Goal: Information Seeking & Learning: Learn about a topic

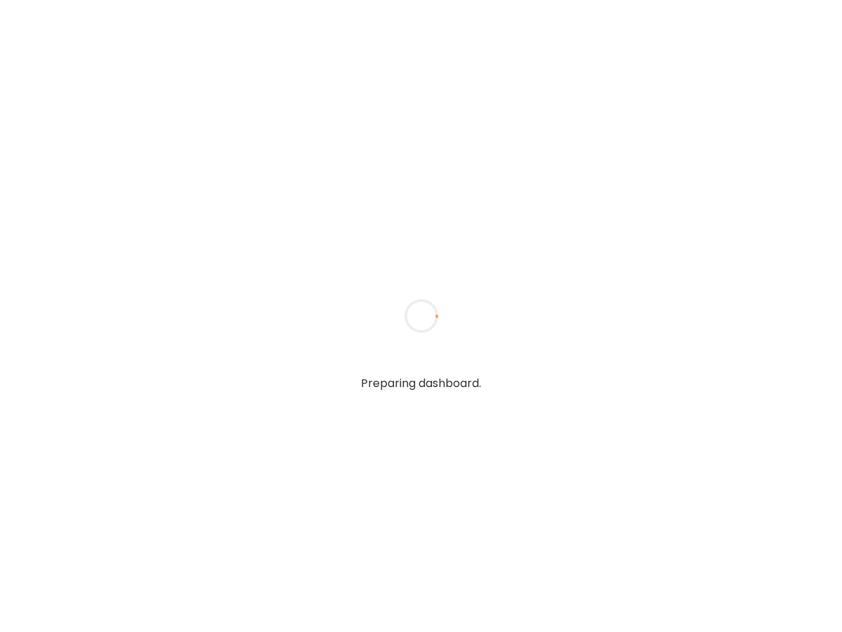
type input "**********"
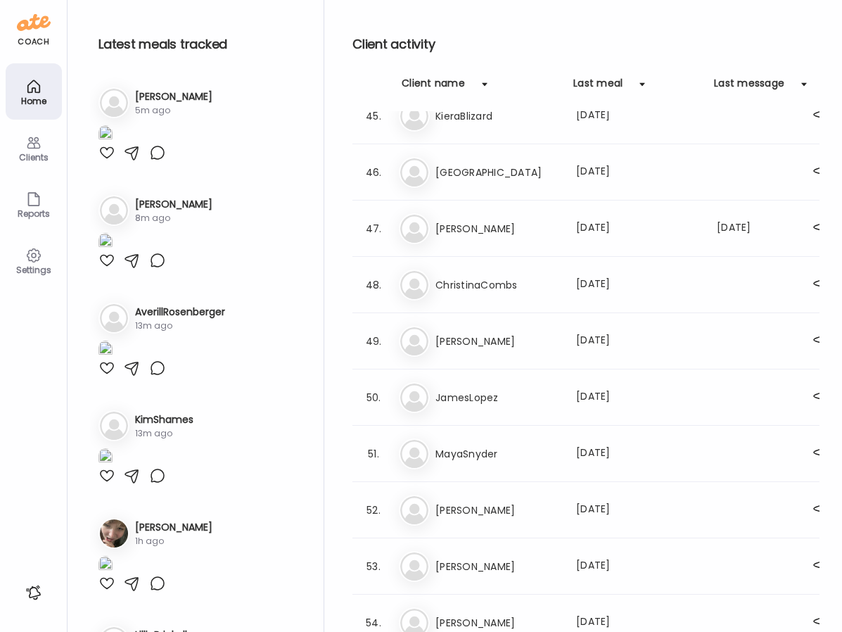
scroll to position [3301, 0]
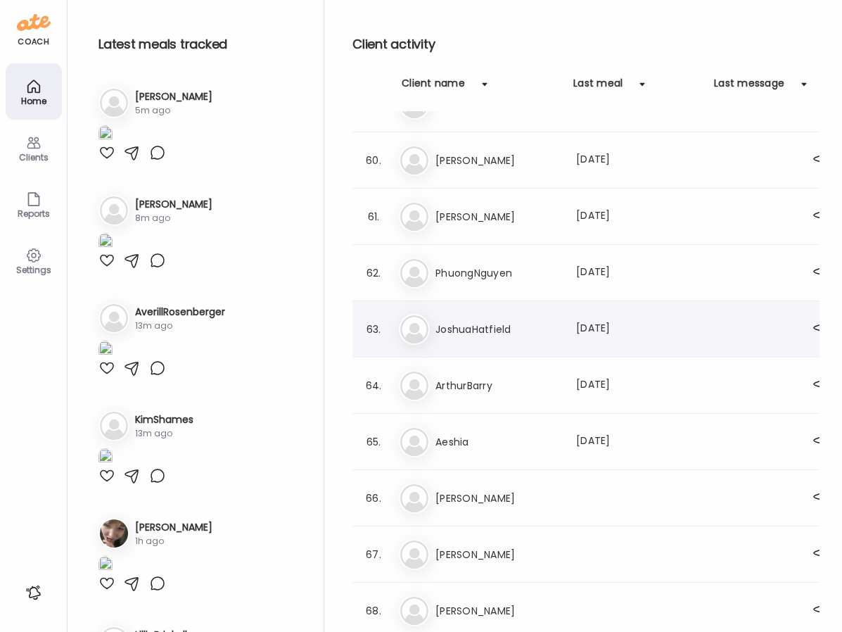
type input "**********"
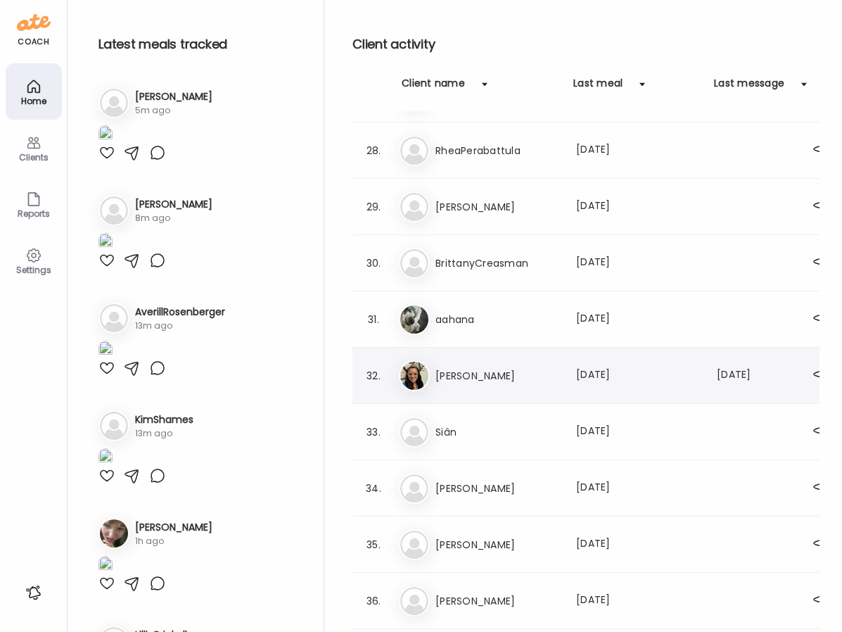
click at [498, 372] on h3 "[PERSON_NAME]" at bounding box center [498, 375] width 124 height 17
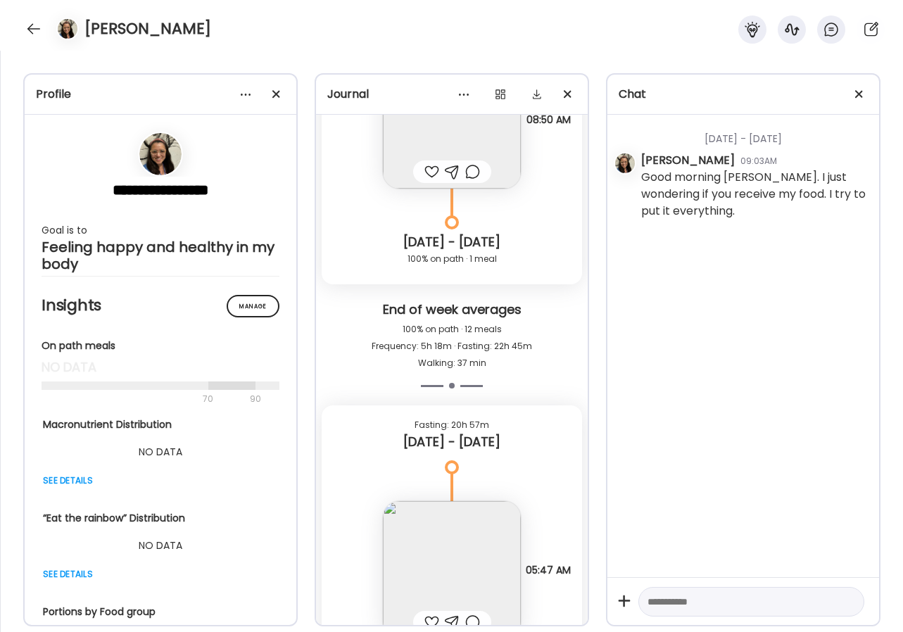
scroll to position [11150, 0]
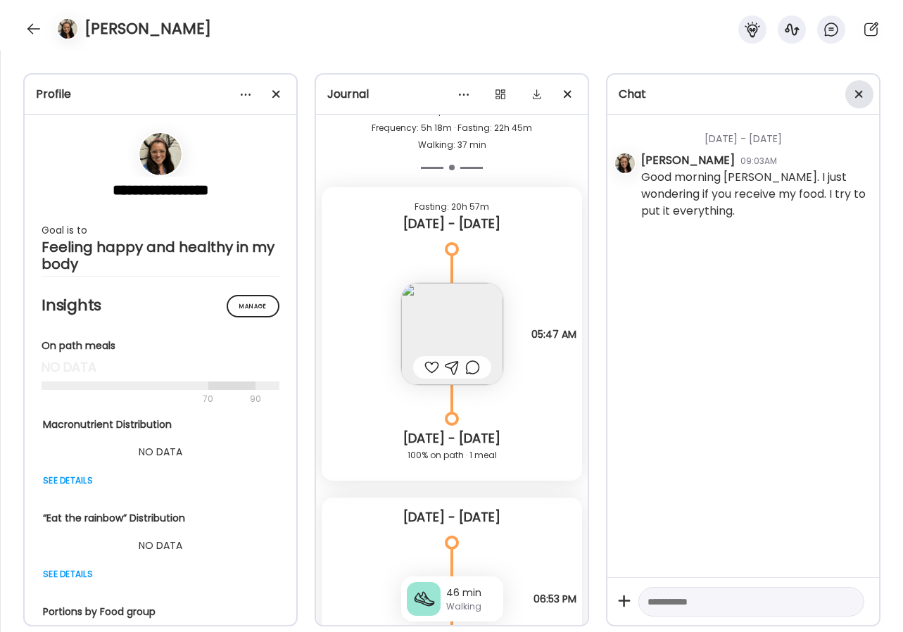
click at [842, 94] on div at bounding box center [859, 94] width 28 height 28
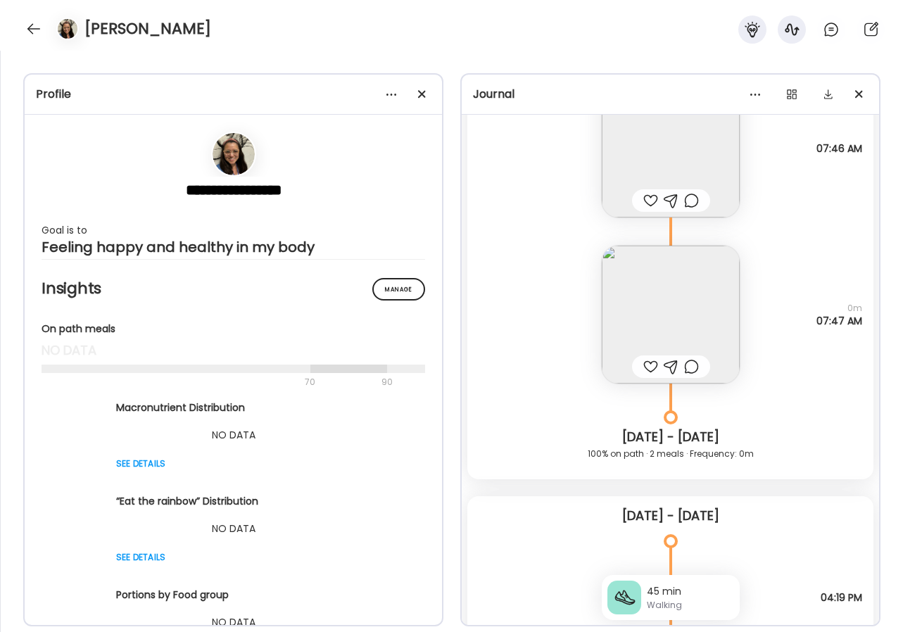
scroll to position [17033, 0]
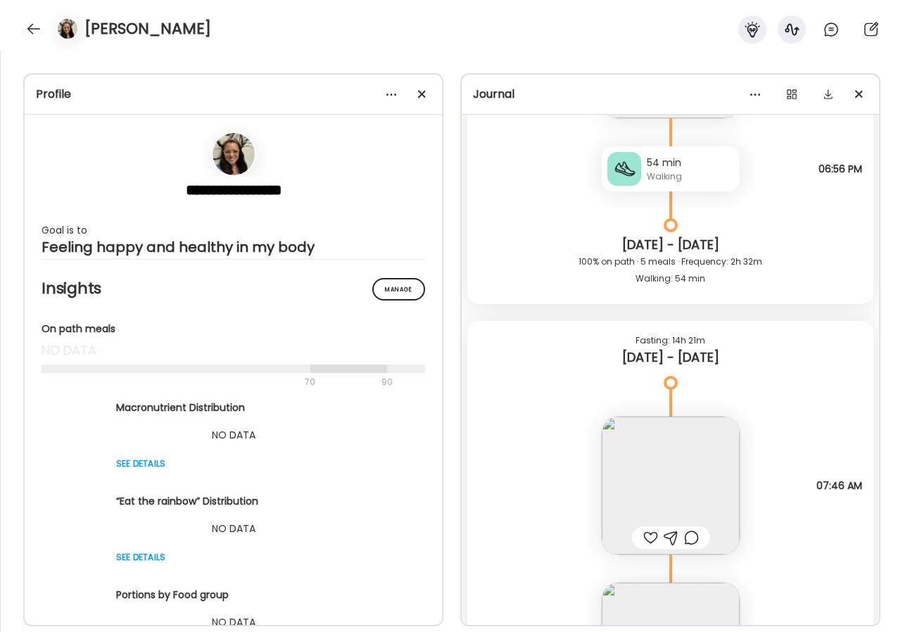
click at [667, 451] on img at bounding box center [671, 486] width 138 height 138
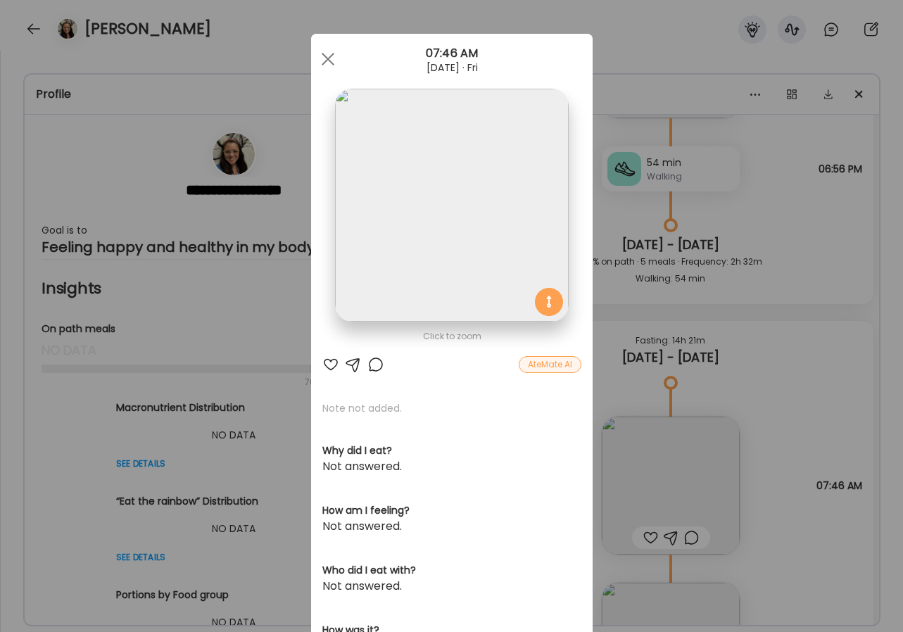
click at [438, 241] on img at bounding box center [451, 205] width 233 height 233
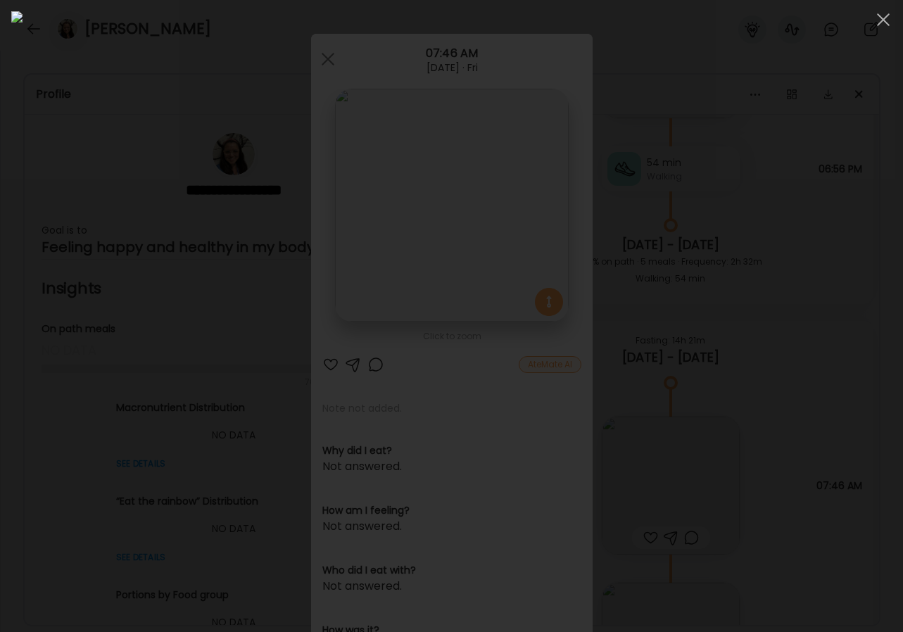
click at [96, 203] on div at bounding box center [451, 315] width 880 height 609
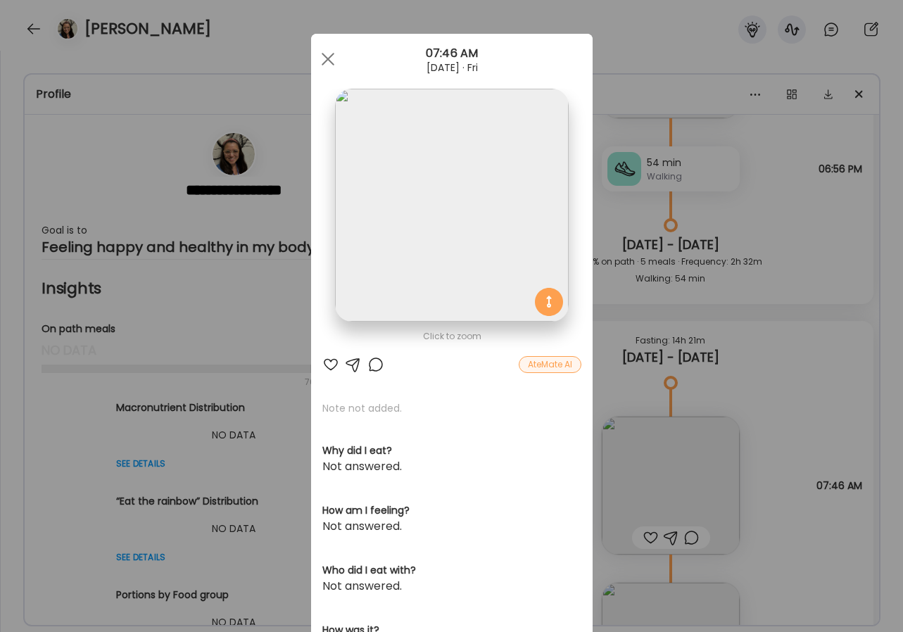
click at [672, 258] on div "Ate Coach Dashboard Wahoo! It’s official Take a moment to set up your Coach Pro…" at bounding box center [451, 316] width 903 height 632
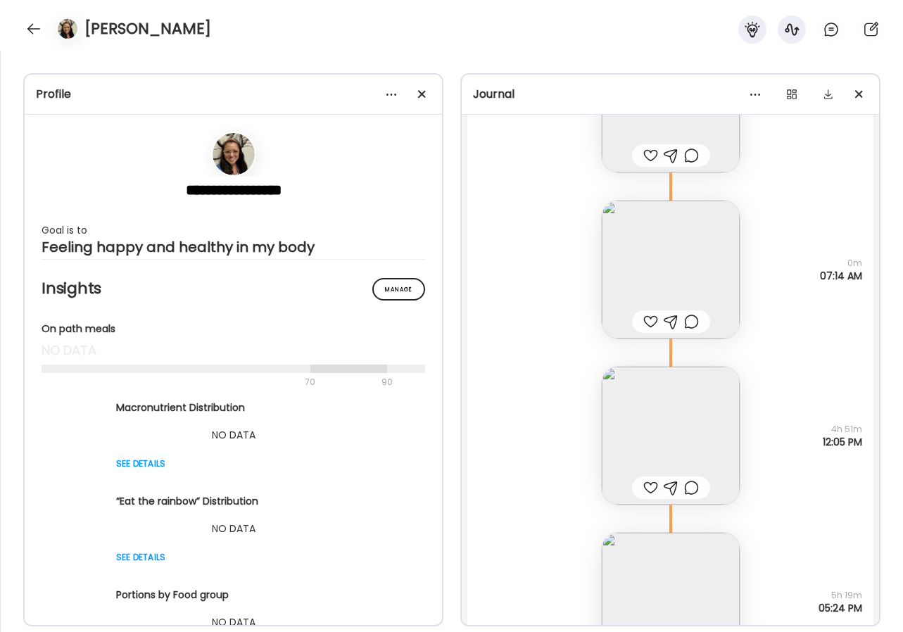
scroll to position [16479, 0]
click at [667, 418] on img at bounding box center [671, 437] width 138 height 138
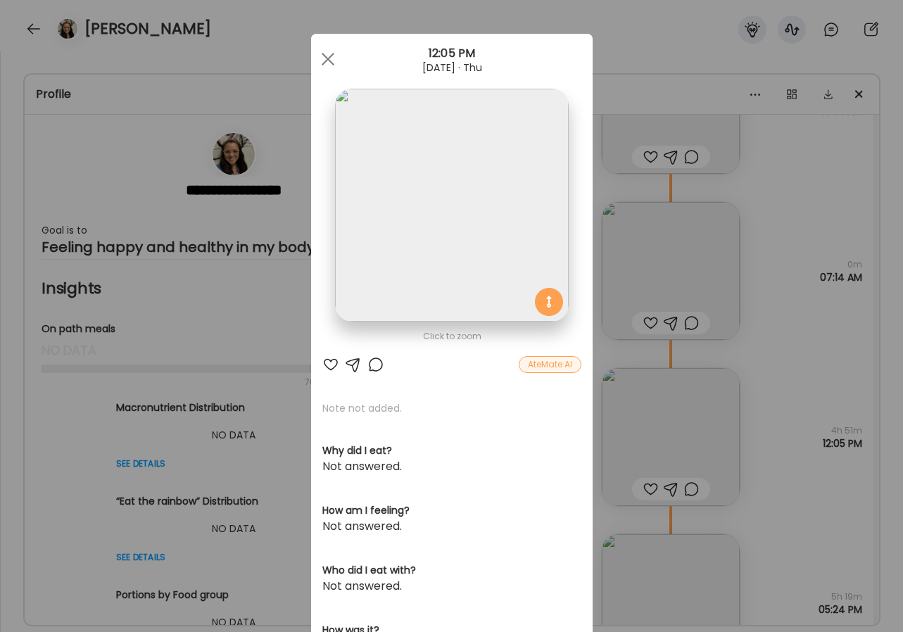
click at [538, 215] on img at bounding box center [451, 205] width 233 height 233
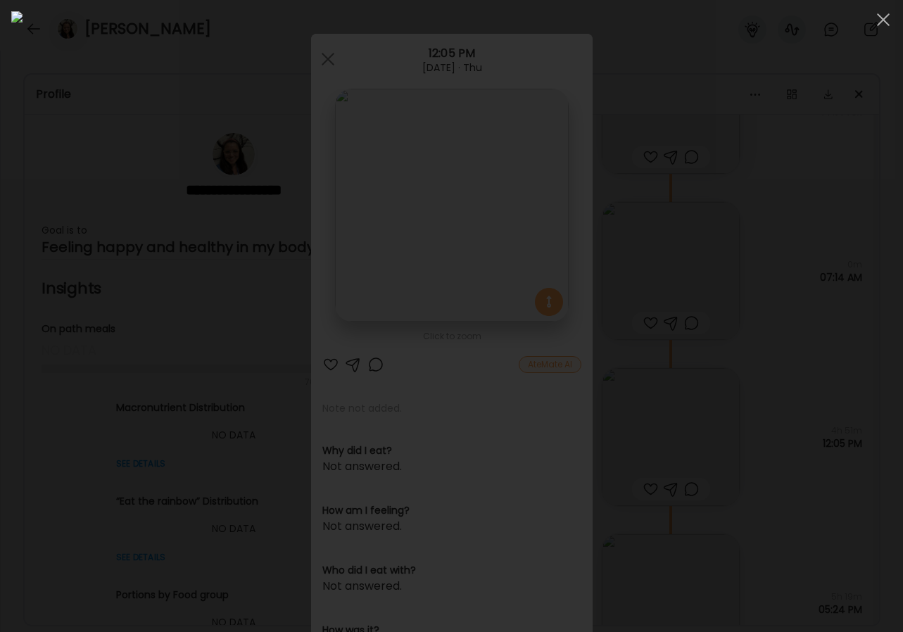
click at [830, 265] on div at bounding box center [451, 315] width 880 height 609
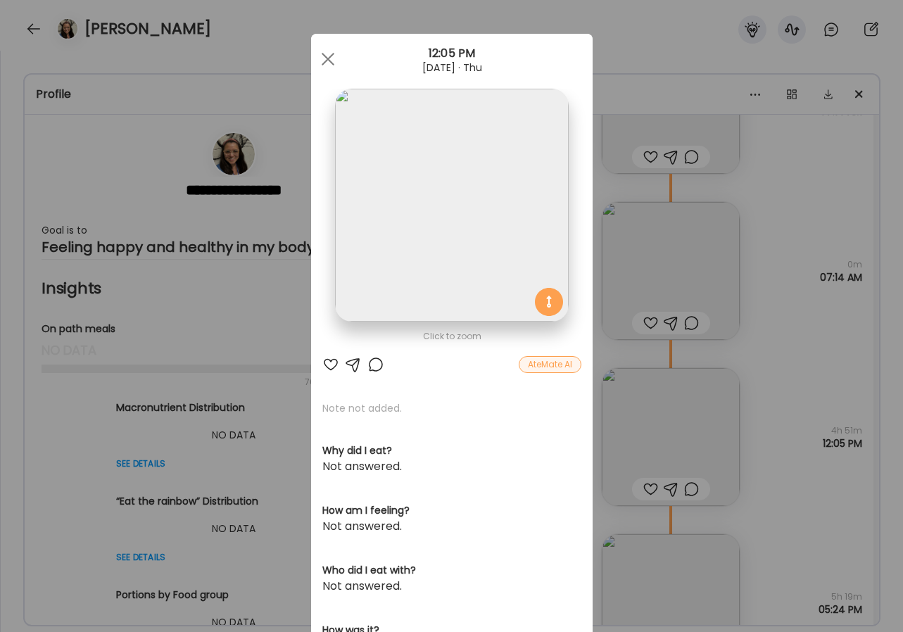
click at [765, 289] on div "Ate Coach Dashboard Wahoo! It’s official Take a moment to set up your Coach Pro…" at bounding box center [451, 316] width 903 height 632
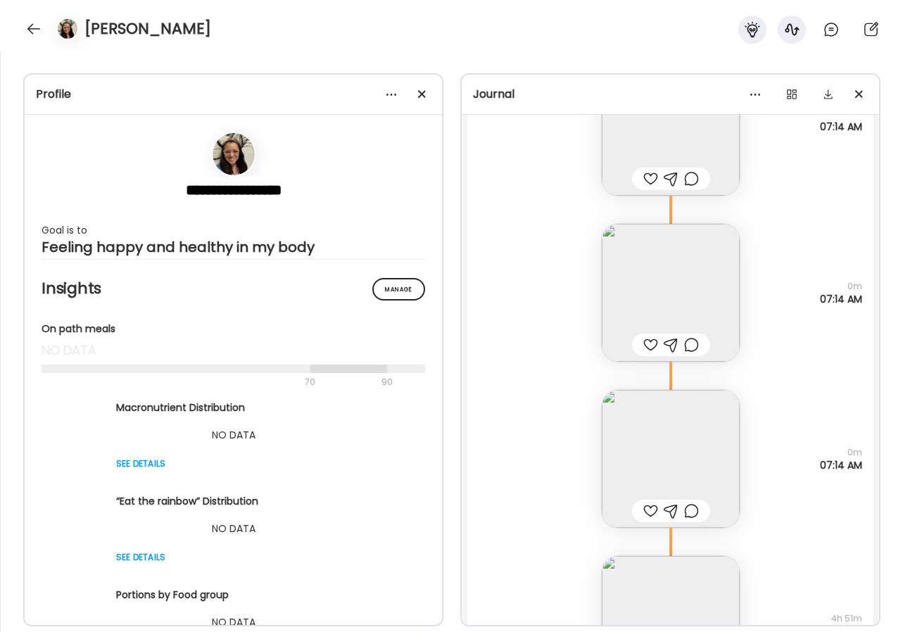
scroll to position [16234, 0]
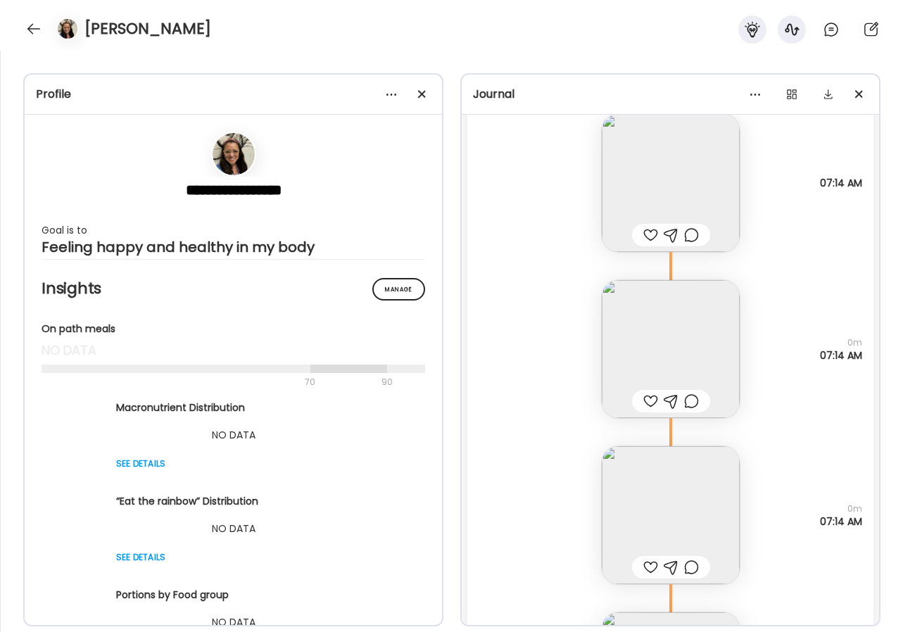
click at [705, 329] on img at bounding box center [671, 349] width 138 height 138
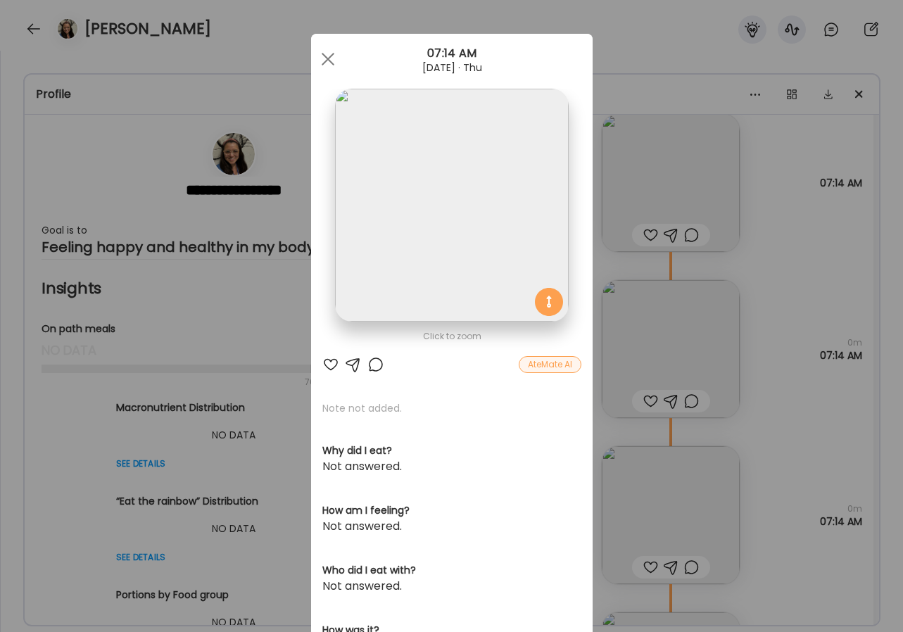
click at [533, 231] on img at bounding box center [451, 205] width 233 height 233
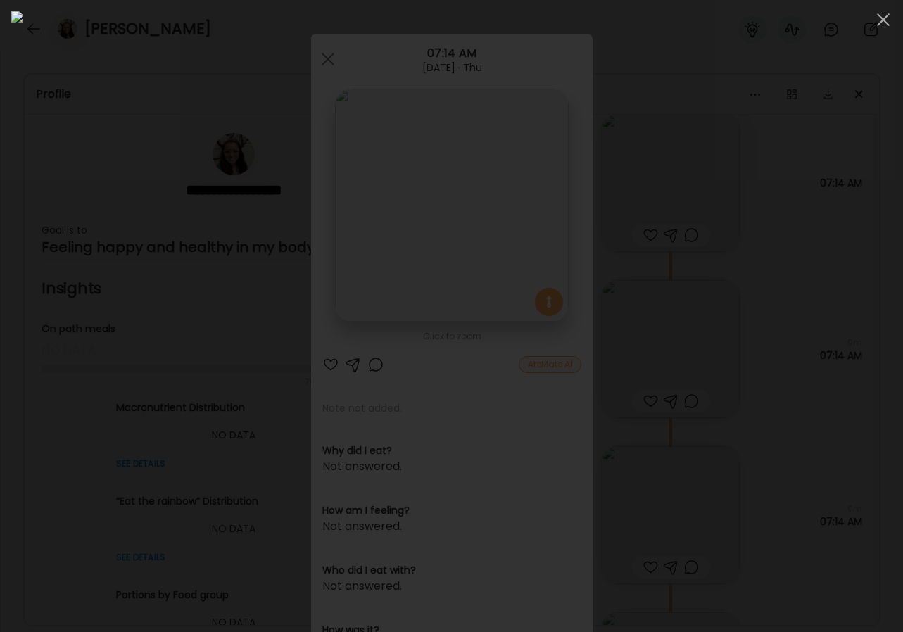
click at [814, 284] on div at bounding box center [451, 315] width 880 height 609
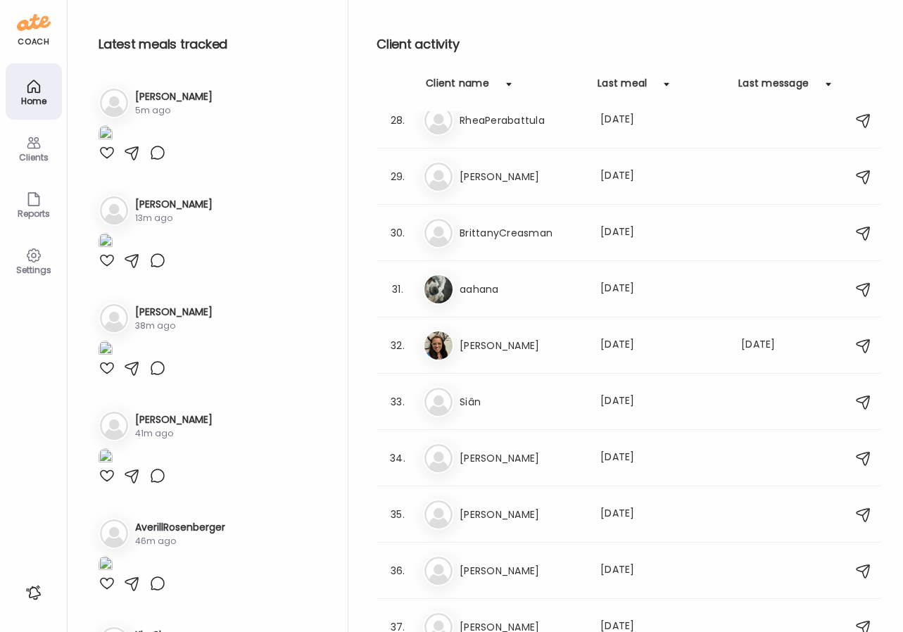
type input "**********"
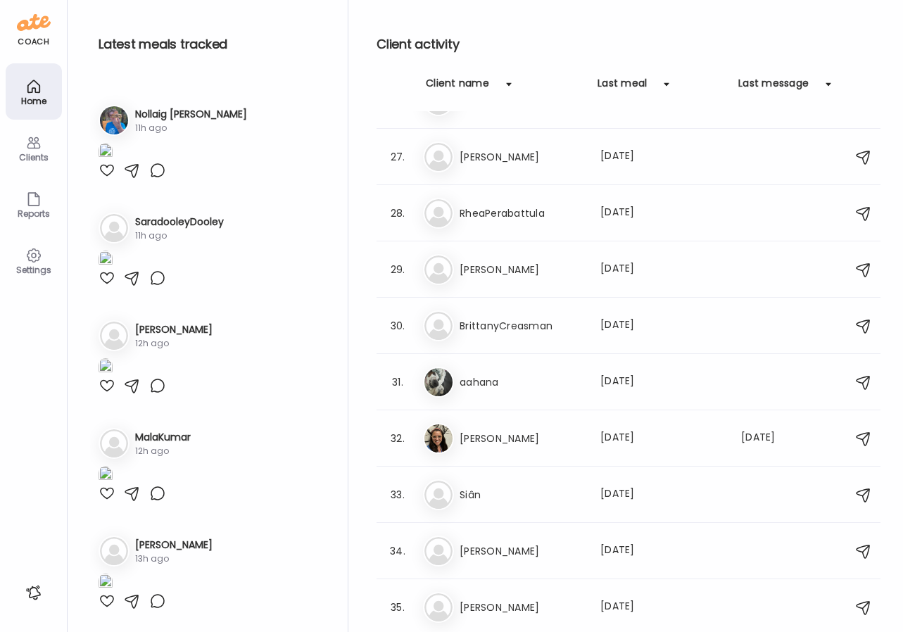
scroll to position [45, 0]
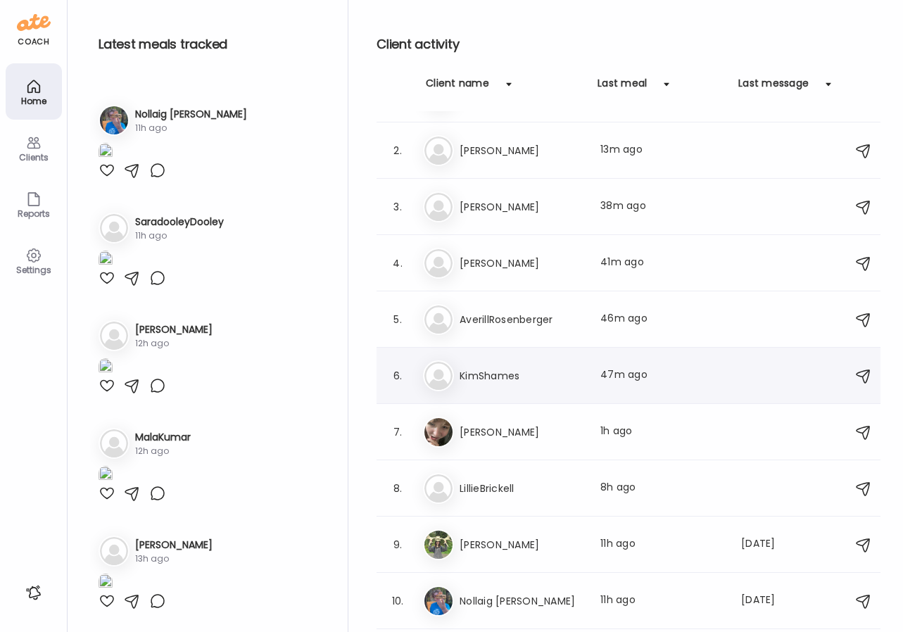
click at [526, 369] on h3 "KimShames" at bounding box center [522, 375] width 124 height 17
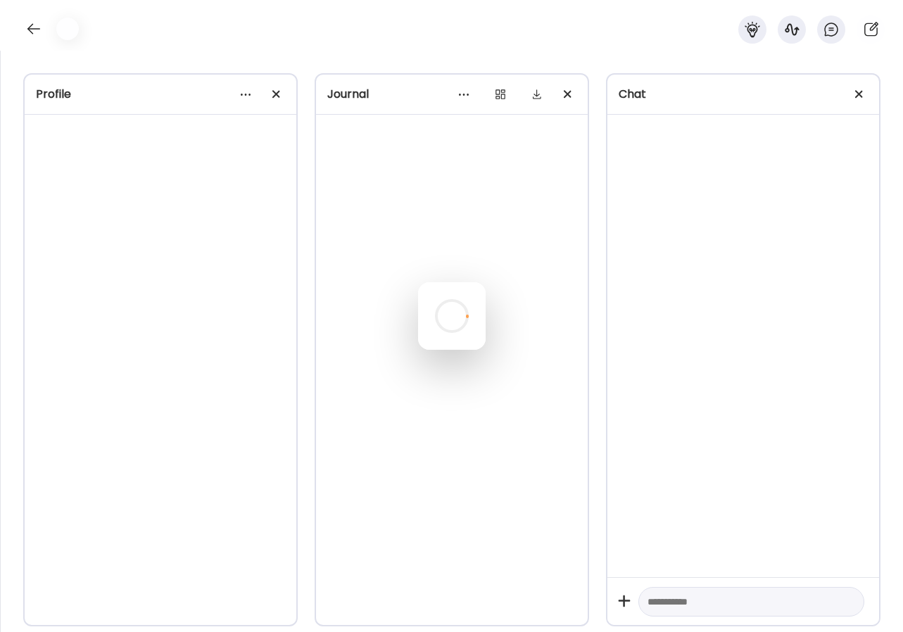
click at [486, 350] on div at bounding box center [452, 316] width 68 height 68
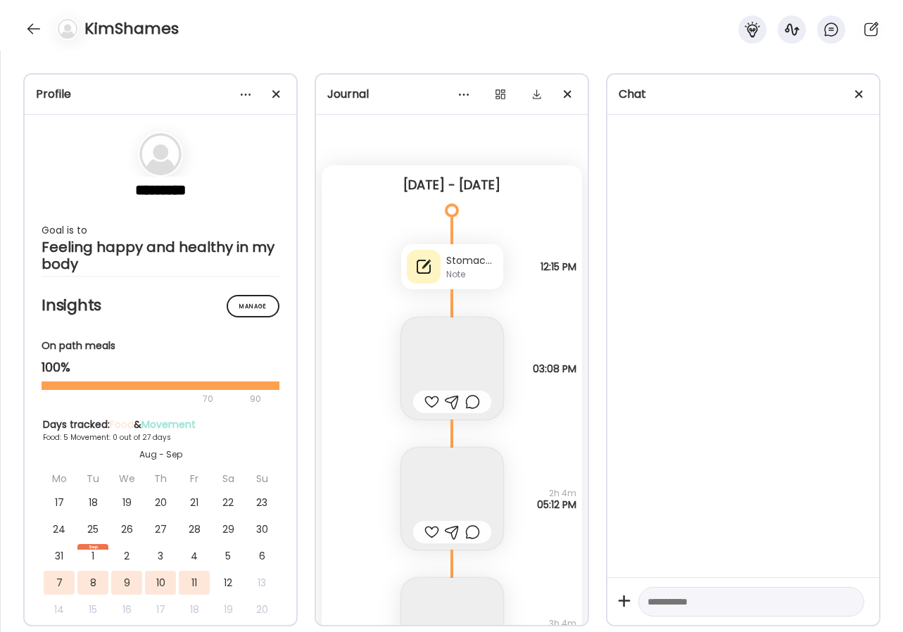
scroll to position [0, 0]
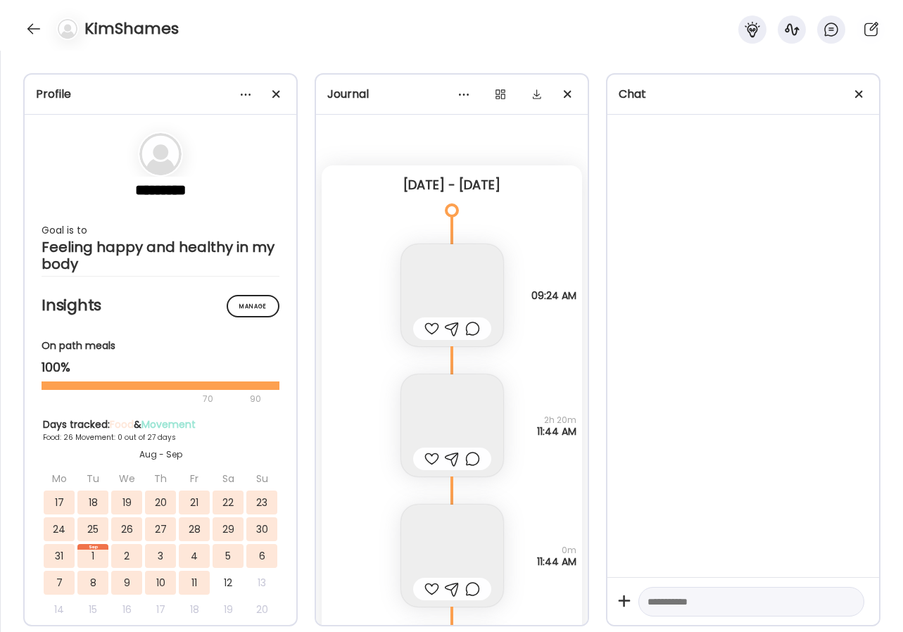
click at [281, 17] on body "Customize your cookie preferences We respect your right to privacy. You can cho…" at bounding box center [451, 8] width 903 height 17
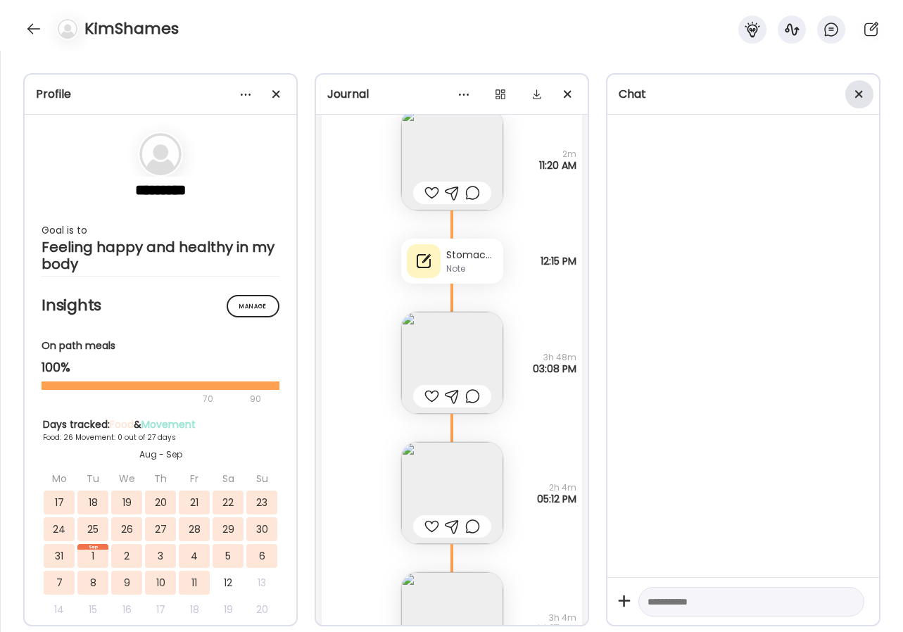
click at [863, 91] on div at bounding box center [859, 94] width 28 height 28
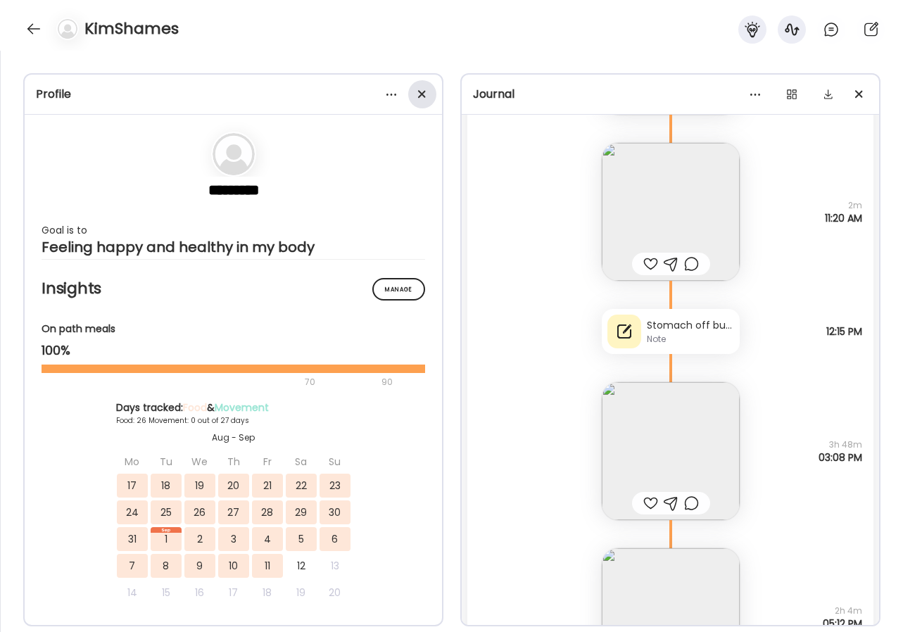
click at [423, 93] on div at bounding box center [422, 94] width 28 height 28
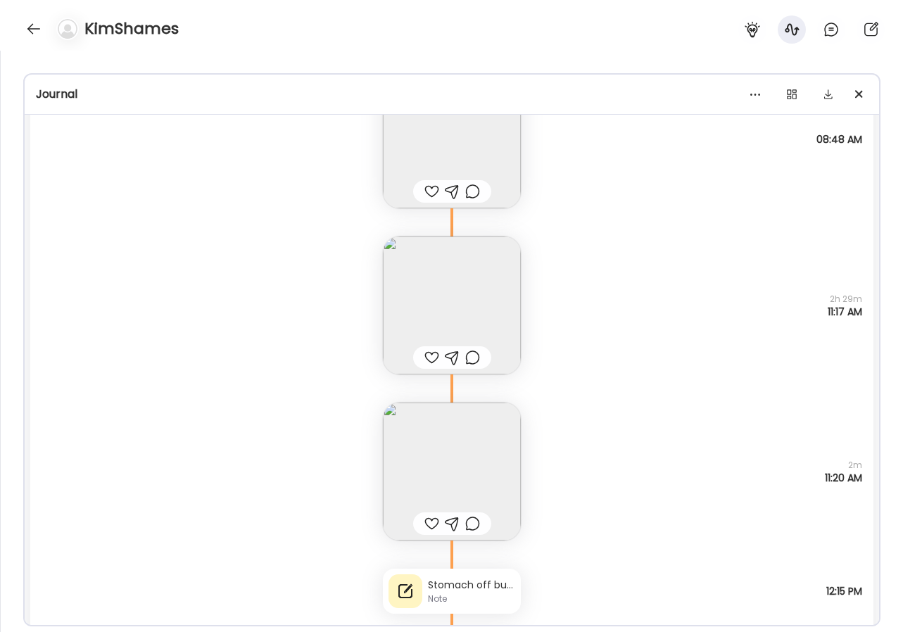
scroll to position [36167, 0]
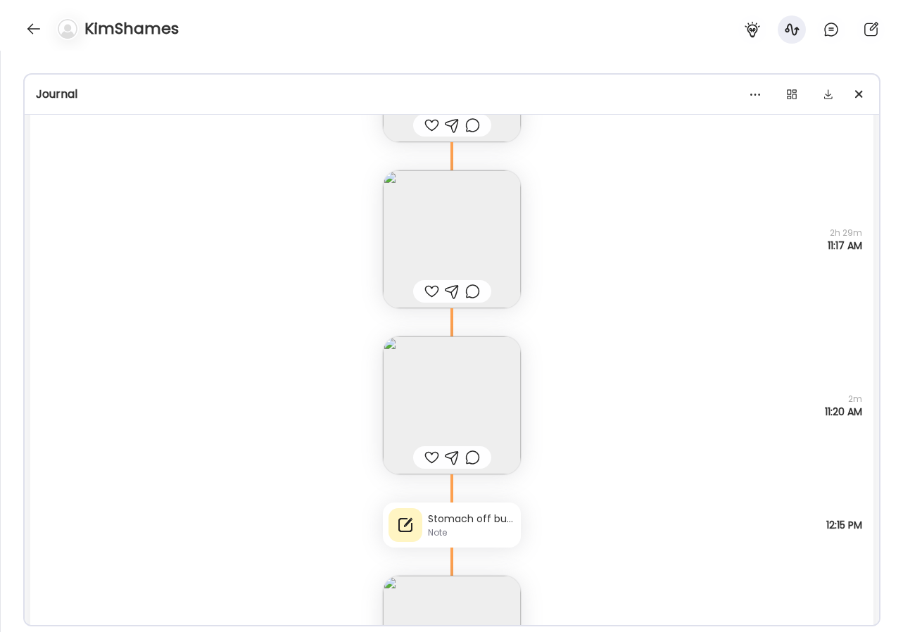
click at [496, 519] on div "Stomach off but different than typical. Have had 5 BM already [DATE] (most afte…" at bounding box center [471, 519] width 87 height 15
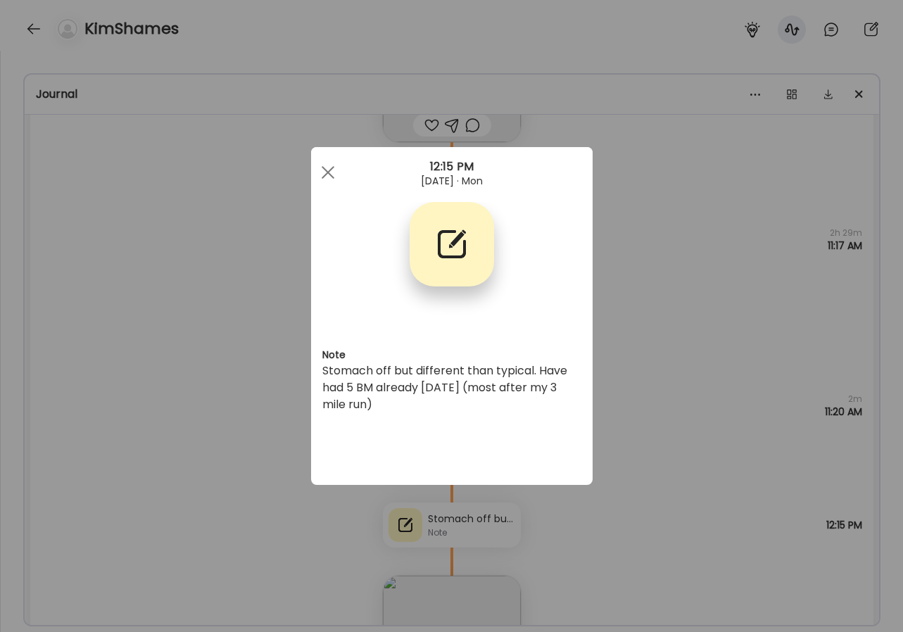
click at [643, 344] on div "Ate Coach Dashboard Wahoo! It’s official Take a moment to set up your Coach Pro…" at bounding box center [451, 316] width 903 height 632
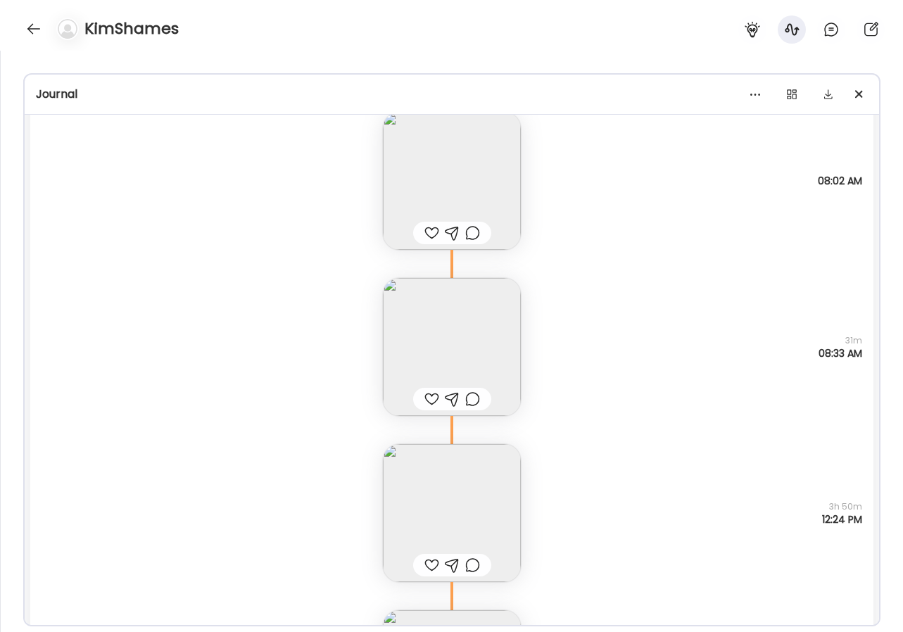
scroll to position [34797, 0]
click at [445, 205] on img at bounding box center [452, 179] width 138 height 138
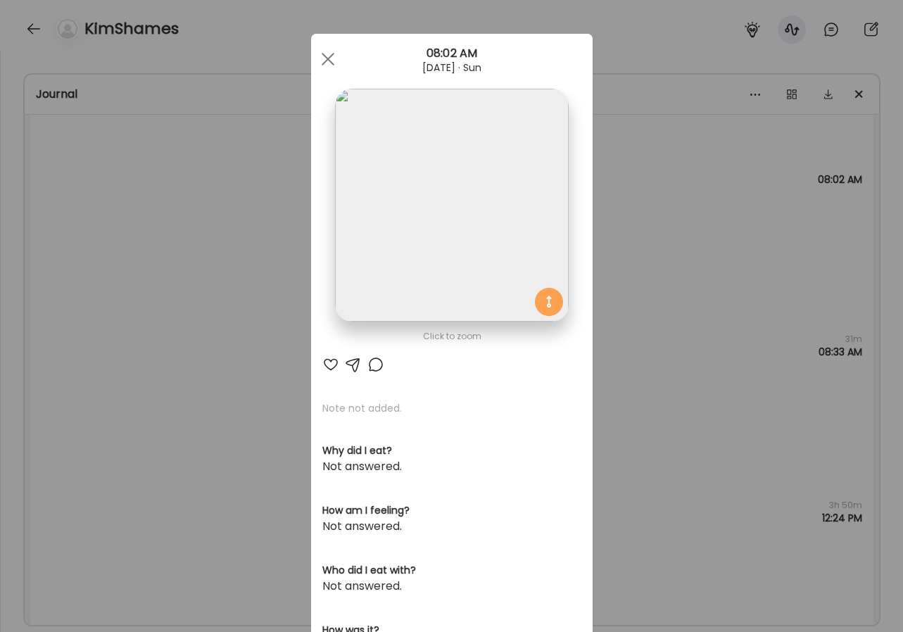
click at [681, 275] on div "Ate Coach Dashboard Wahoo! It’s official Take a moment to set up your Coach Pro…" at bounding box center [451, 316] width 903 height 632
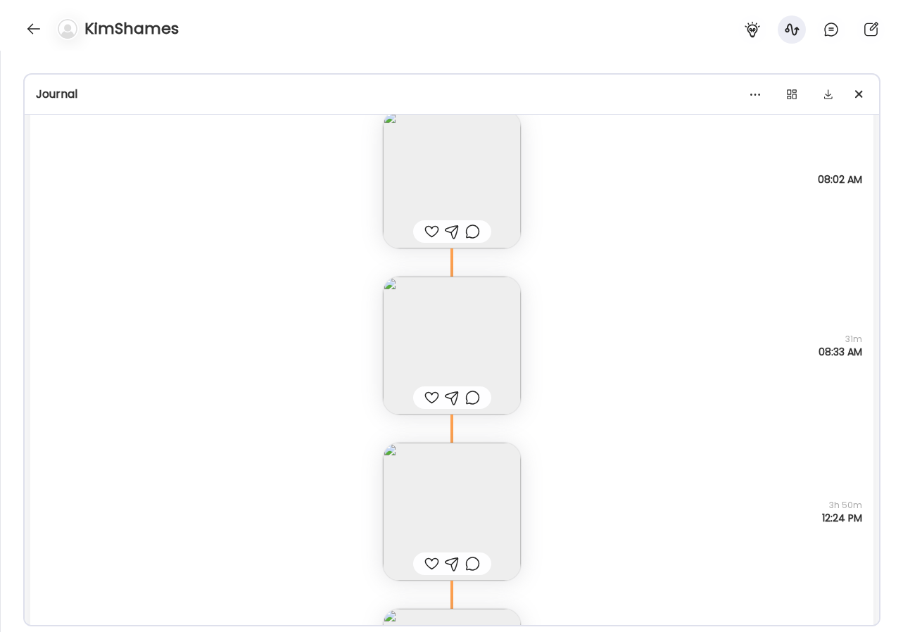
click at [494, 321] on img at bounding box center [452, 346] width 138 height 138
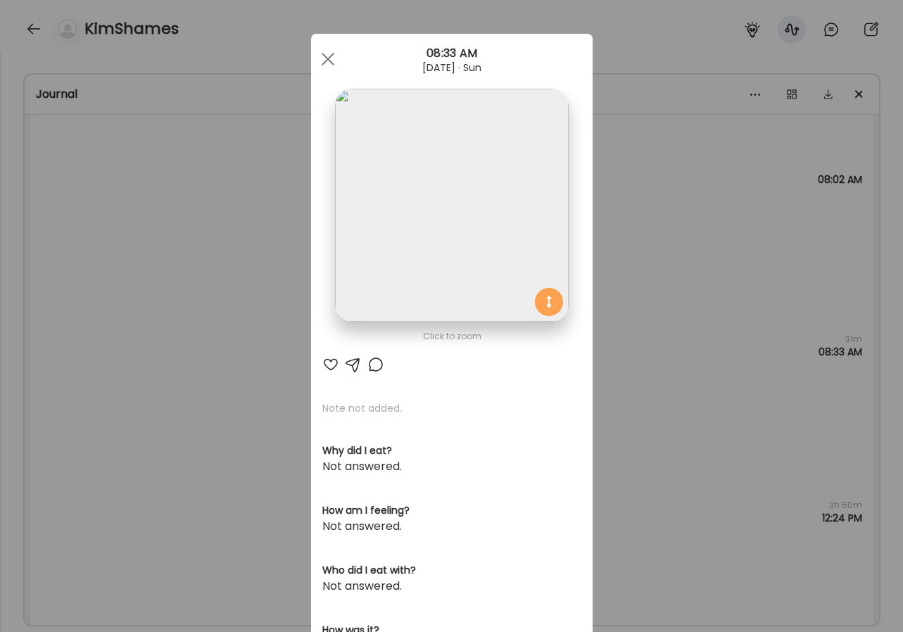
click at [476, 267] on img at bounding box center [451, 205] width 233 height 233
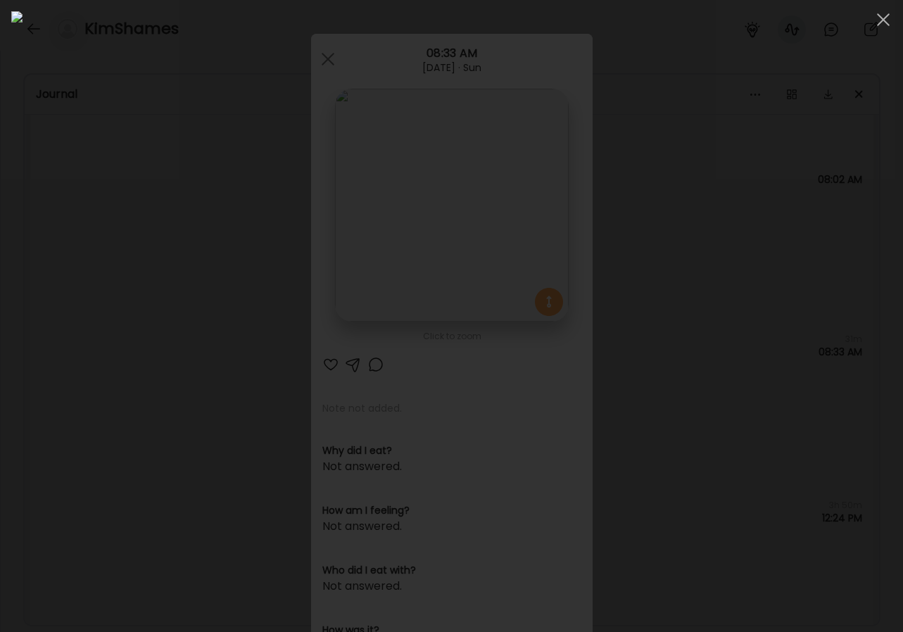
click at [841, 277] on div at bounding box center [451, 315] width 880 height 609
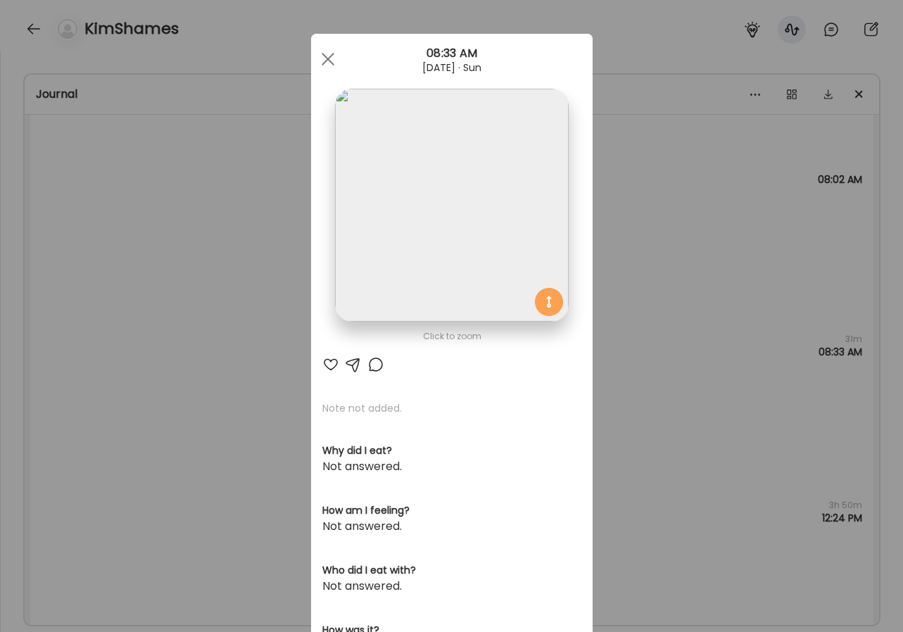
click at [617, 414] on div "Ate Coach Dashboard Wahoo! It’s official Take a moment to set up your Coach Pro…" at bounding box center [451, 316] width 903 height 632
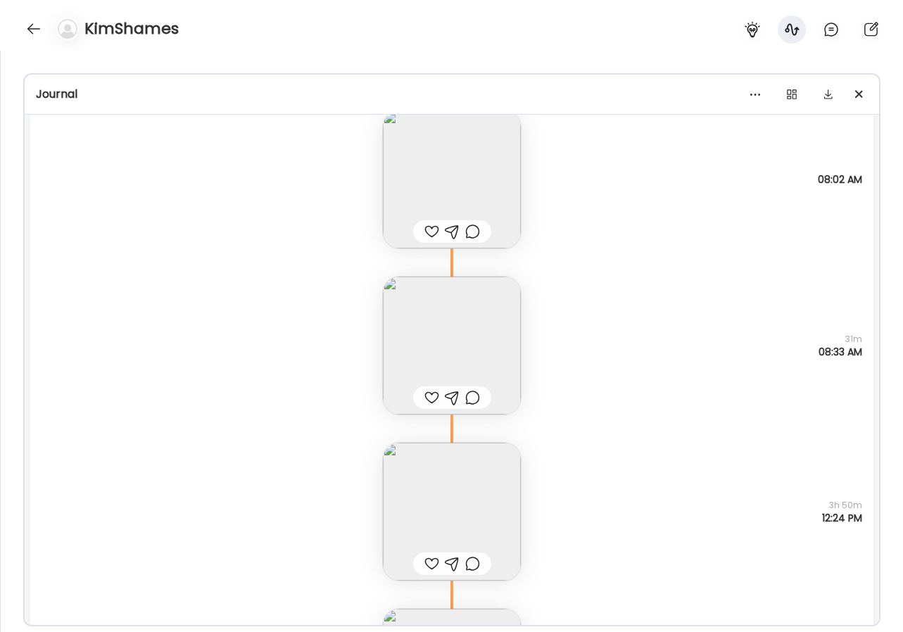
scroll to position [34910, 0]
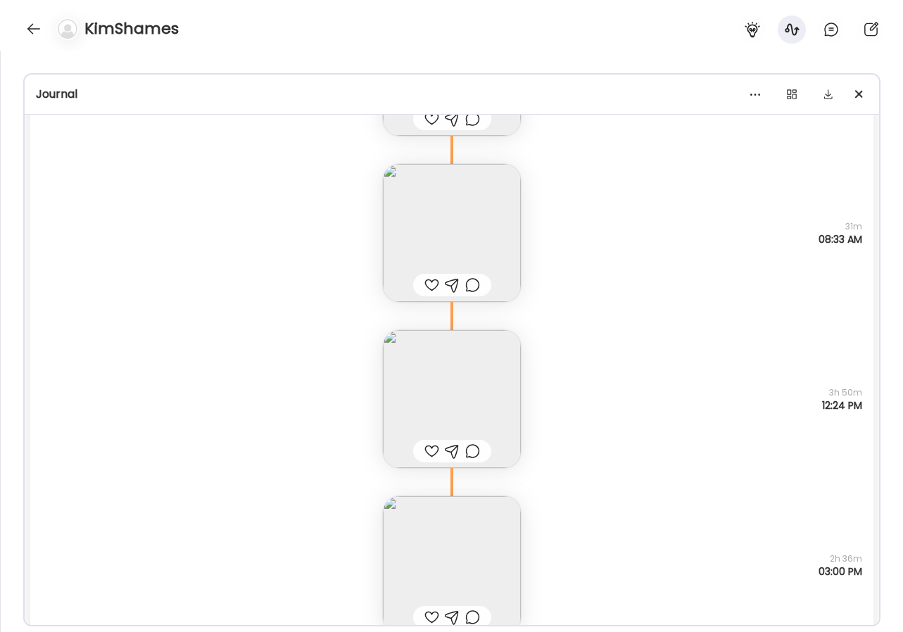
click at [483, 403] on img at bounding box center [452, 399] width 138 height 138
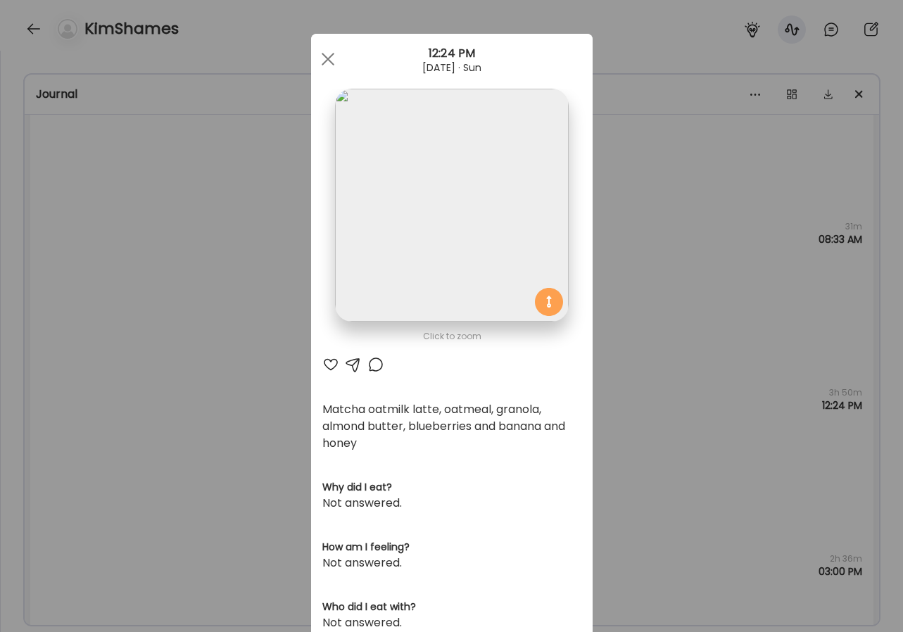
click at [647, 337] on div "Ate Coach Dashboard Wahoo! It’s official Take a moment to set up your Coach Pro…" at bounding box center [451, 316] width 903 height 632
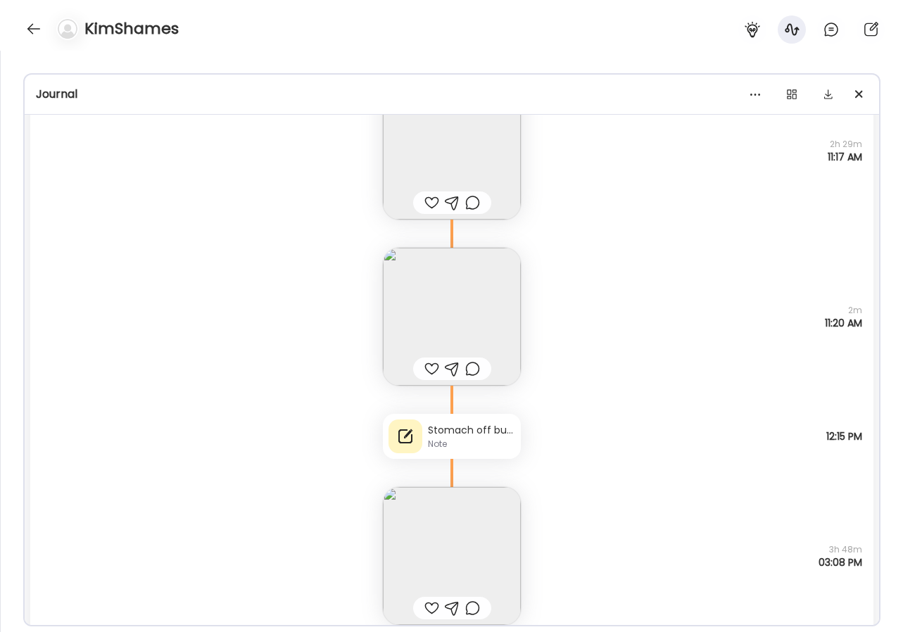
scroll to position [36387, 0]
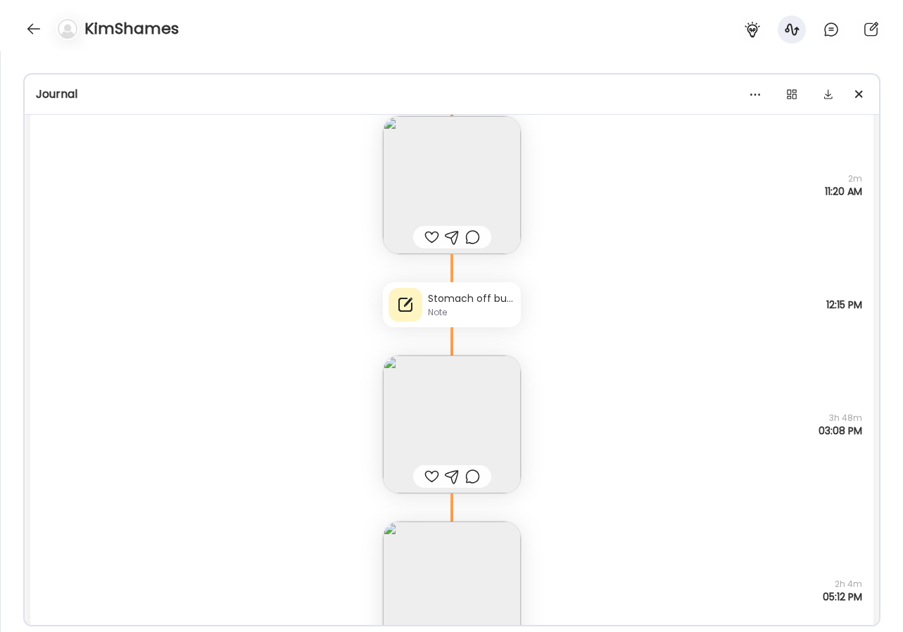
click at [447, 305] on div "Stomach off but different than typical. Have had 5 BM already [DATE] (most afte…" at bounding box center [471, 298] width 87 height 15
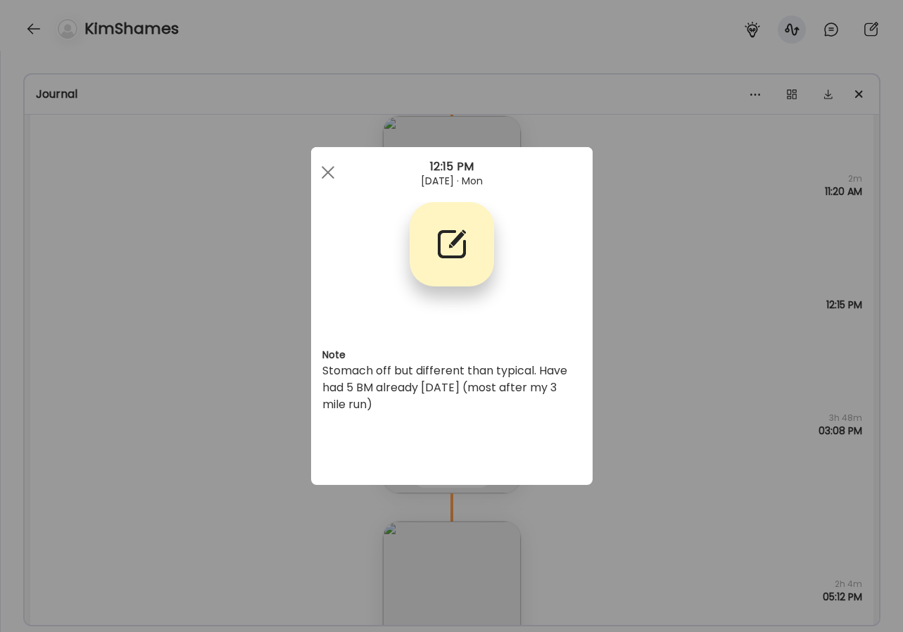
click at [270, 183] on div "Ate Coach Dashboard Wahoo! It’s official Take a moment to set up your Coach Pro…" at bounding box center [451, 316] width 903 height 632
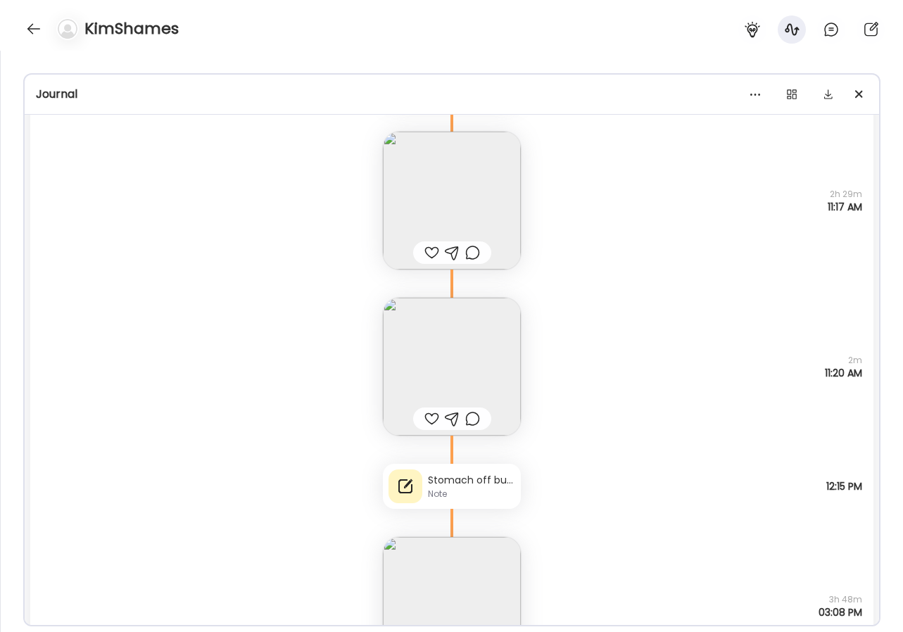
scroll to position [36223, 0]
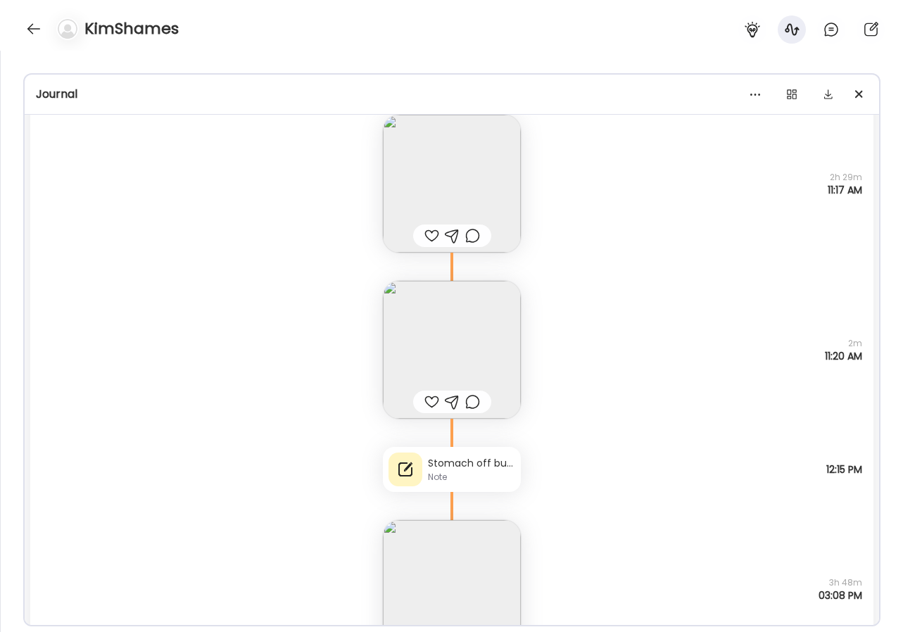
click at [468, 462] on div "Stomach off but different than typical. Have had 5 BM already [DATE] (most afte…" at bounding box center [471, 463] width 87 height 15
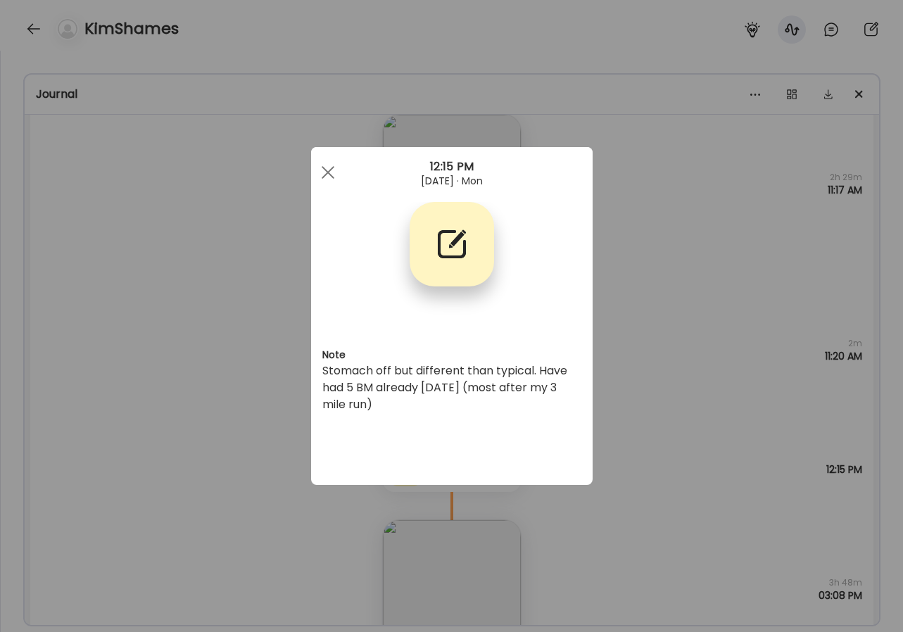
click at [722, 311] on div "Ate Coach Dashboard Wahoo! It’s official Take a moment to set up your Coach Pro…" at bounding box center [451, 316] width 903 height 632
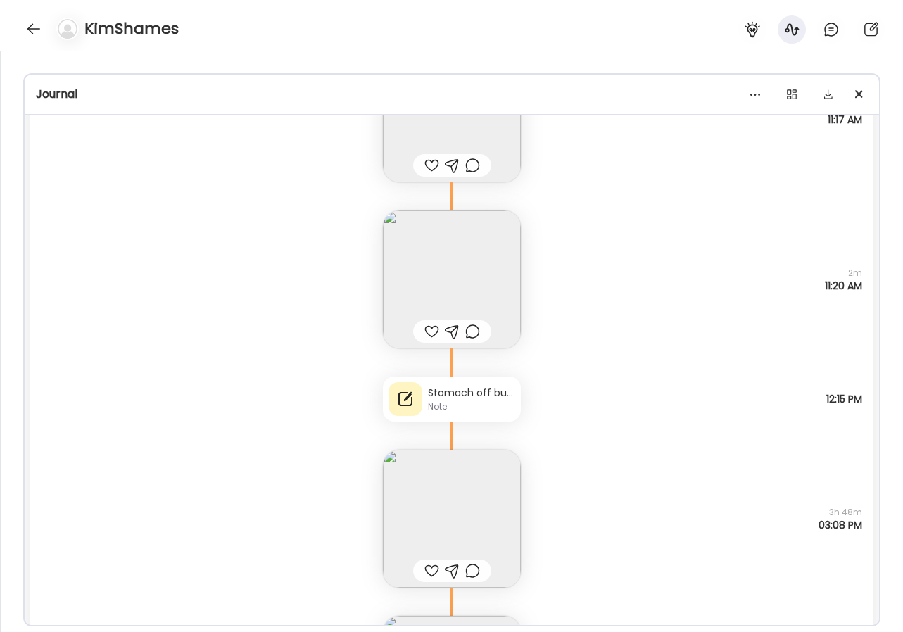
scroll to position [36313, 0]
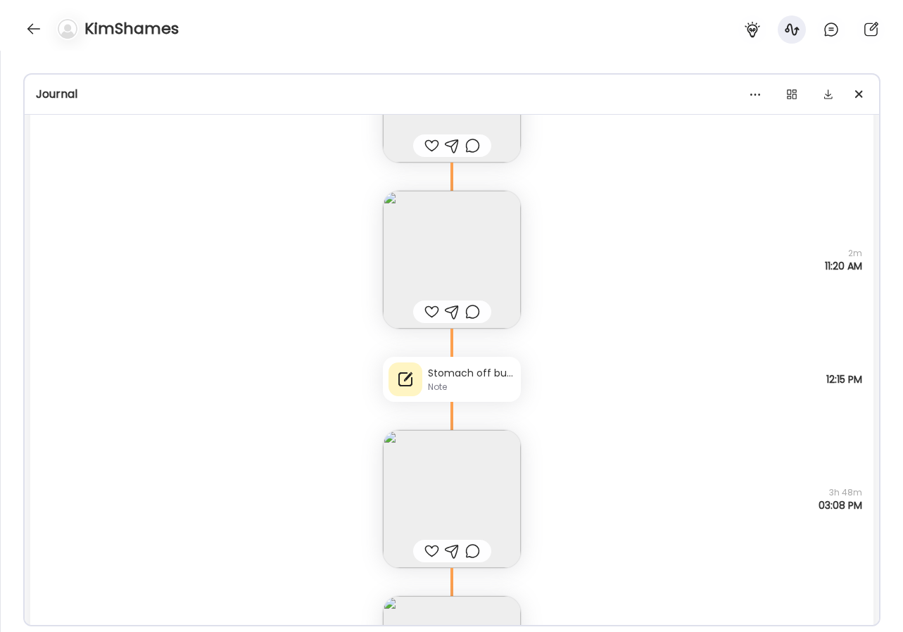
click at [459, 376] on div "Stomach off but different than typical. Have had 5 BM already [DATE] (most afte…" at bounding box center [471, 373] width 87 height 15
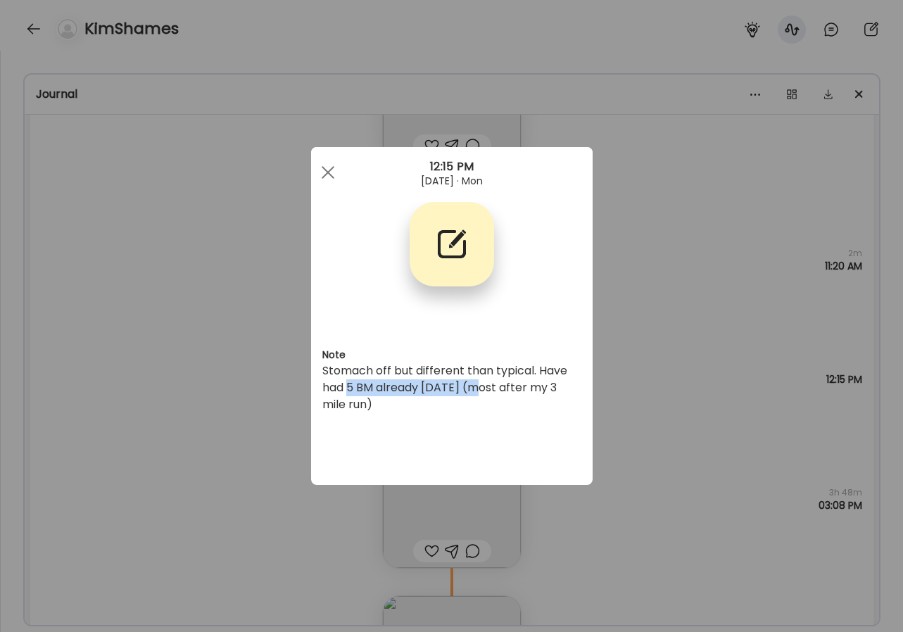
drag, startPoint x: 348, startPoint y: 386, endPoint x: 481, endPoint y: 385, distance: 133.7
click at [481, 385] on div "Stomach off but different than typical. Have had 5 BM already [DATE] (most afte…" at bounding box center [451, 387] width 259 height 51
click at [628, 376] on div "Ate Coach Dashboard Wahoo! It’s official Take a moment to set up your Coach Pro…" at bounding box center [451, 316] width 903 height 632
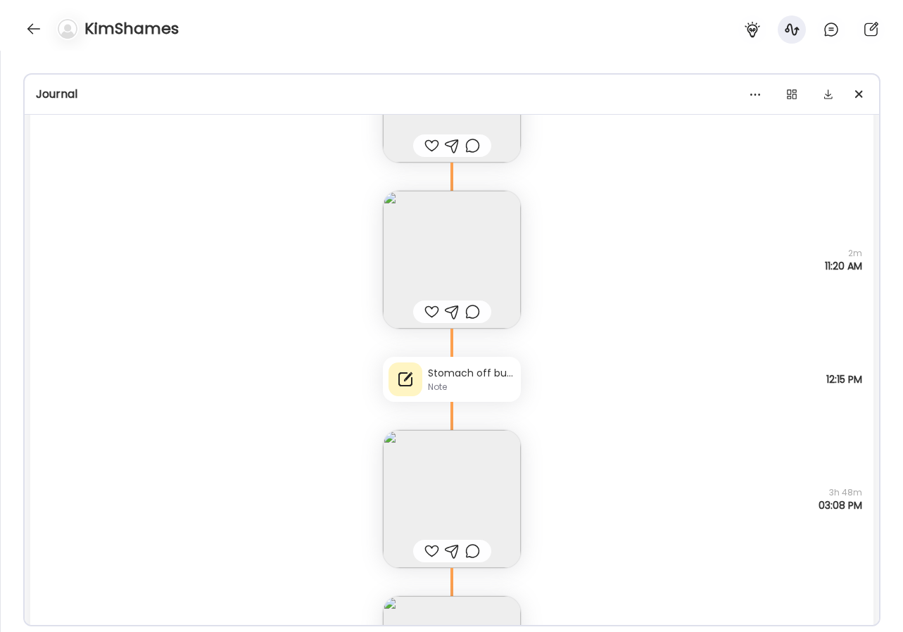
click at [619, 363] on div "Stomach off but different than typical. Have had 5 BM already [DATE] (most afte…" at bounding box center [451, 365] width 843 height 73
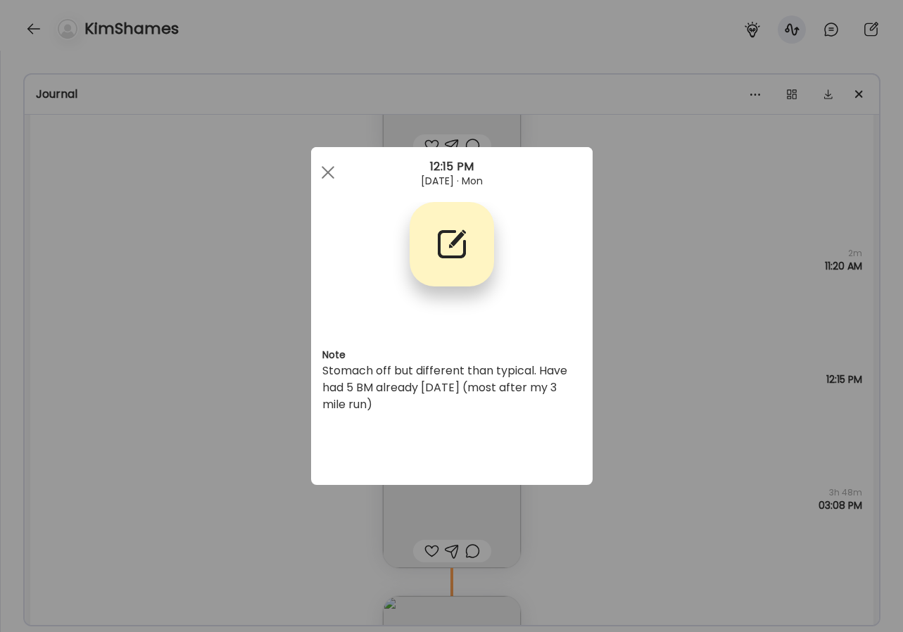
click at [619, 363] on div "Ate Coach Dashboard Wahoo! It’s official Take a moment to set up your Coach Pro…" at bounding box center [451, 316] width 903 height 632
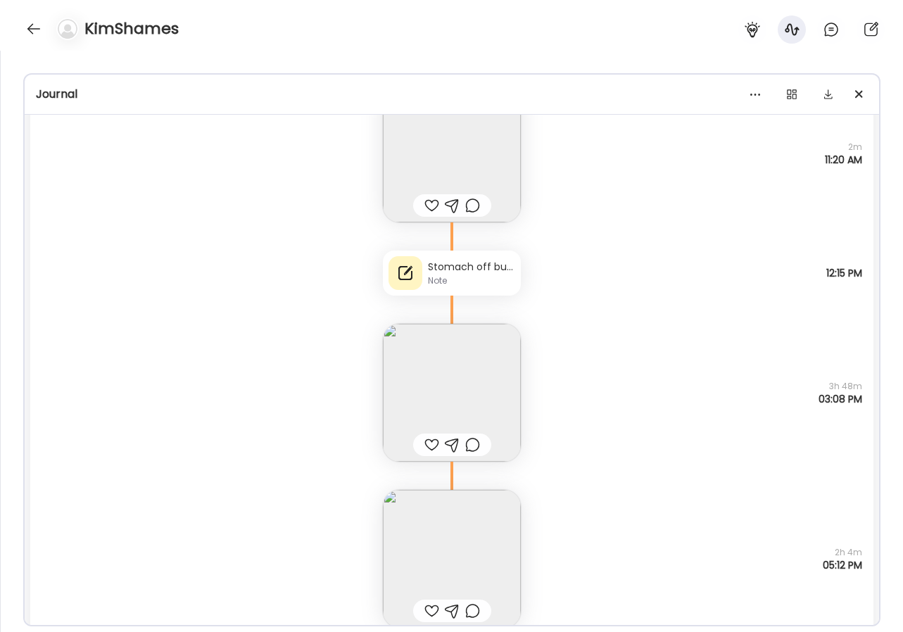
scroll to position [36473, 0]
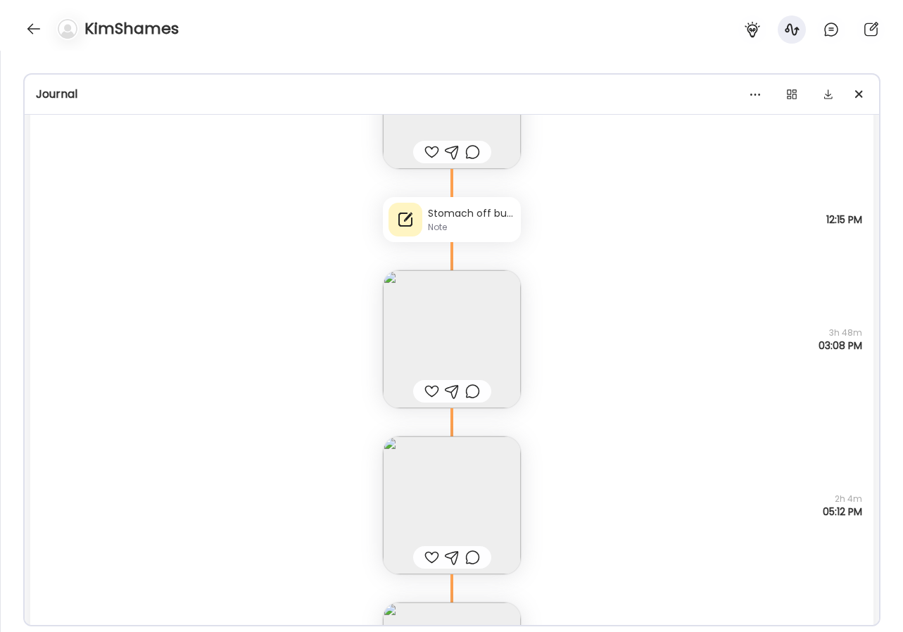
click at [478, 329] on img at bounding box center [452, 339] width 138 height 138
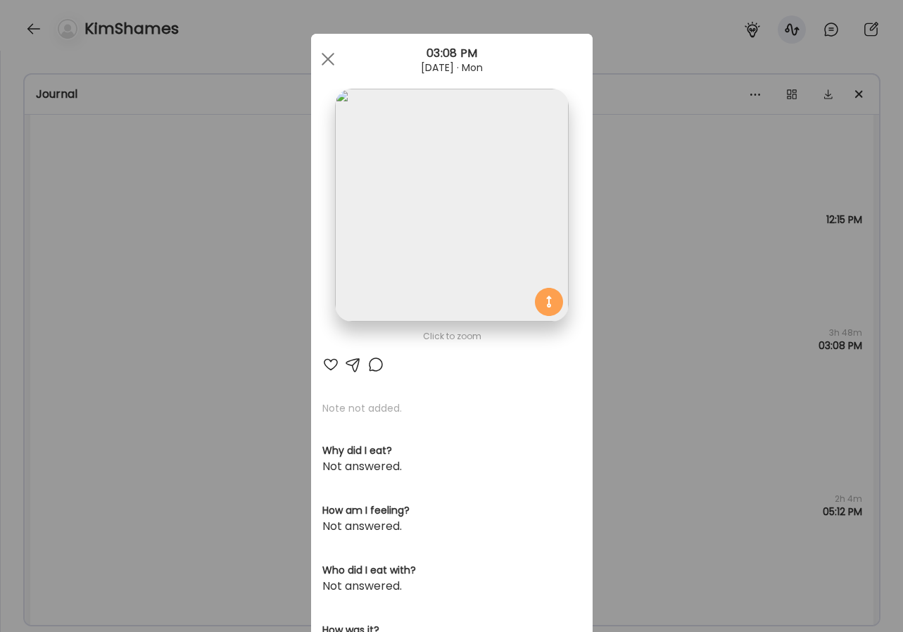
click at [469, 210] on img at bounding box center [451, 205] width 233 height 233
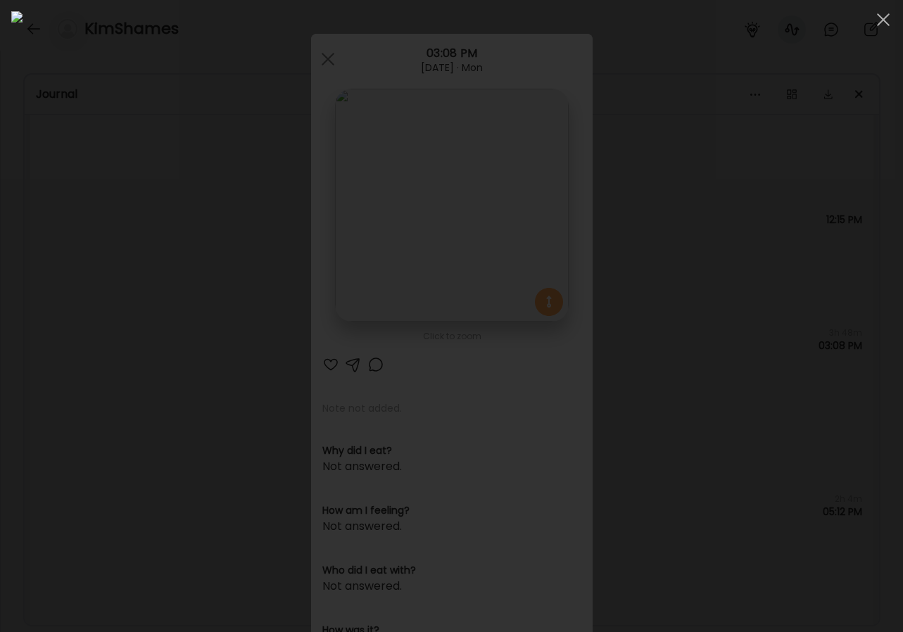
click at [844, 307] on div at bounding box center [451, 315] width 880 height 609
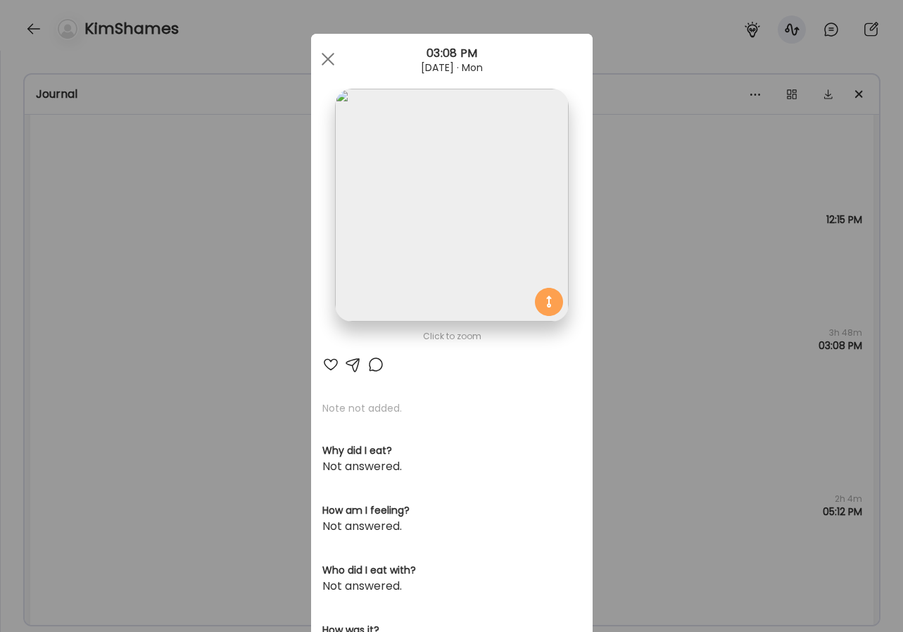
click at [778, 338] on div "Ate Coach Dashboard Wahoo! It’s official Take a moment to set up your Coach Pro…" at bounding box center [451, 316] width 903 height 632
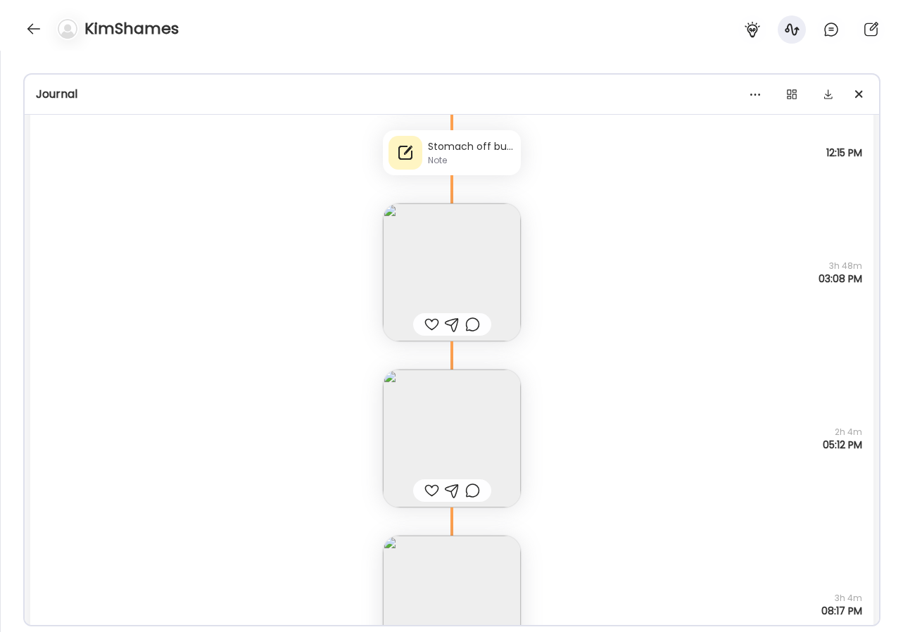
scroll to position [36544, 0]
click at [450, 409] on img at bounding box center [452, 434] width 138 height 138
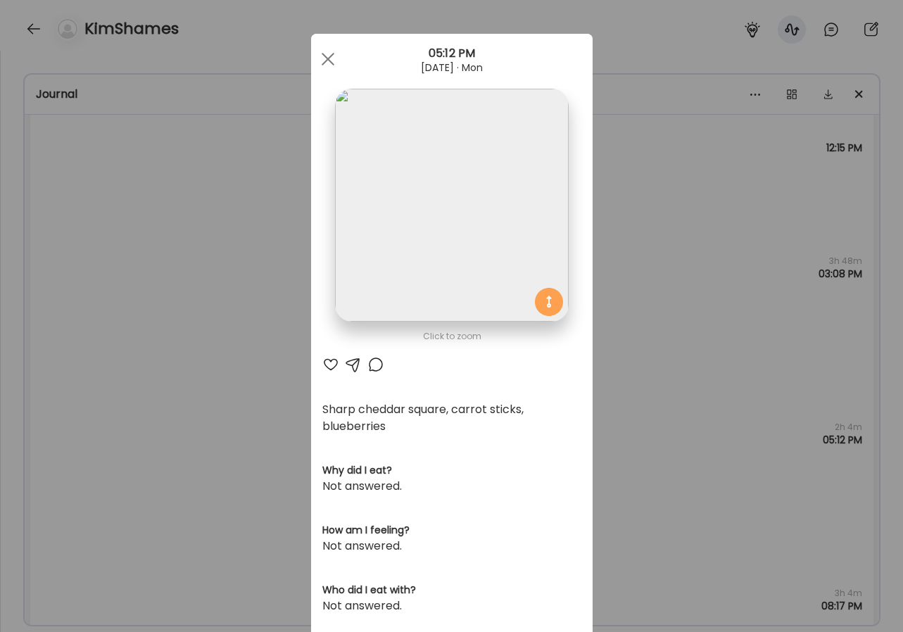
click at [694, 375] on div "Ate Coach Dashboard Wahoo! It’s official Take a moment to set up your Coach Pro…" at bounding box center [451, 316] width 903 height 632
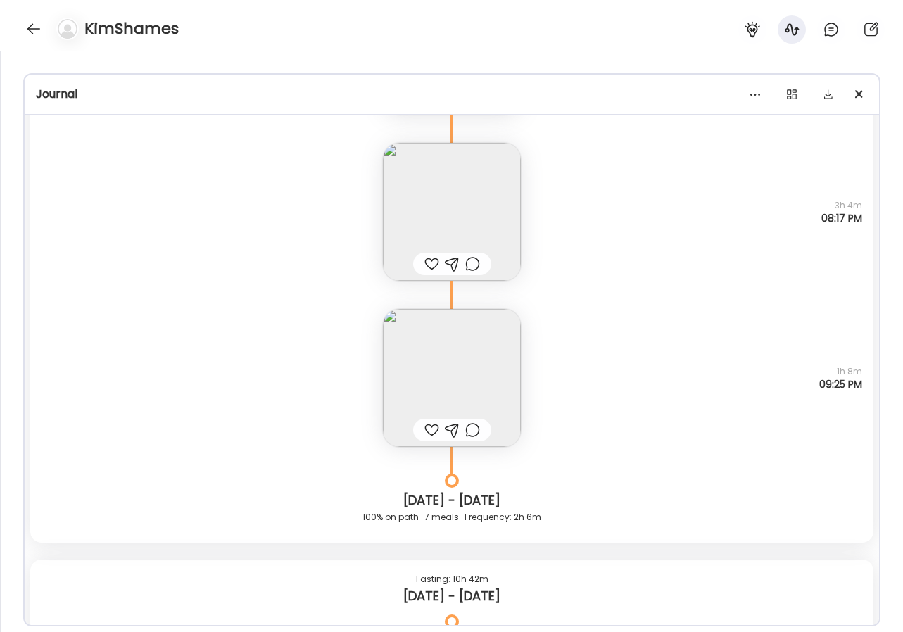
scroll to position [36937, 0]
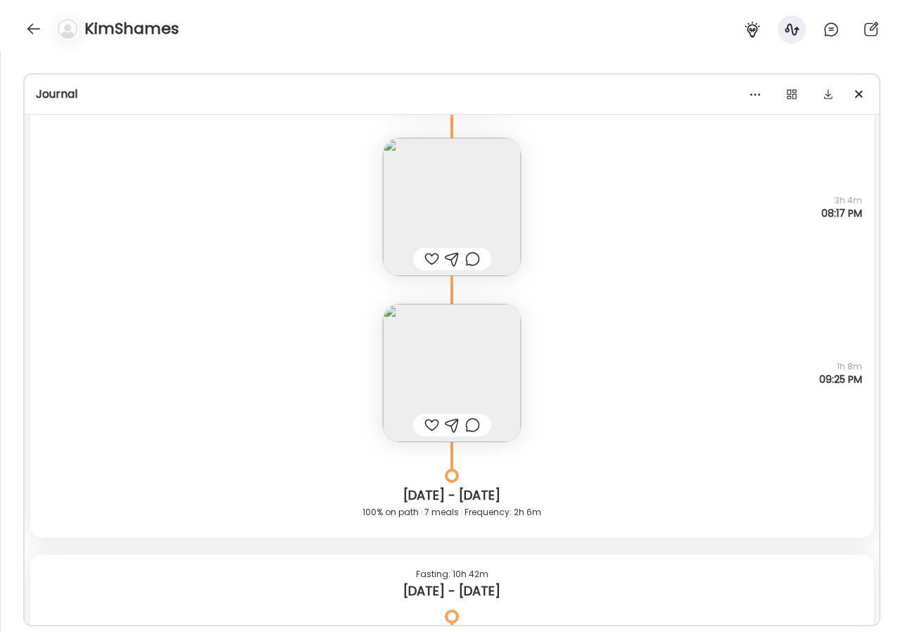
click at [435, 167] on img at bounding box center [452, 207] width 138 height 138
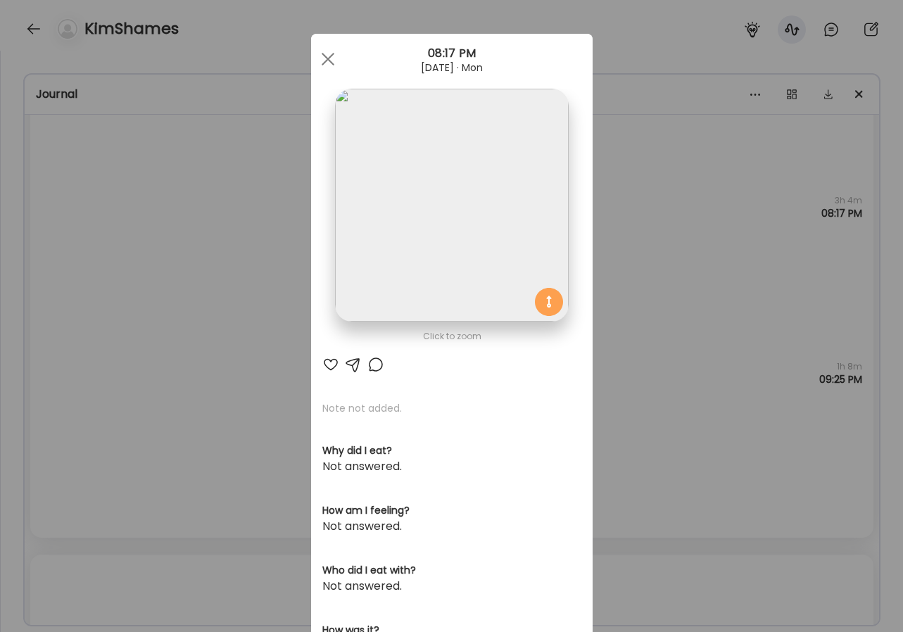
click at [436, 167] on img at bounding box center [451, 205] width 233 height 233
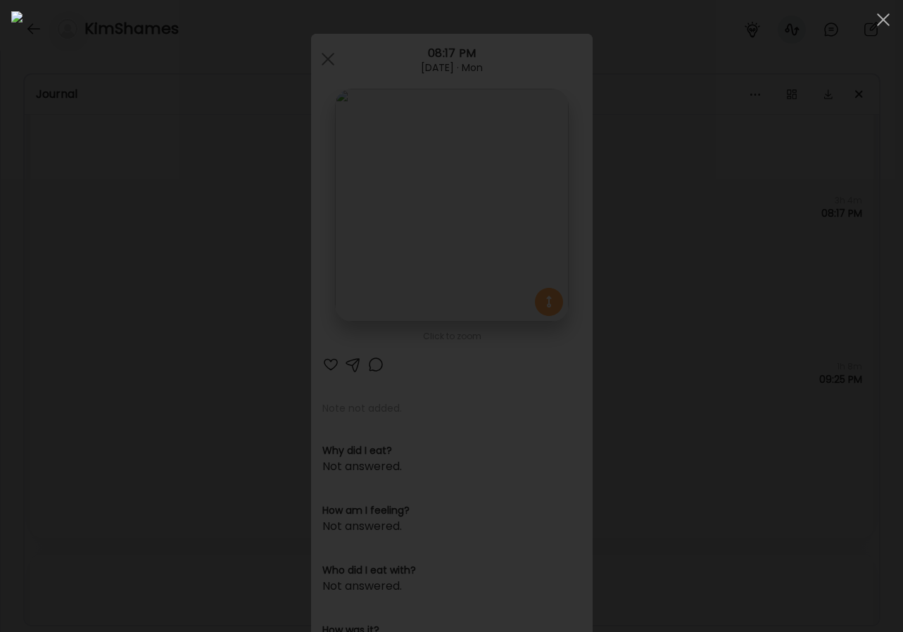
click at [821, 249] on div at bounding box center [451, 315] width 880 height 609
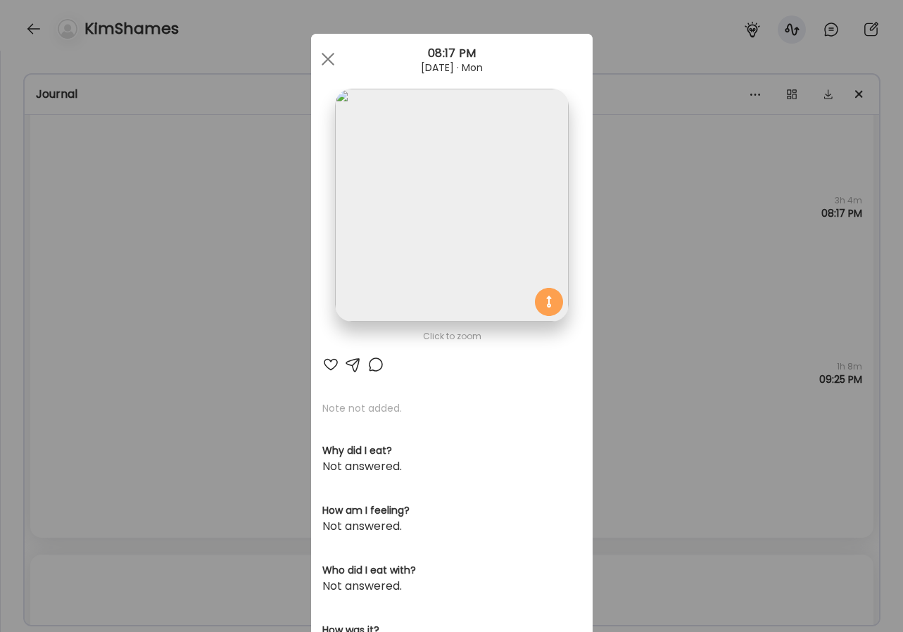
click at [670, 250] on div "Ate Coach Dashboard Wahoo! It’s official Take a moment to set up your Coach Pro…" at bounding box center [451, 316] width 903 height 632
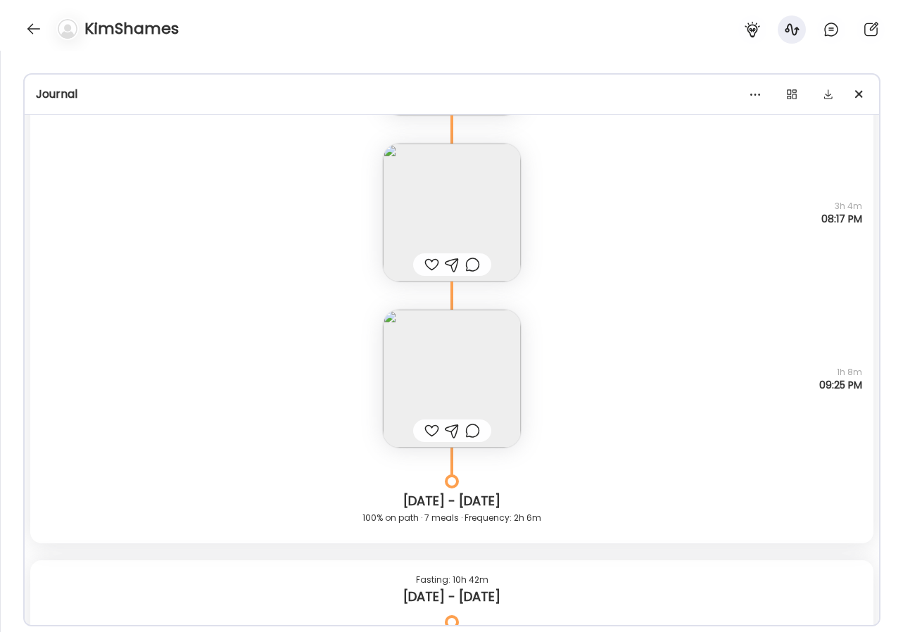
scroll to position [36915, 0]
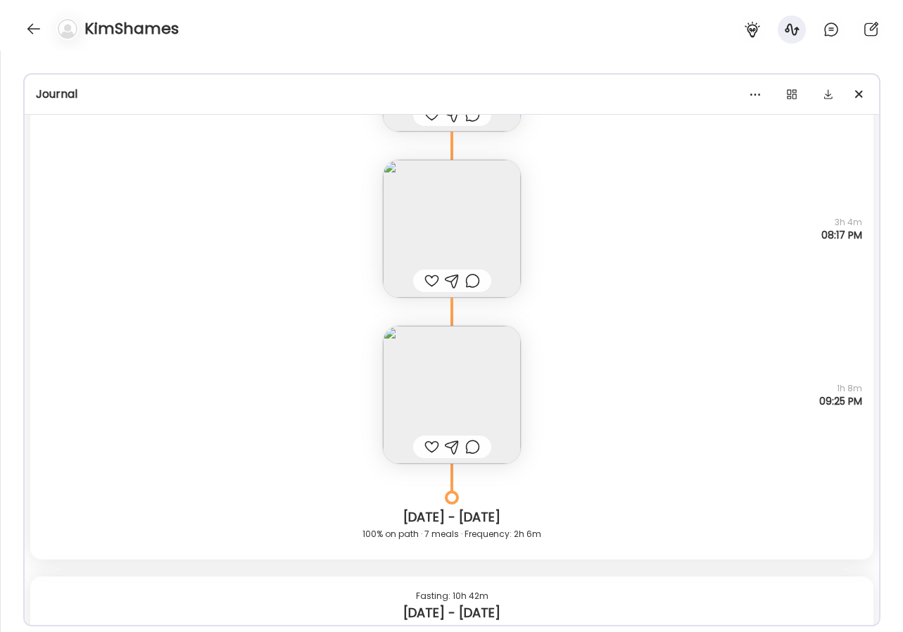
click at [477, 416] on img at bounding box center [452, 395] width 138 height 138
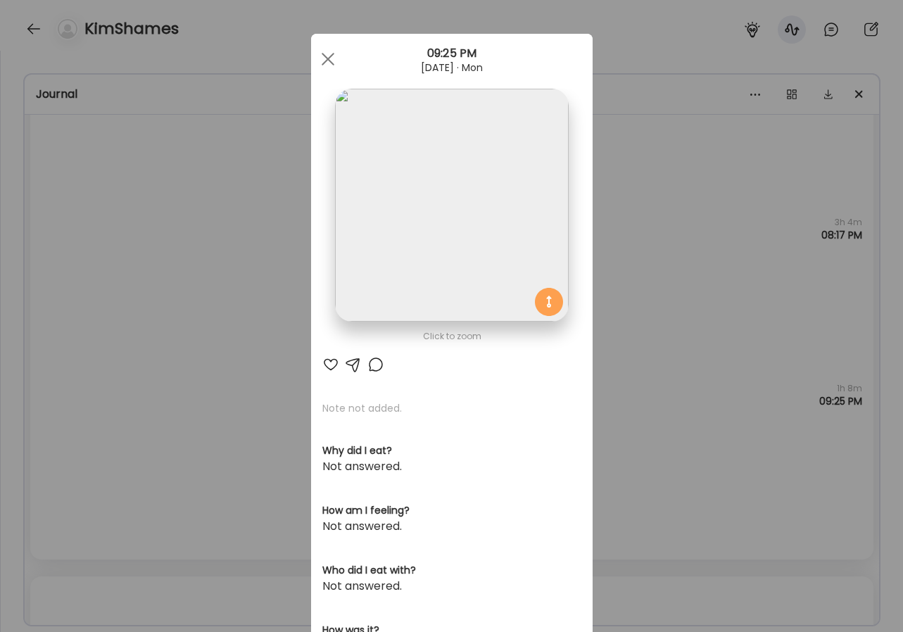
click at [491, 262] on img at bounding box center [451, 205] width 233 height 233
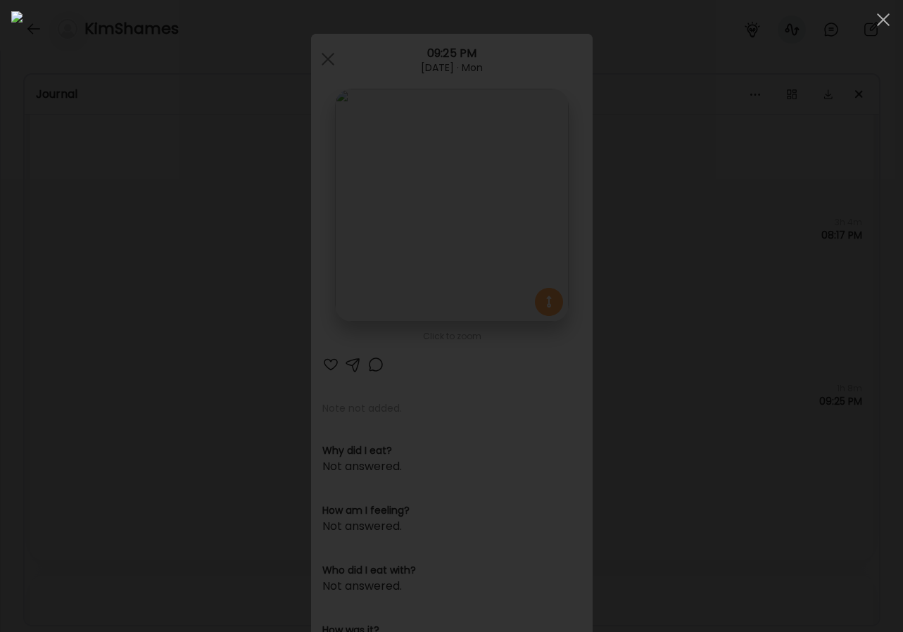
click at [816, 310] on div at bounding box center [451, 315] width 880 height 609
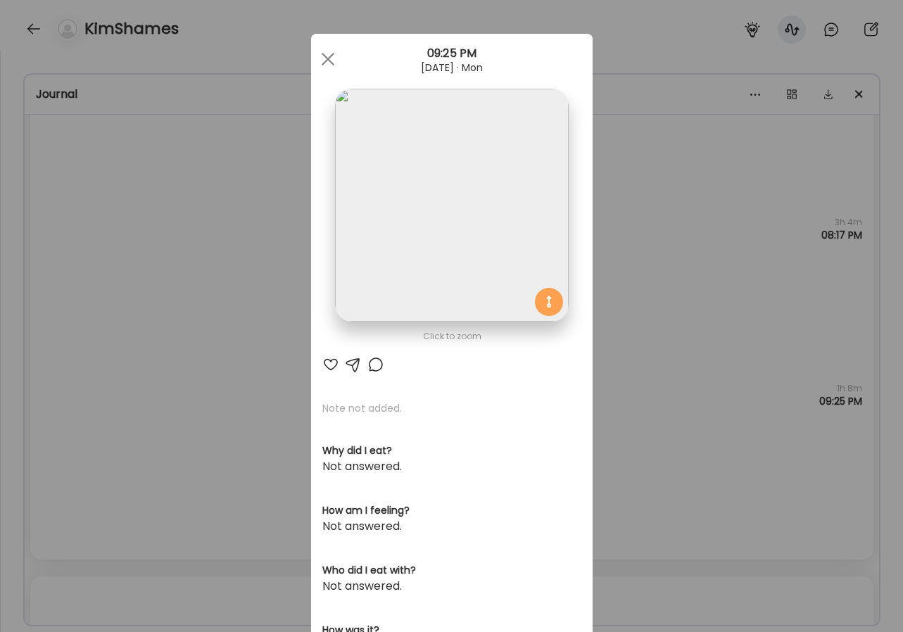
click at [752, 341] on div "Ate Coach Dashboard Wahoo! It’s official Take a moment to set up your Coach Pro…" at bounding box center [451, 316] width 903 height 632
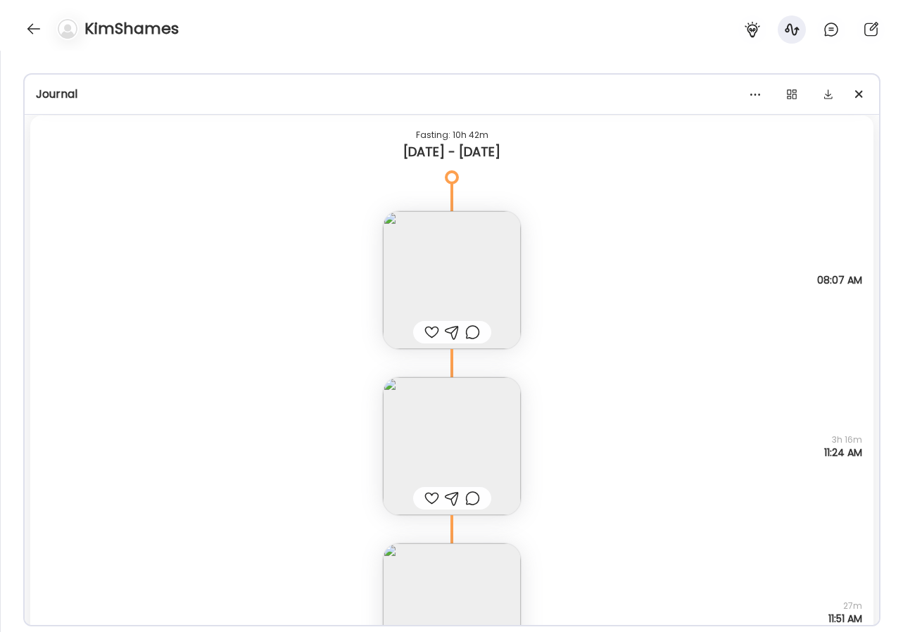
scroll to position [37406, 0]
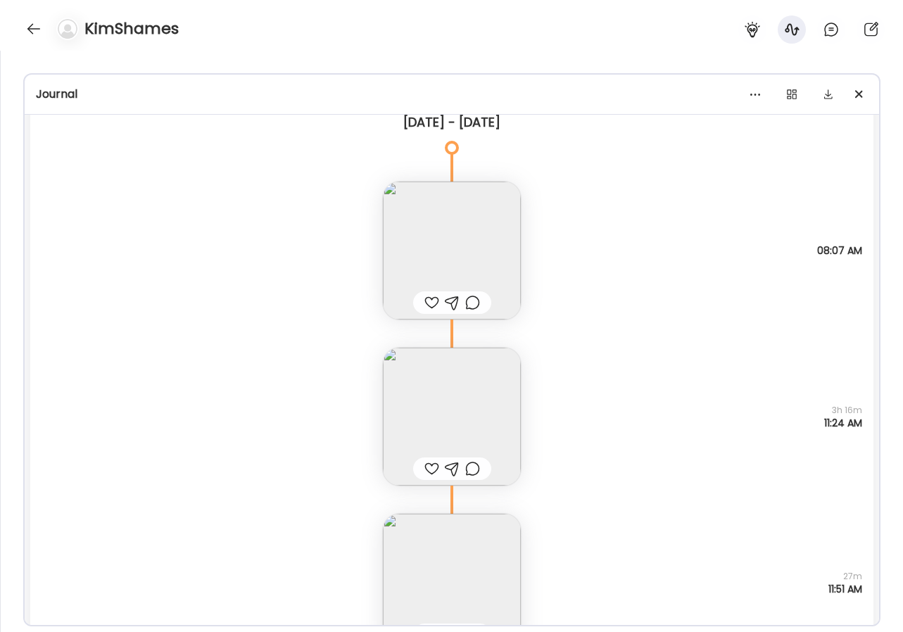
click at [483, 243] on img at bounding box center [452, 251] width 138 height 138
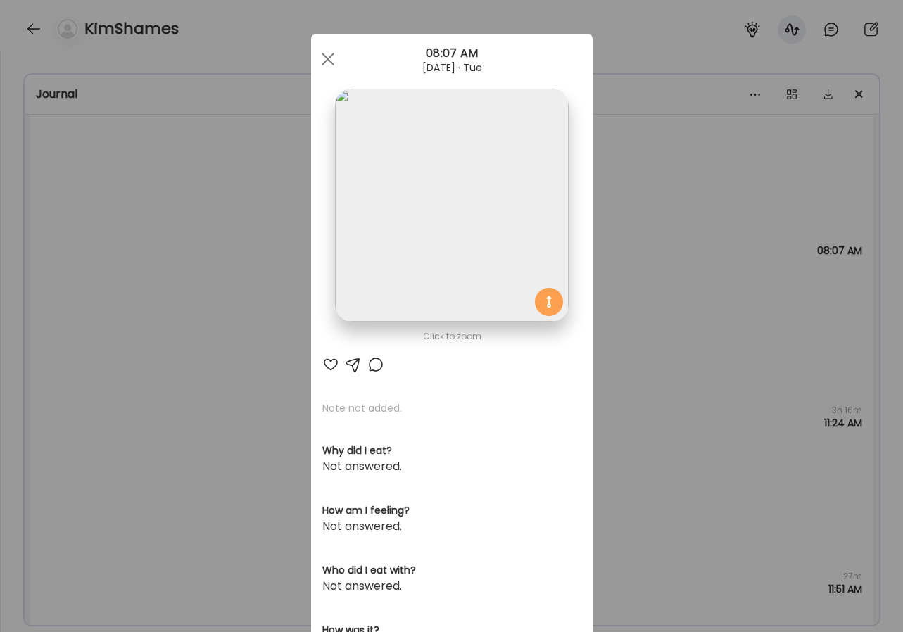
click at [455, 158] on img at bounding box center [451, 205] width 233 height 233
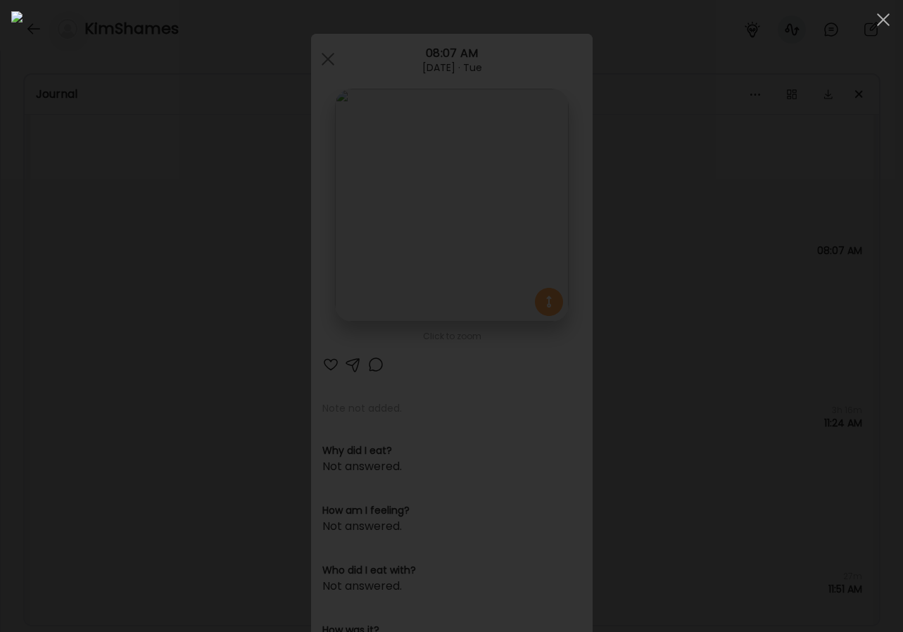
click at [857, 220] on div at bounding box center [451, 315] width 880 height 609
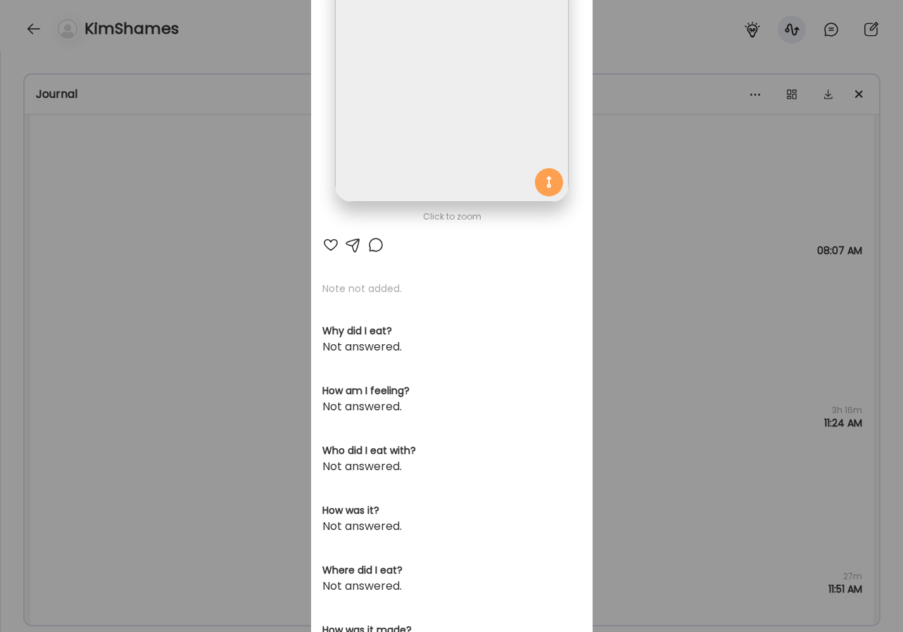
scroll to position [137, 0]
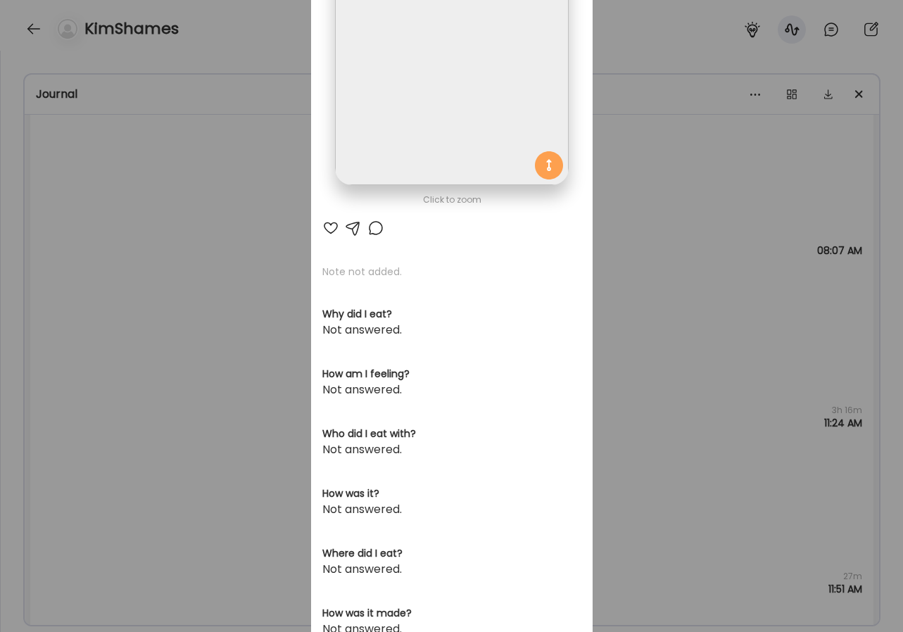
click at [702, 394] on div "Ate Coach Dashboard Wahoo! It’s official Take a moment to set up your Coach Pro…" at bounding box center [451, 316] width 903 height 632
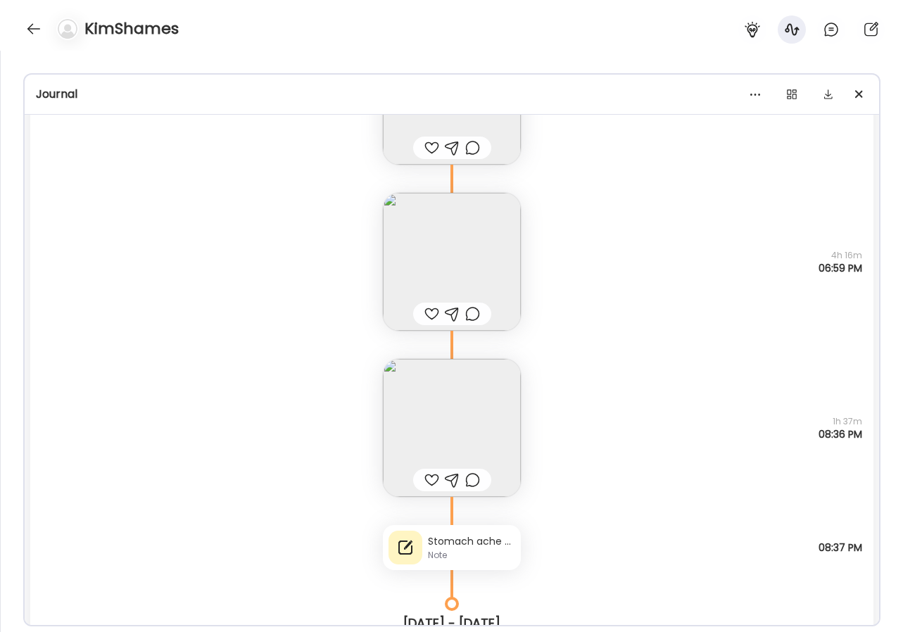
scroll to position [39133, 0]
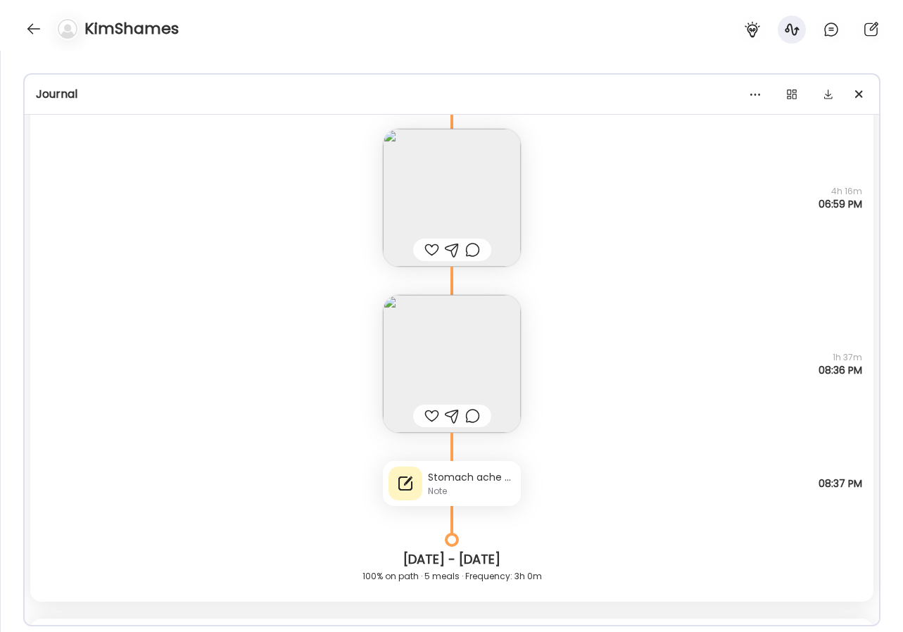
click at [474, 483] on div "Stomach ache around 7:30ish" at bounding box center [471, 477] width 87 height 15
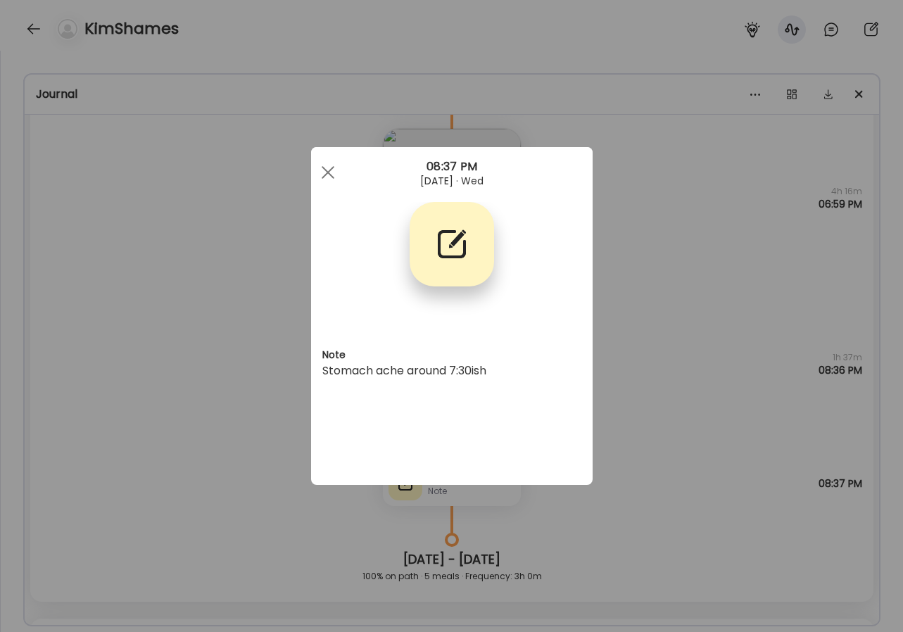
scroll to position [0, 0]
click at [686, 357] on div "Ate Coach Dashboard Wahoo! It’s official Take a moment to set up your Coach Pro…" at bounding box center [451, 316] width 903 height 632
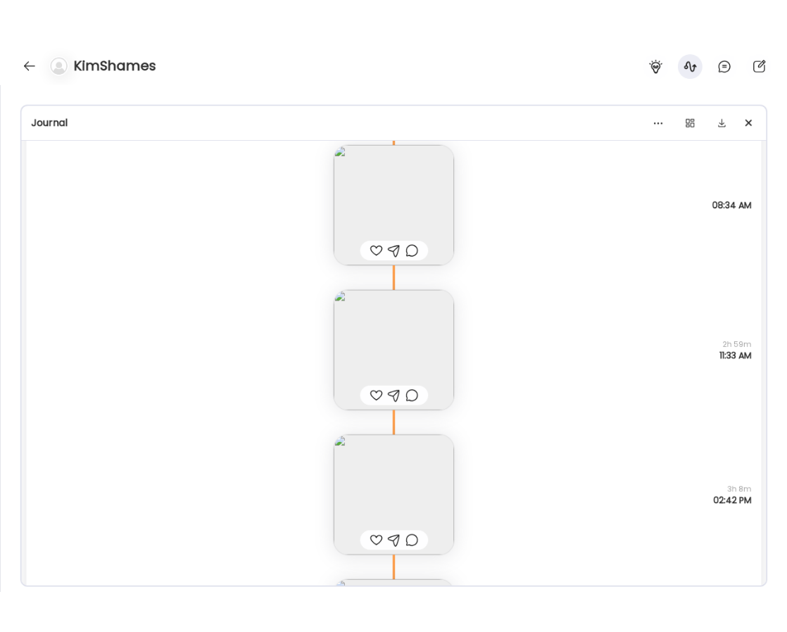
scroll to position [38655, 0]
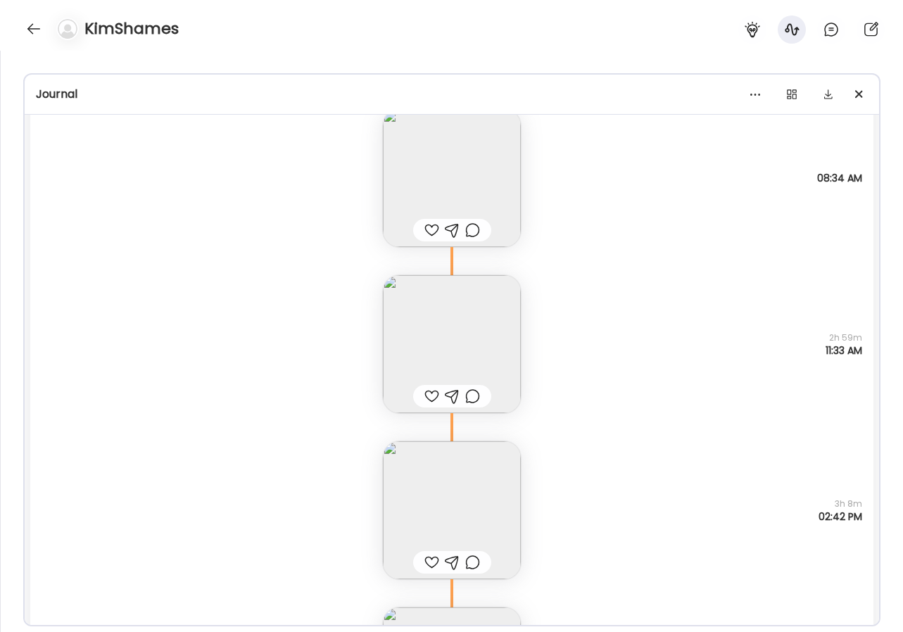
click at [474, 341] on img at bounding box center [452, 344] width 138 height 138
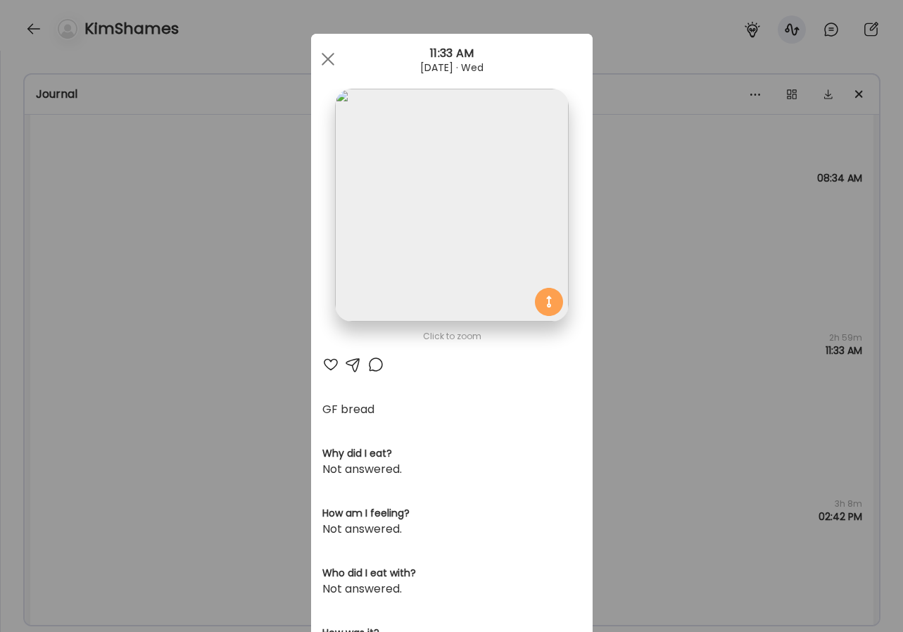
click at [463, 177] on img at bounding box center [451, 205] width 233 height 233
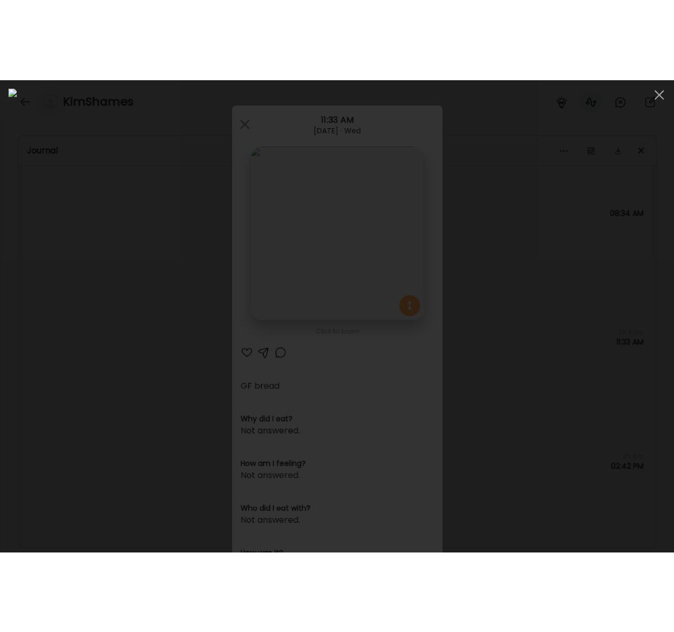
scroll to position [1320, 0]
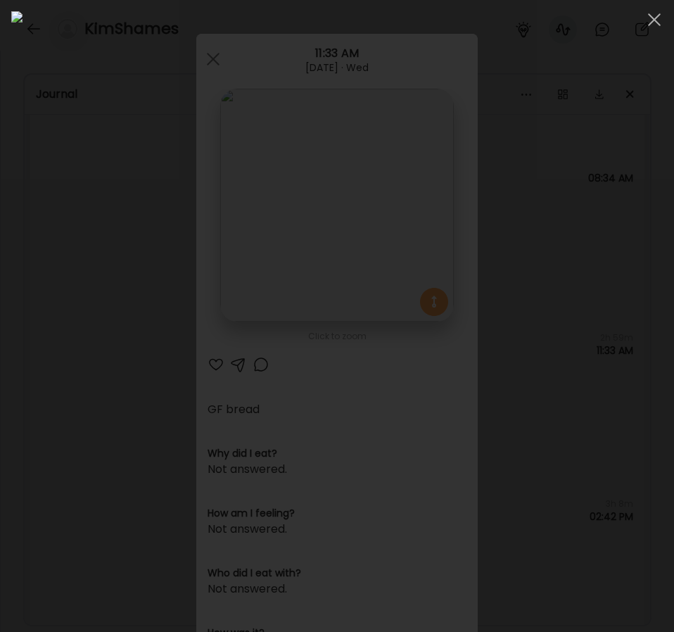
click at [653, 115] on div at bounding box center [337, 315] width 652 height 609
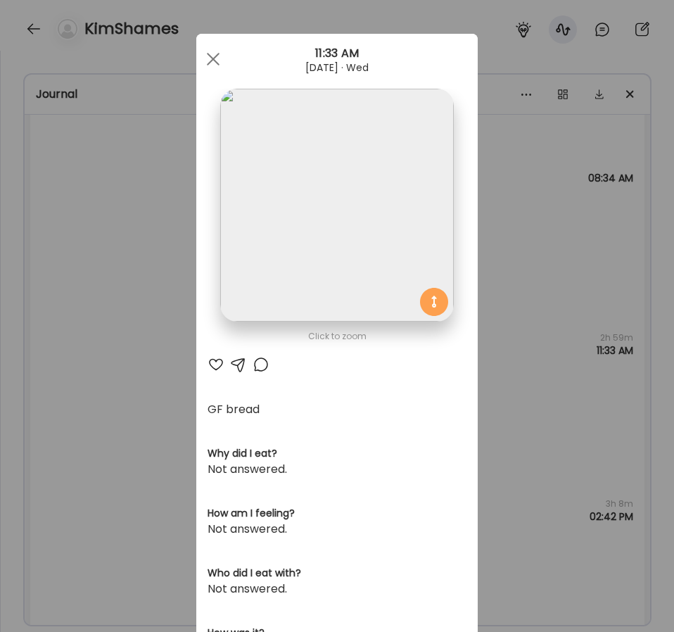
click at [145, 284] on div "Ate Coach Dashboard Wahoo! It’s official Take a moment to set up your Coach Pro…" at bounding box center [337, 316] width 674 height 632
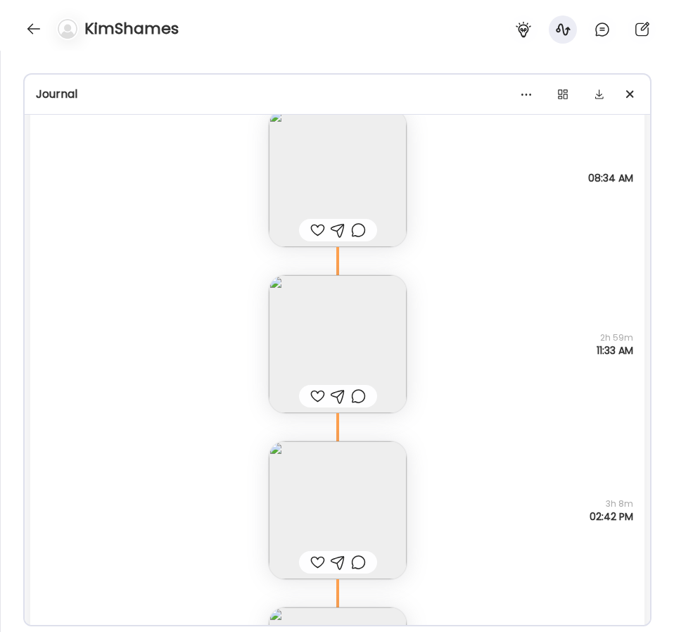
scroll to position [38753, 0]
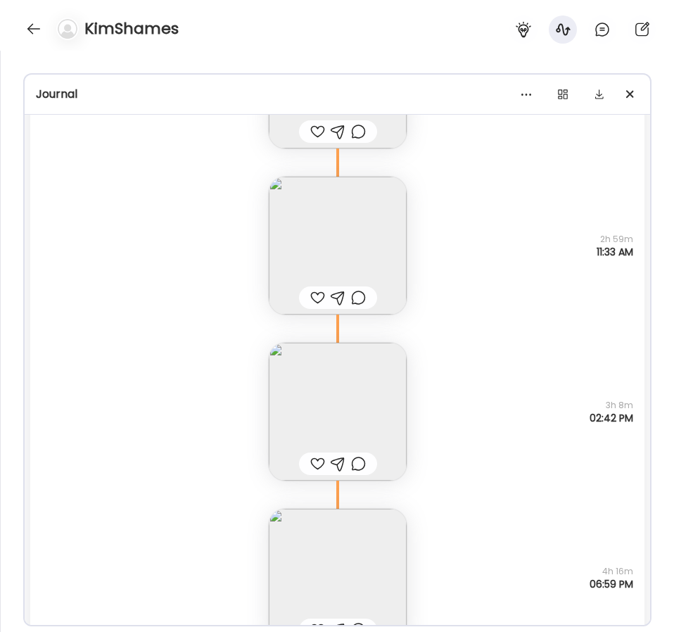
click at [324, 365] on img at bounding box center [338, 412] width 138 height 138
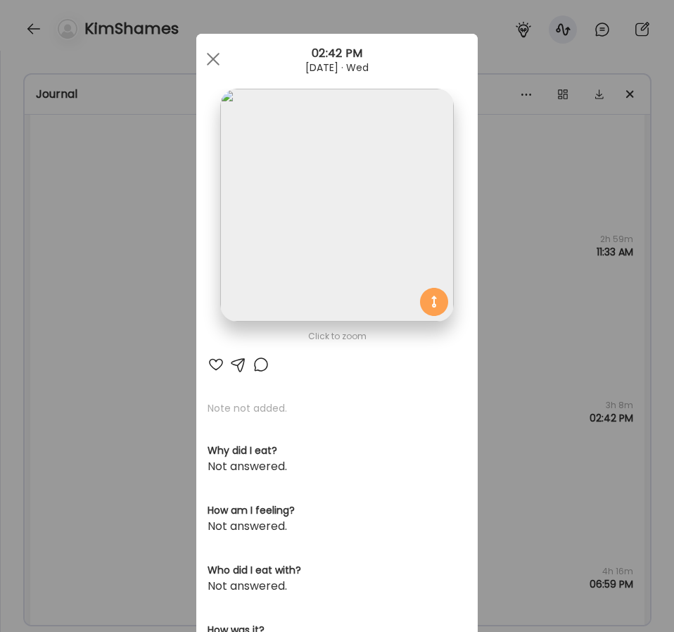
click at [324, 261] on img at bounding box center [336, 205] width 233 height 233
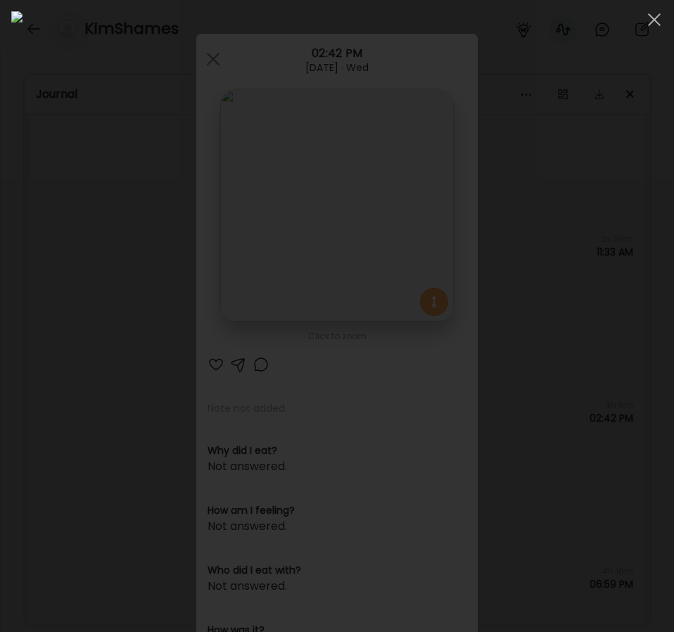
click at [12, 157] on div at bounding box center [337, 315] width 652 height 609
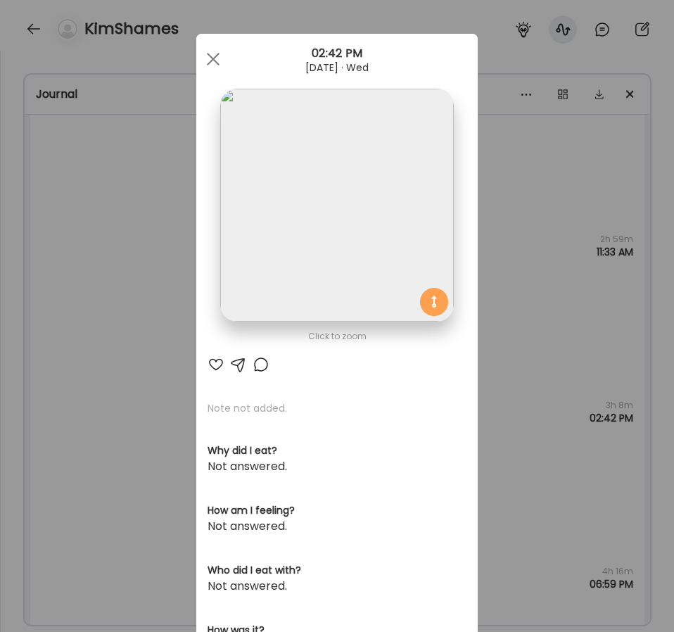
click at [148, 290] on div "Ate Coach Dashboard Wahoo! It’s official Take a moment to set up your Coach Pro…" at bounding box center [337, 316] width 674 height 632
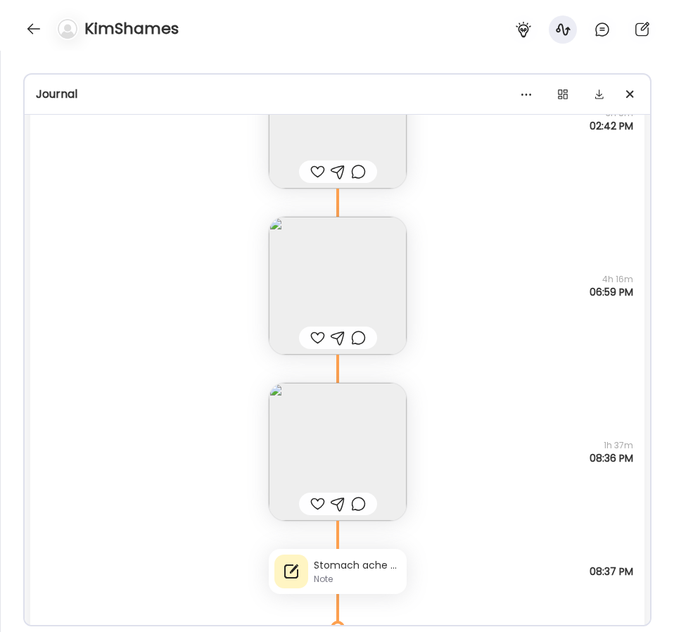
scroll to position [39062, 0]
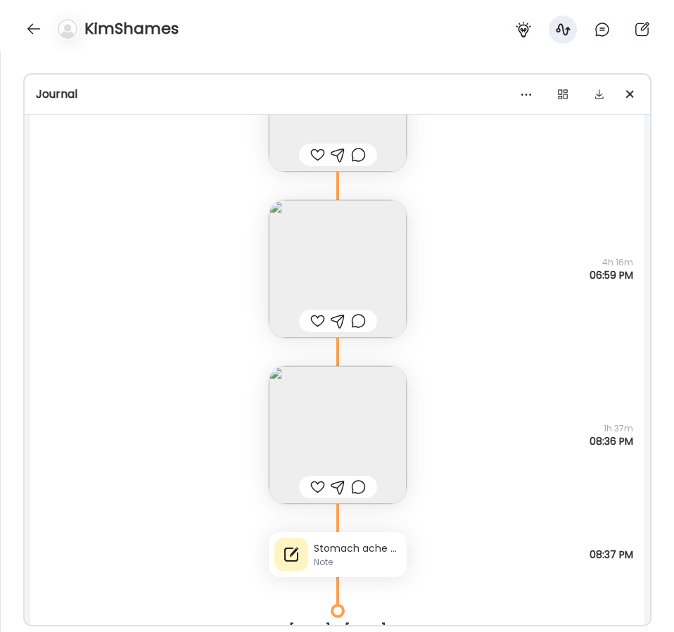
click at [379, 296] on img at bounding box center [338, 269] width 138 height 138
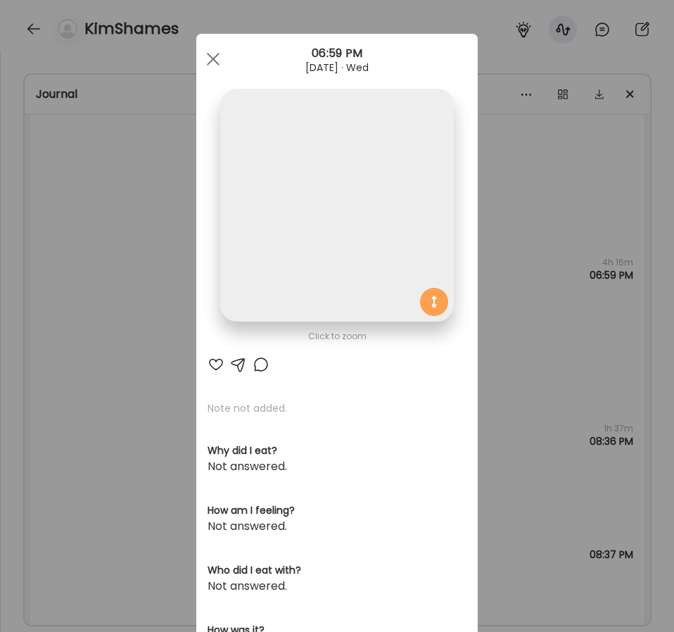
click at [359, 276] on img at bounding box center [336, 205] width 233 height 233
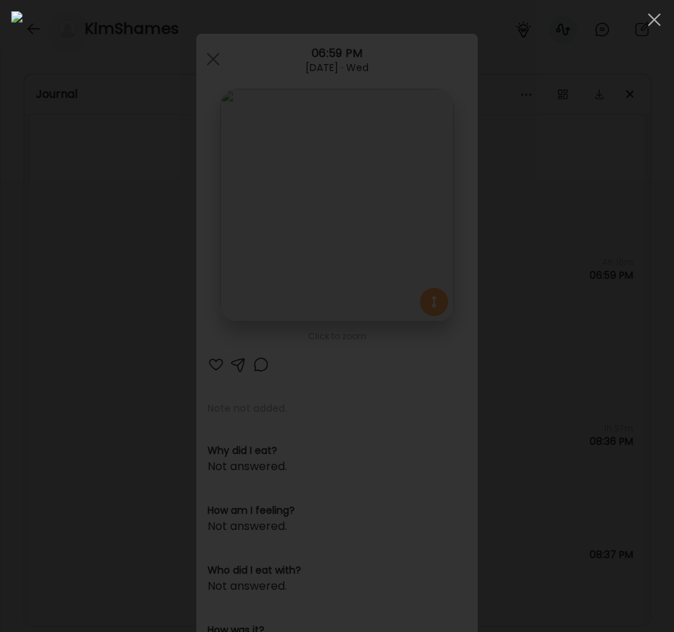
click at [20, 360] on div at bounding box center [337, 315] width 652 height 609
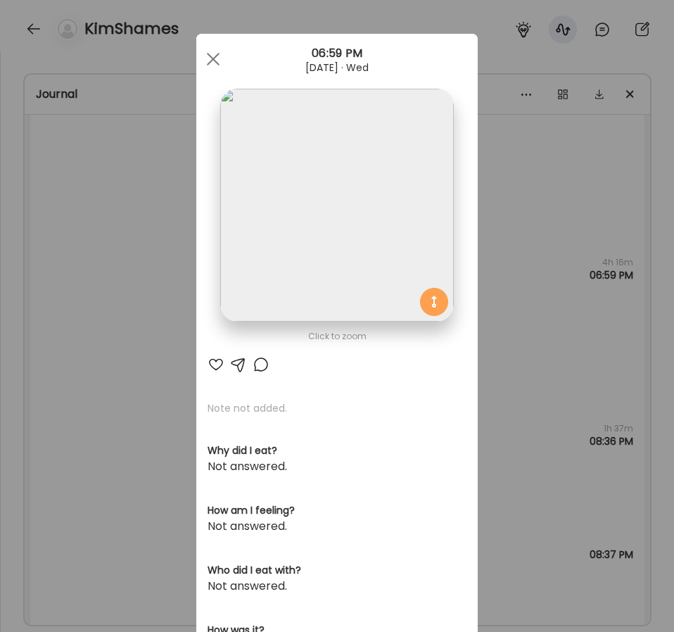
click at [141, 353] on div "Ate Coach Dashboard Wahoo! It’s official Take a moment to set up your Coach Pro…" at bounding box center [337, 316] width 674 height 632
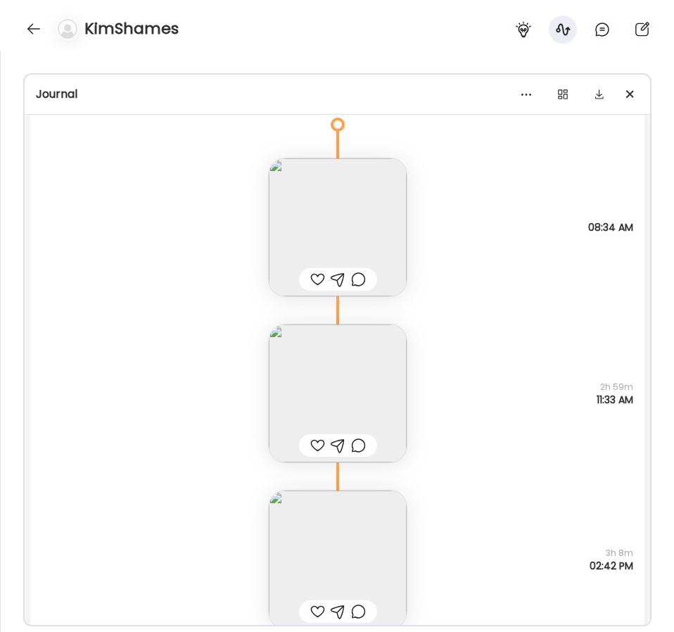
scroll to position [38657, 0]
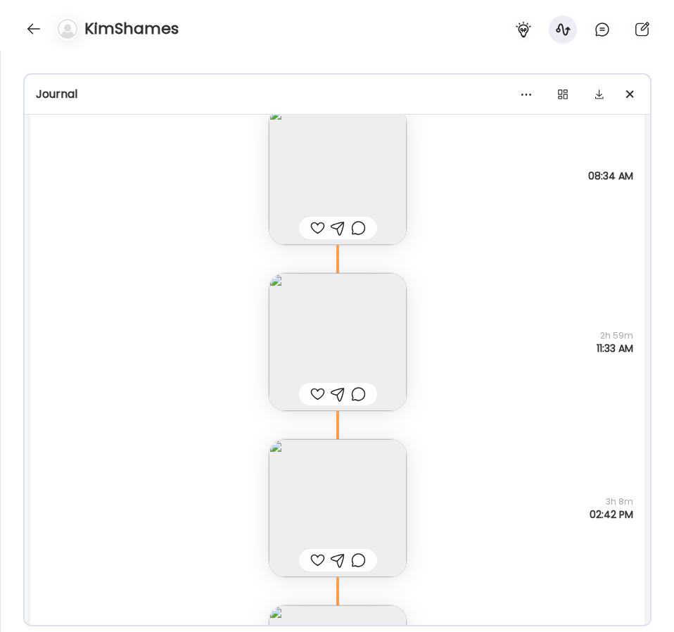
click at [376, 491] on img at bounding box center [338, 508] width 138 height 138
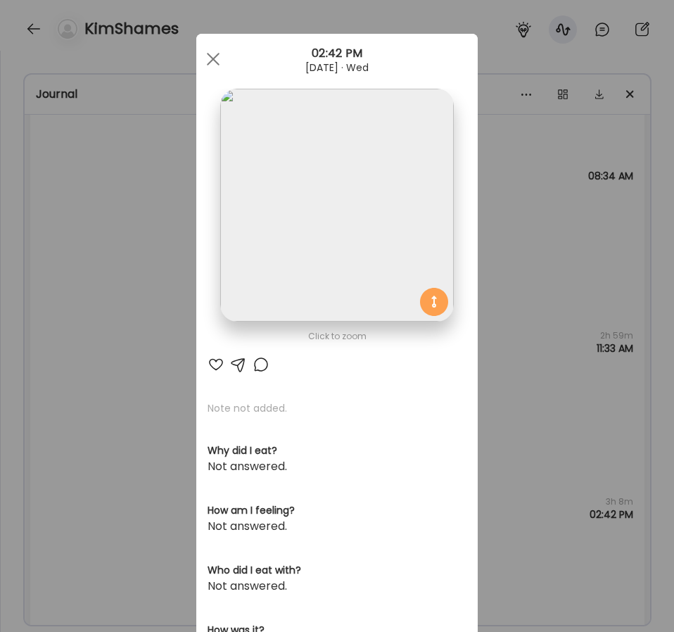
click at [130, 415] on div "Ate Coach Dashboard Wahoo! It’s official Take a moment to set up your Coach Pro…" at bounding box center [337, 316] width 674 height 632
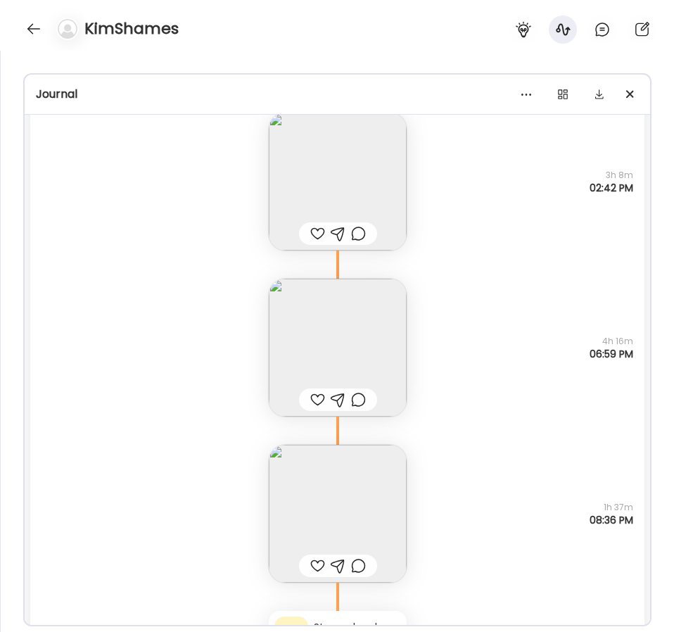
scroll to position [38999, 0]
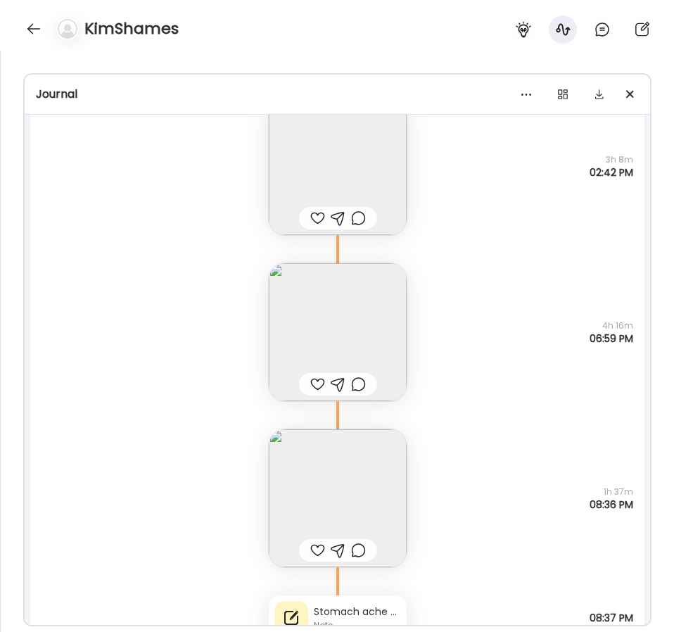
click at [320, 151] on img at bounding box center [338, 166] width 138 height 138
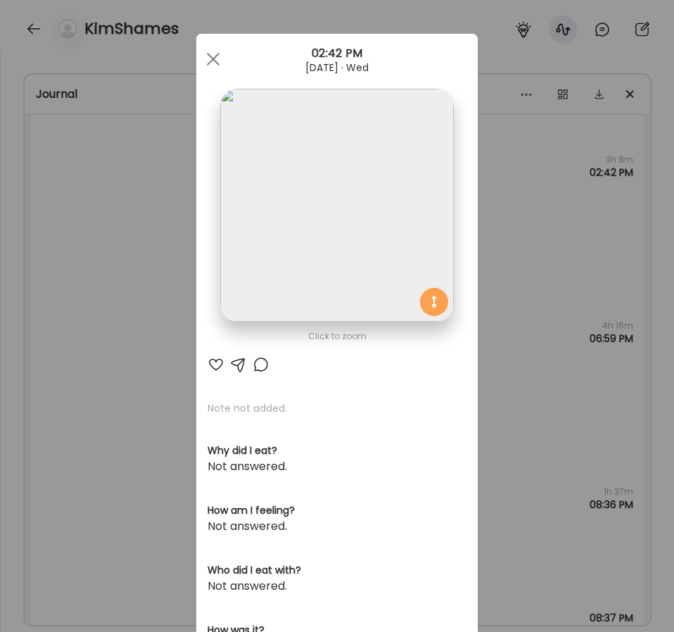
click at [299, 198] on img at bounding box center [336, 205] width 233 height 233
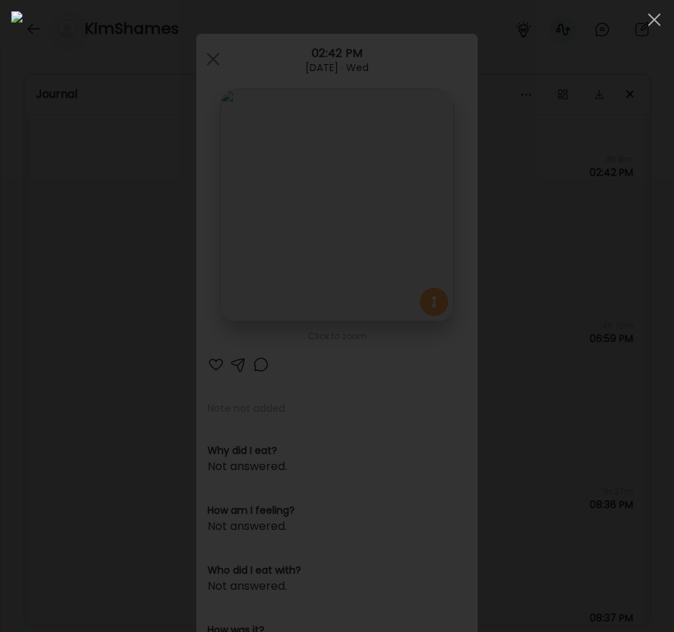
click at [23, 410] on div at bounding box center [337, 315] width 652 height 609
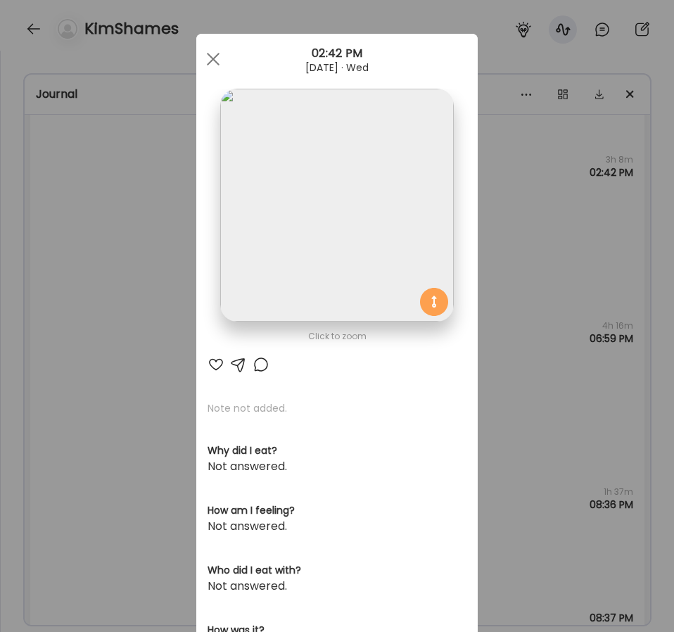
scroll to position [81, 0]
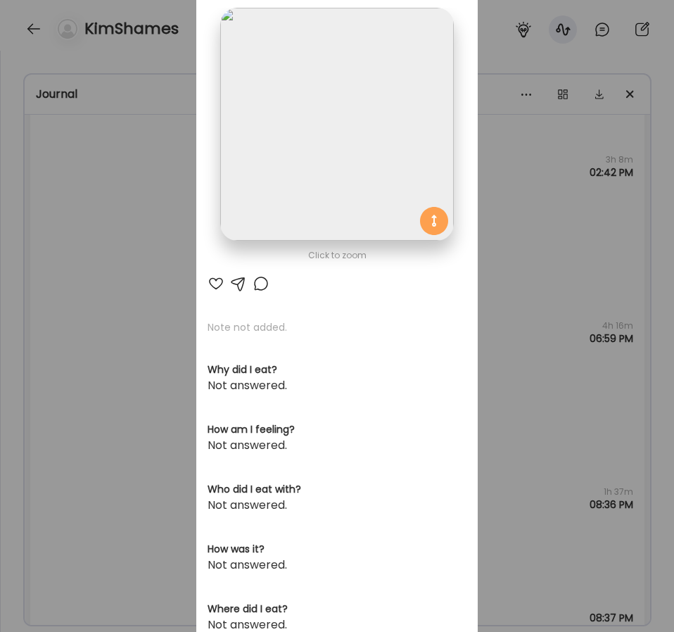
click at [139, 409] on div "Ate Coach Dashboard Wahoo! It’s official Take a moment to set up your Coach Pro…" at bounding box center [337, 316] width 674 height 632
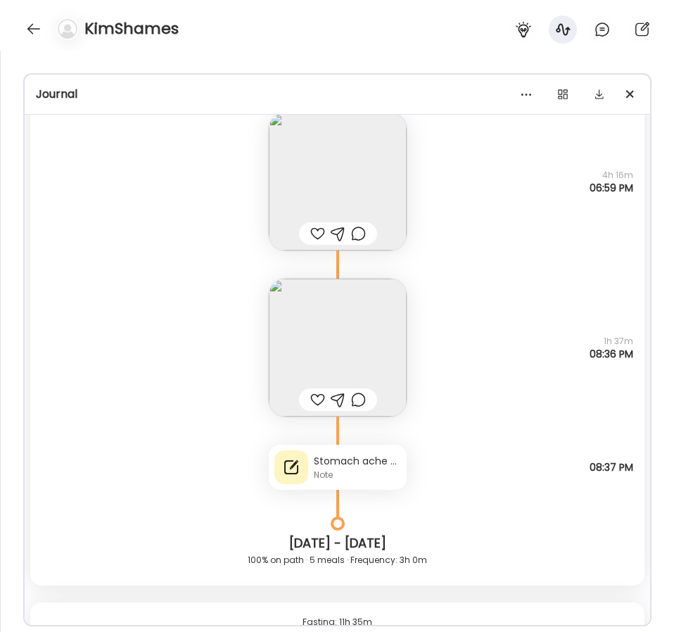
scroll to position [39166, 0]
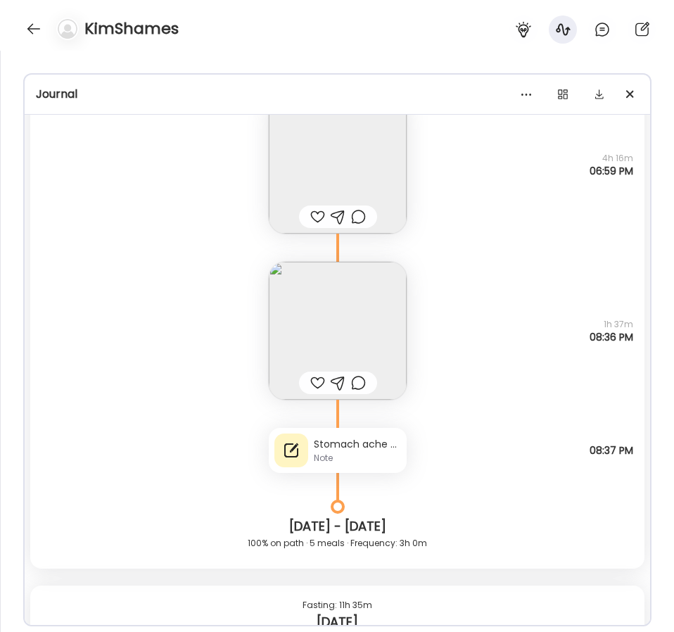
click at [327, 437] on div "Stomach ache around 7:30ish" at bounding box center [357, 444] width 87 height 15
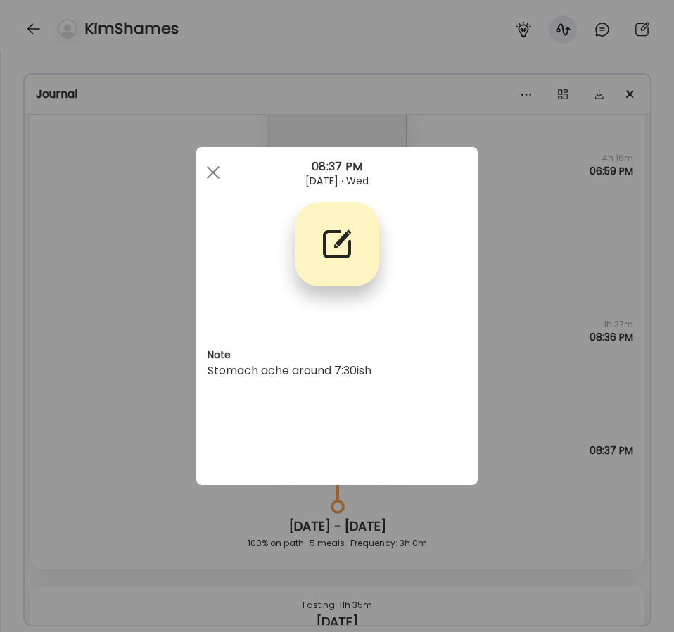
scroll to position [0, 0]
click at [160, 443] on div "Ate Coach Dashboard Wahoo! It’s official Take a moment to set up your Coach Pro…" at bounding box center [337, 316] width 674 height 632
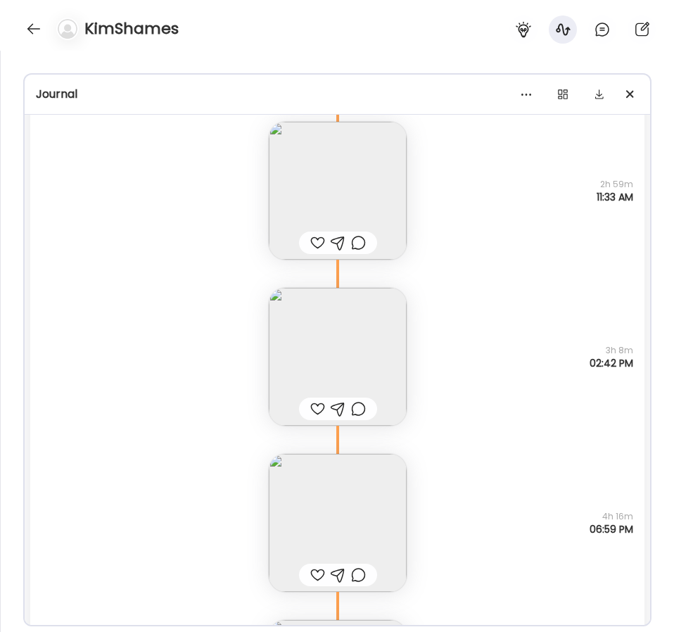
scroll to position [38771, 0]
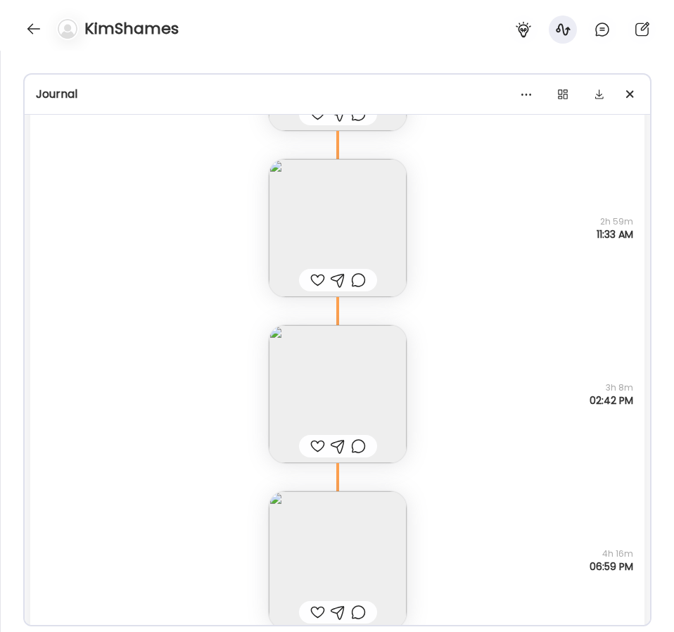
click at [291, 200] on img at bounding box center [338, 228] width 138 height 138
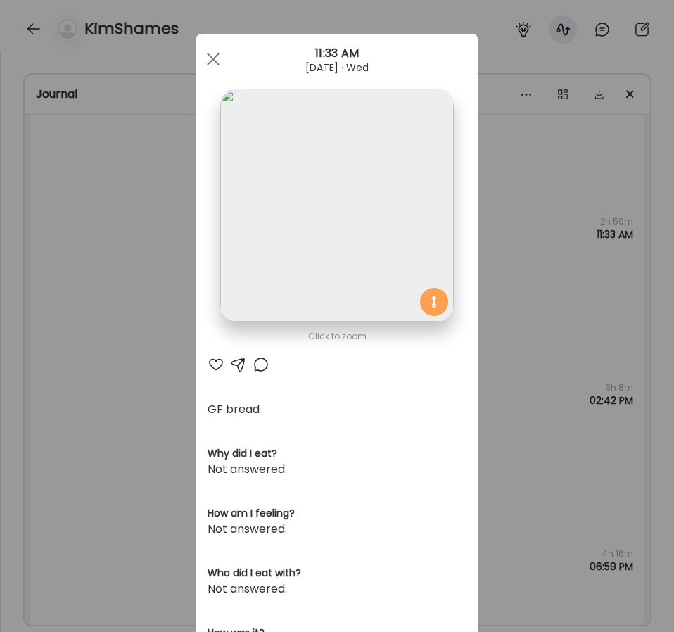
click at [291, 200] on img at bounding box center [336, 205] width 233 height 233
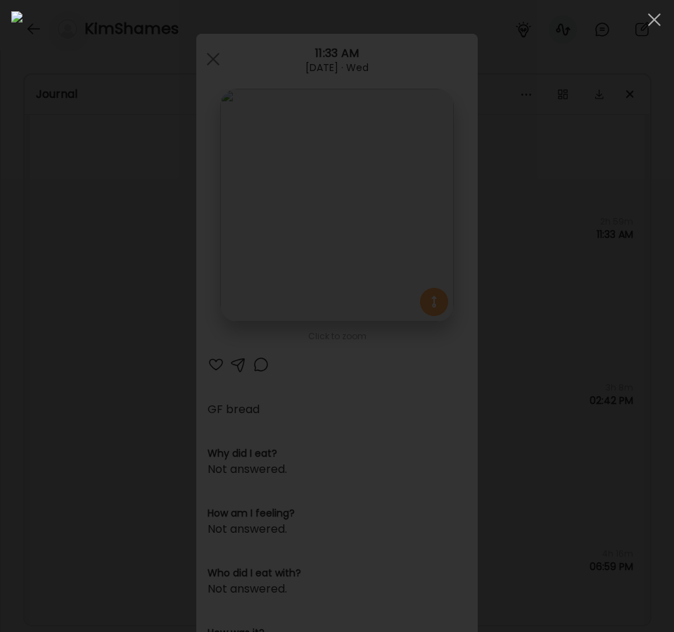
click at [22, 282] on div at bounding box center [337, 315] width 652 height 609
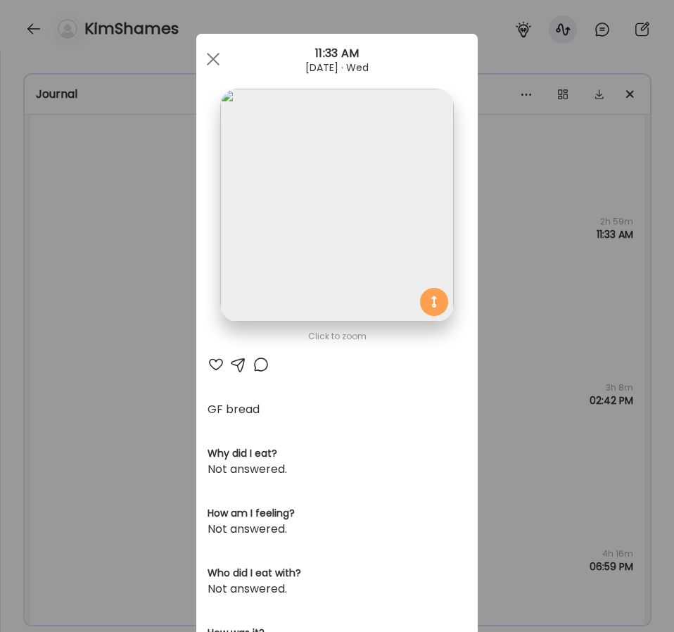
click at [151, 368] on div "Ate Coach Dashboard Wahoo! It’s official Take a moment to set up your Coach Pro…" at bounding box center [337, 316] width 674 height 632
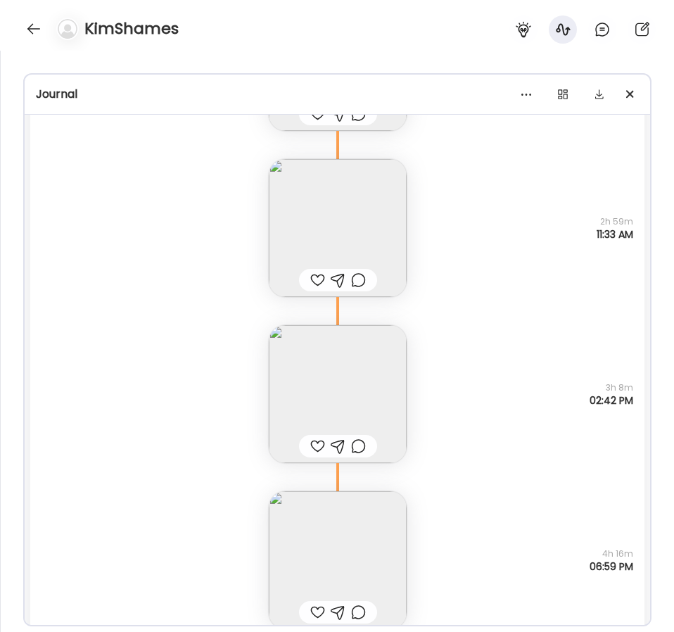
click at [334, 198] on img at bounding box center [338, 228] width 138 height 138
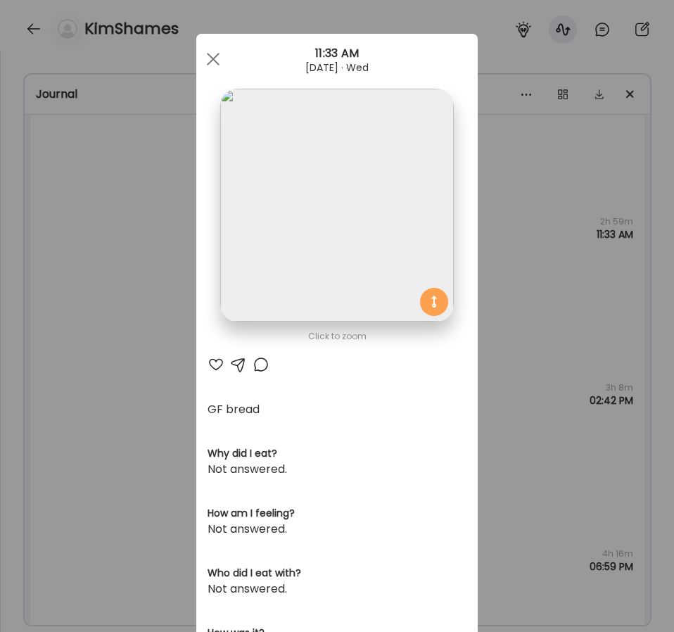
click at [314, 196] on img at bounding box center [336, 205] width 233 height 233
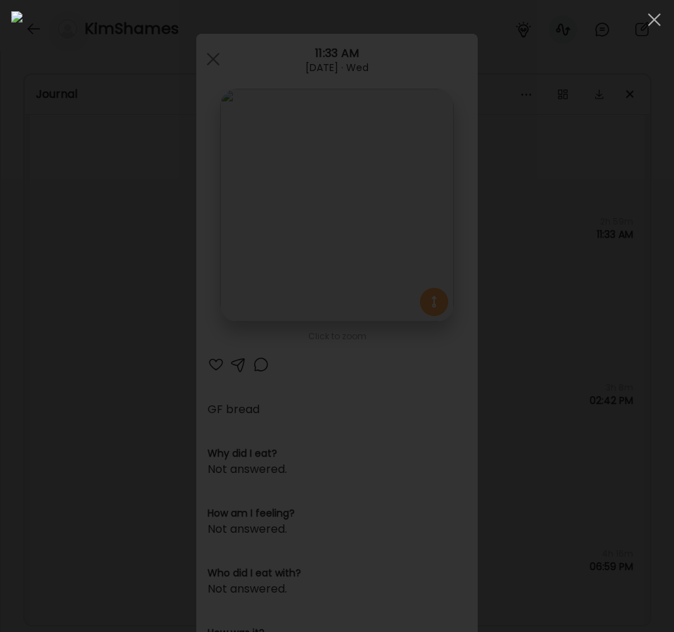
click at [20, 334] on div at bounding box center [337, 315] width 652 height 609
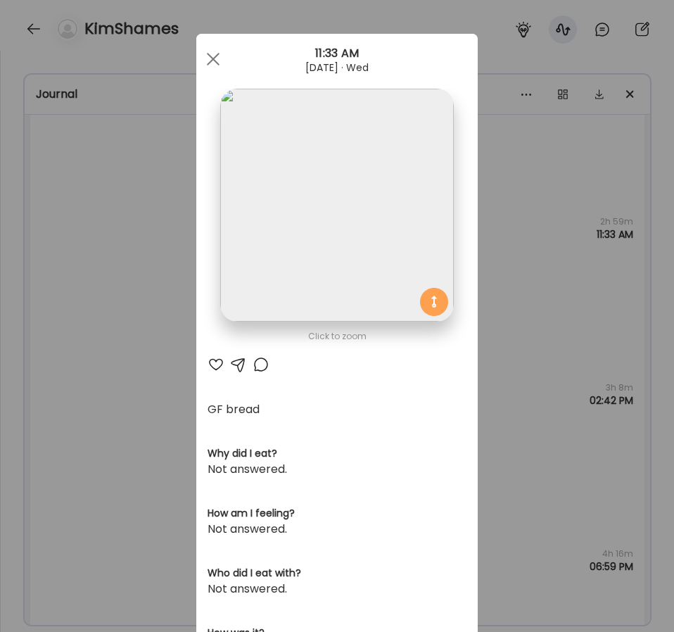
click at [79, 334] on div "Ate Coach Dashboard Wahoo! It’s official Take a moment to set up your Coach Pro…" at bounding box center [337, 316] width 674 height 632
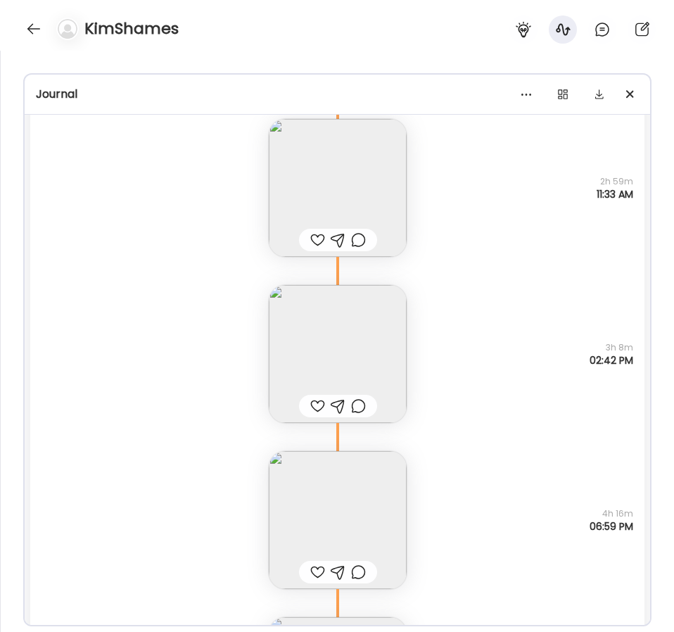
scroll to position [38836, 0]
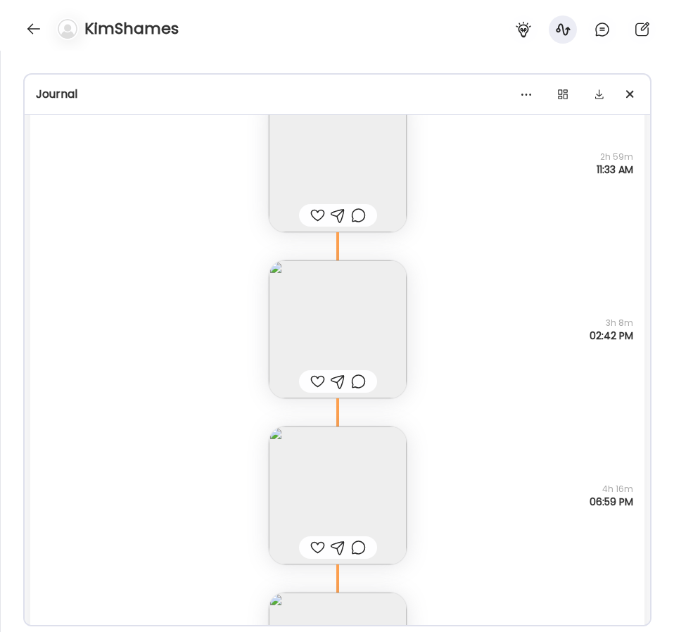
click at [328, 155] on img at bounding box center [338, 163] width 138 height 138
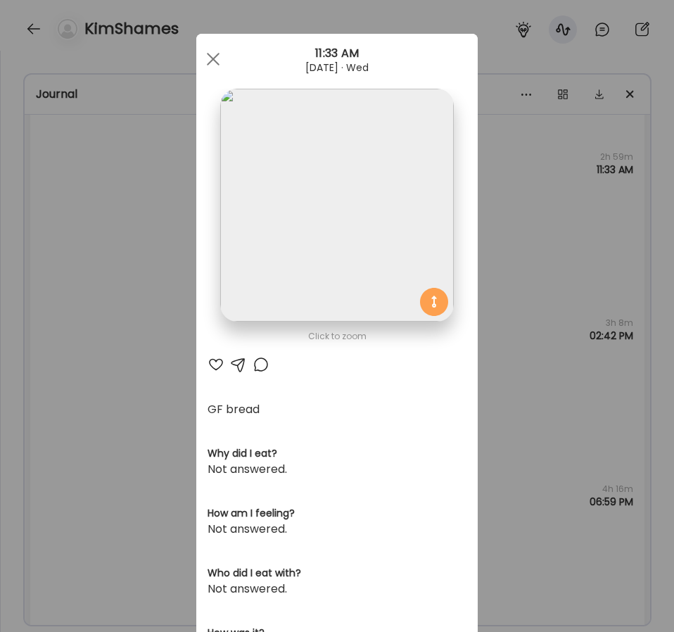
click at [179, 222] on div "Ate Coach Dashboard Wahoo! It’s official Take a moment to set up your Coach Pro…" at bounding box center [337, 316] width 674 height 632
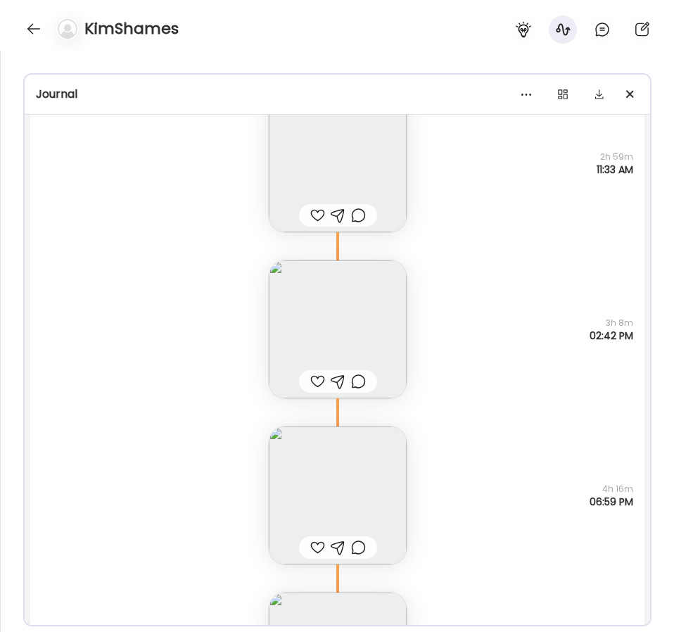
click at [367, 454] on img at bounding box center [338, 495] width 138 height 138
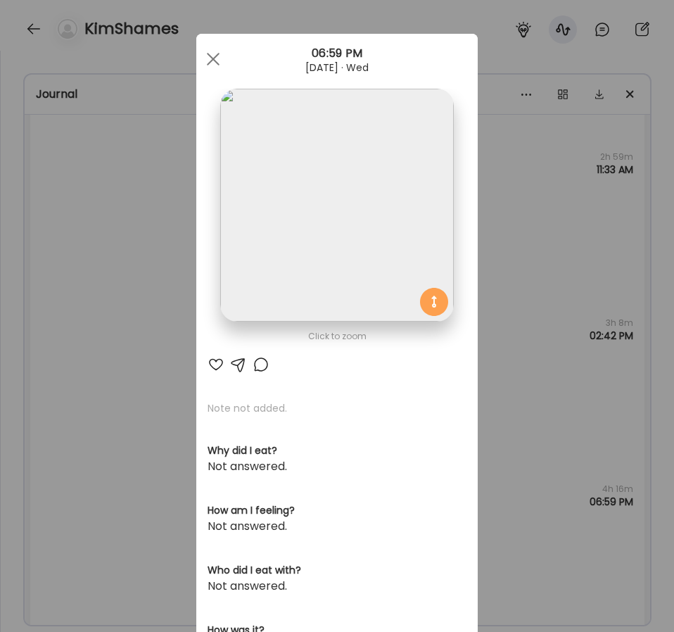
click at [97, 351] on div "Ate Coach Dashboard Wahoo! It’s official Take a moment to set up your Coach Pro…" at bounding box center [337, 316] width 674 height 632
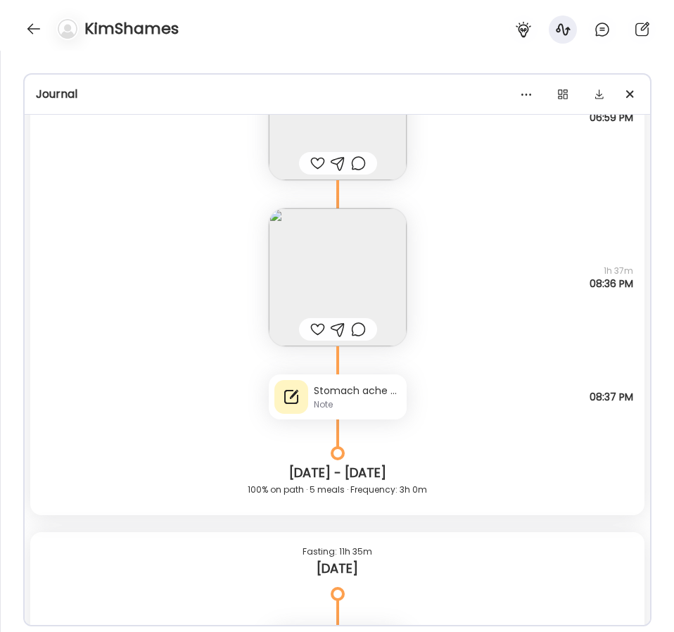
scroll to position [39394, 0]
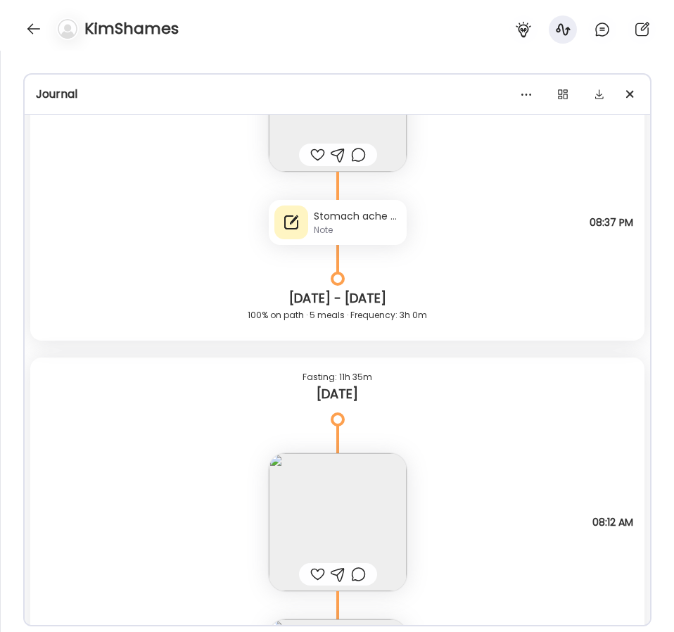
click at [317, 217] on div "Stomach ache around 7:30ish" at bounding box center [357, 216] width 87 height 15
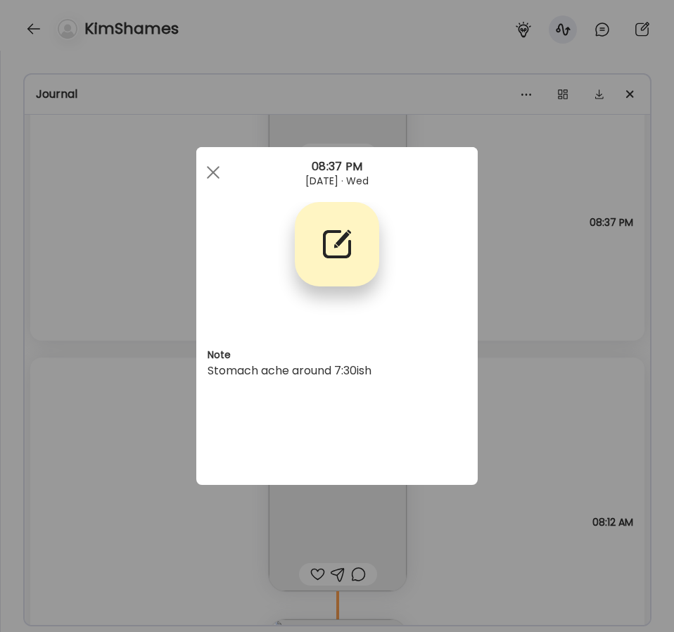
click at [142, 291] on div "Ate Coach Dashboard Wahoo! It’s official Take a moment to set up your Coach Pro…" at bounding box center [337, 316] width 674 height 632
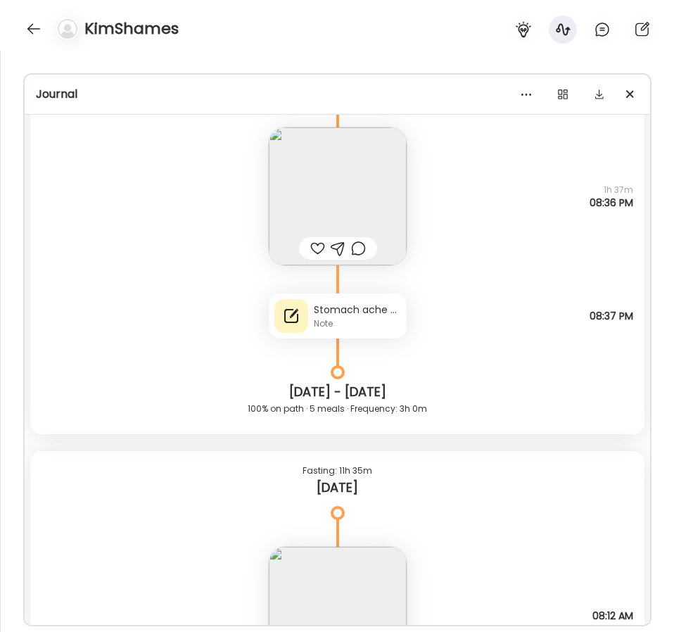
scroll to position [39287, 0]
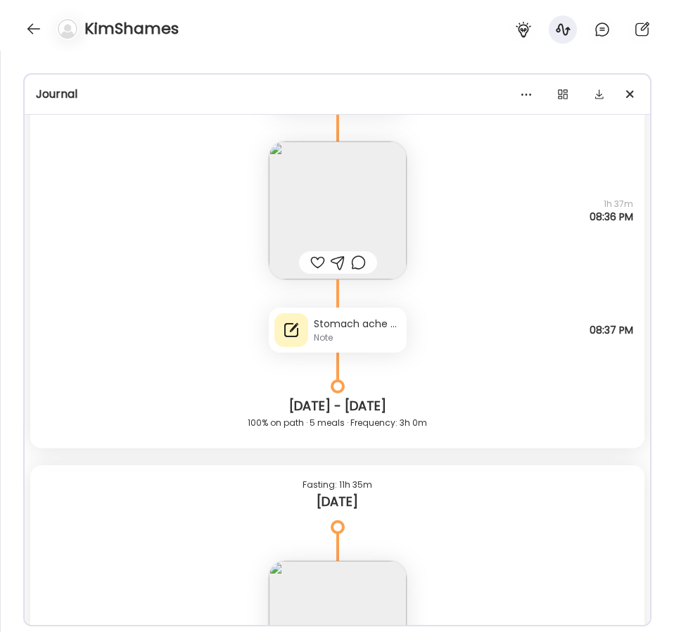
click at [338, 152] on img at bounding box center [338, 210] width 138 height 138
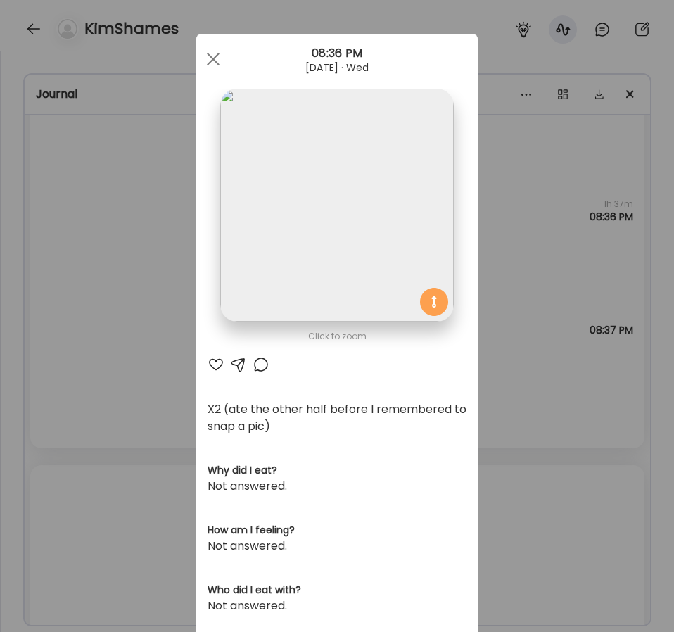
click at [139, 238] on div "Ate Coach Dashboard Wahoo! It’s official Take a moment to set up your Coach Pro…" at bounding box center [337, 316] width 674 height 632
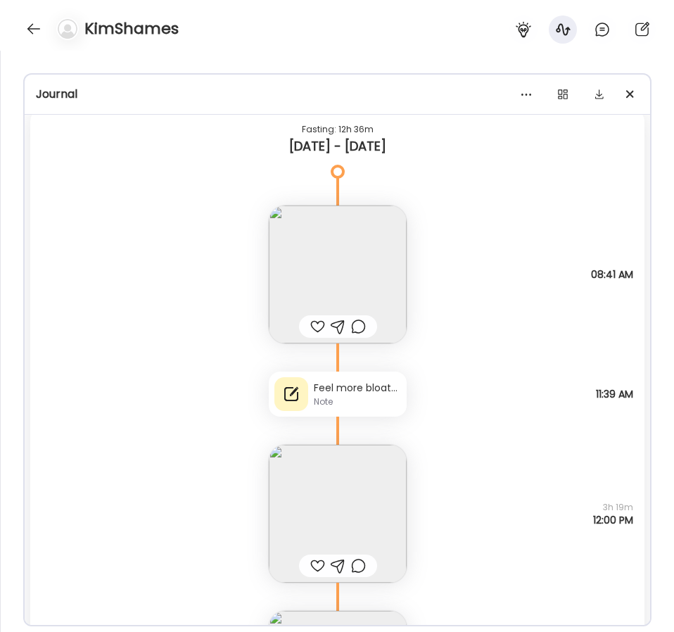
scroll to position [26512, 0]
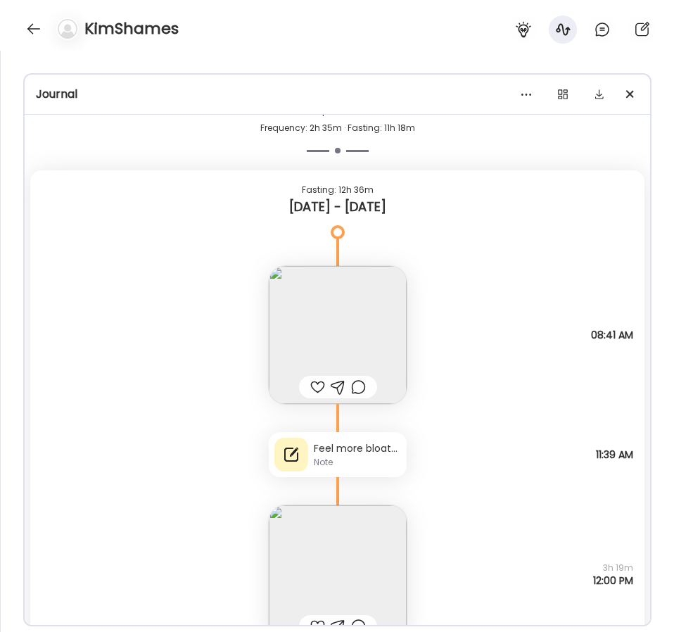
click at [352, 452] on div "Feel more bloated [DATE] for first time in like a week (probably because ate ou…" at bounding box center [357, 448] width 87 height 15
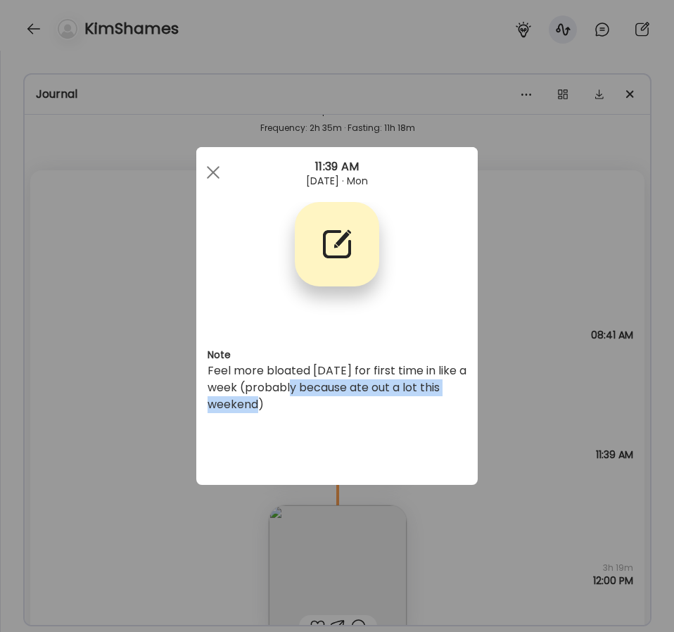
drag, startPoint x: 296, startPoint y: 385, endPoint x: 341, endPoint y: 405, distance: 49.2
click at [341, 405] on div "Feel more bloated [DATE] for first time in like a week (probably because ate ou…" at bounding box center [337, 387] width 259 height 51
click at [505, 404] on div "Ate Coach Dashboard Wahoo! It’s official Take a moment to set up your Coach Pro…" at bounding box center [337, 316] width 674 height 632
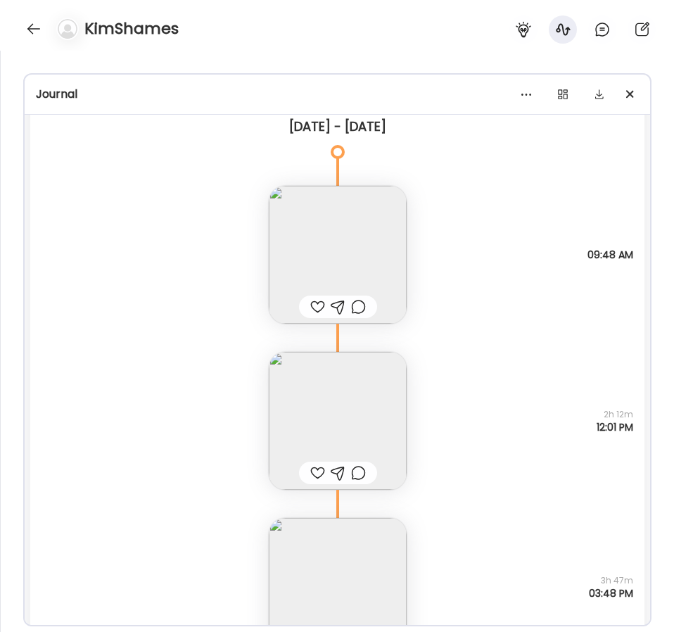
scroll to position [24555, 0]
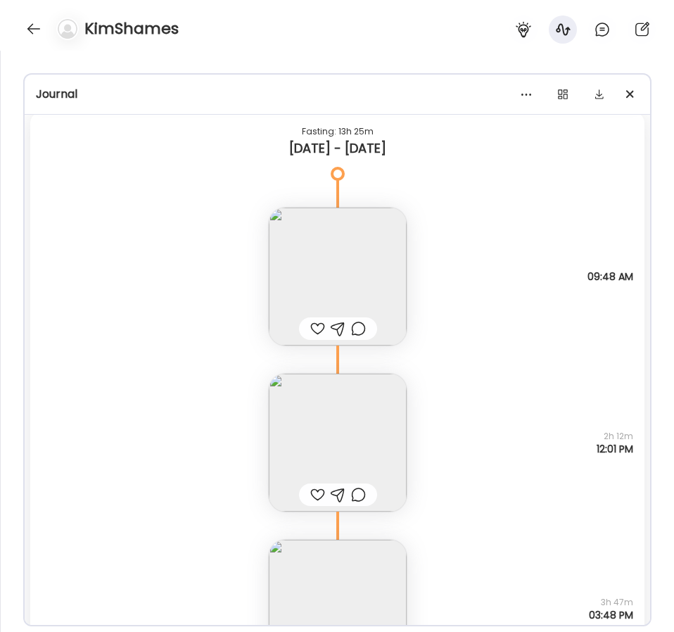
click at [394, 295] on img at bounding box center [338, 277] width 138 height 138
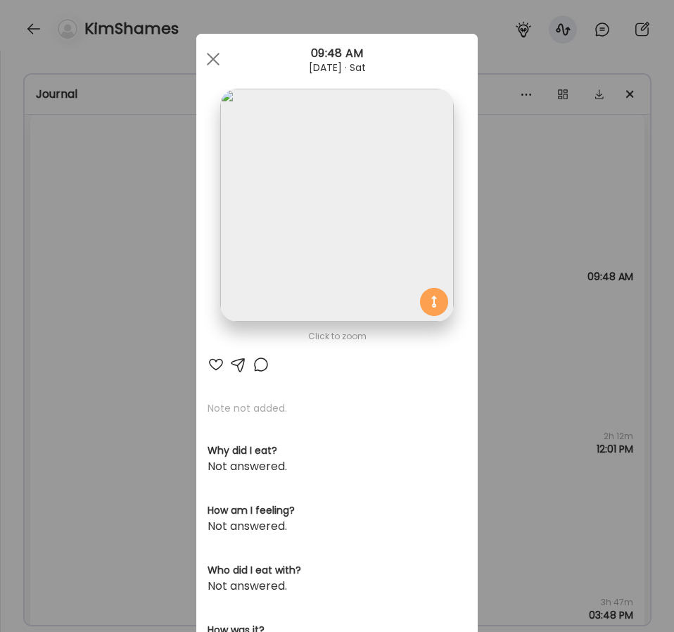
click at [360, 190] on img at bounding box center [336, 205] width 233 height 233
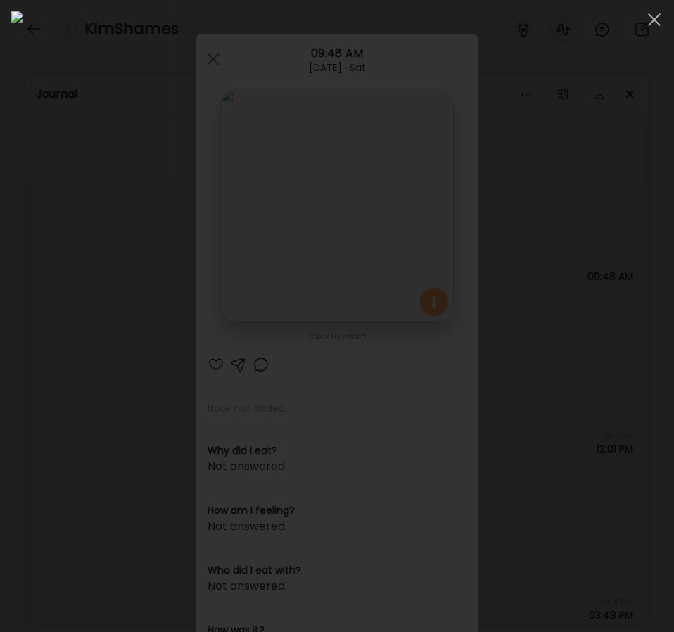
click at [20, 299] on div at bounding box center [337, 315] width 652 height 609
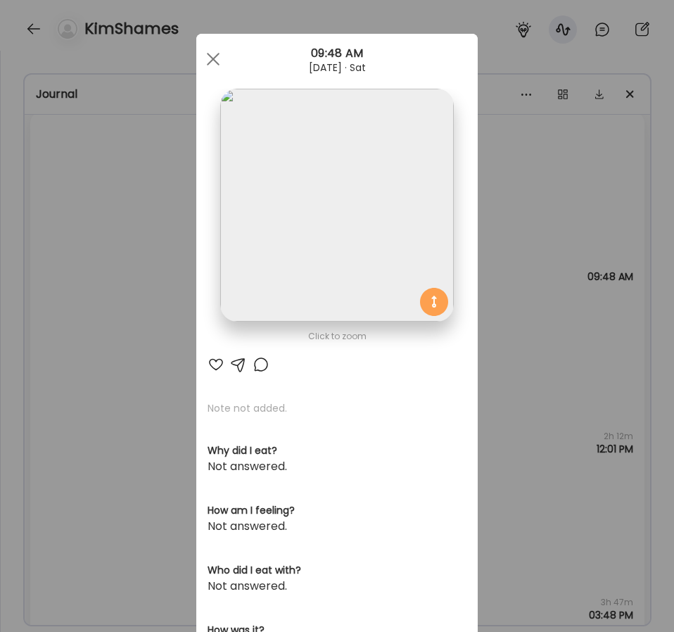
click at [79, 310] on div "Ate Coach Dashboard Wahoo! It’s official Take a moment to set up your Coach Pro…" at bounding box center [337, 316] width 674 height 632
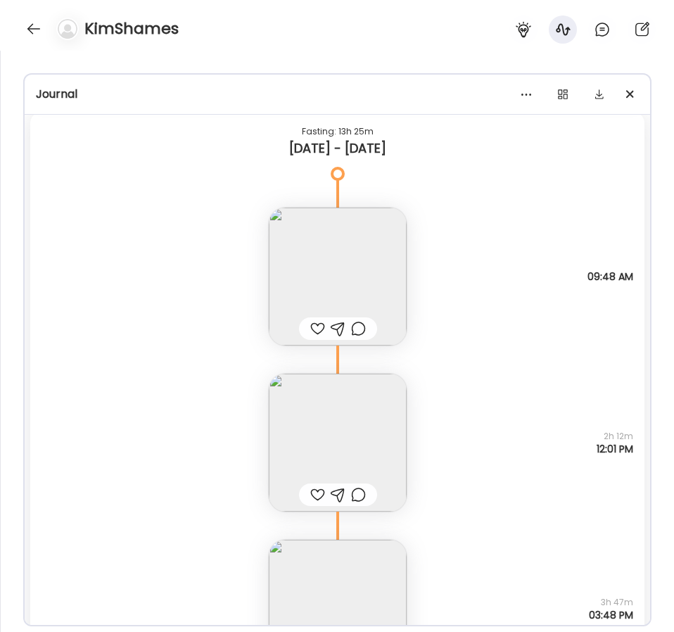
click at [320, 415] on img at bounding box center [338, 443] width 138 height 138
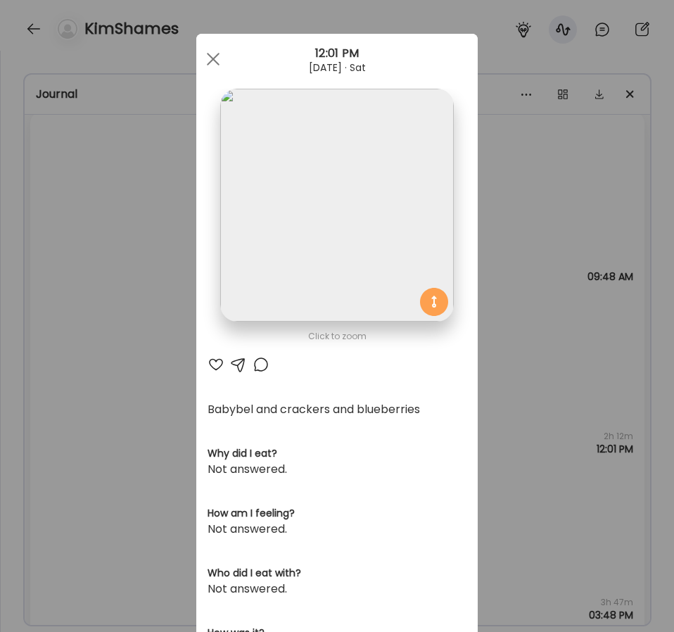
click at [136, 382] on div "Ate Coach Dashboard Wahoo! It’s official Take a moment to set up your Coach Pro…" at bounding box center [337, 316] width 674 height 632
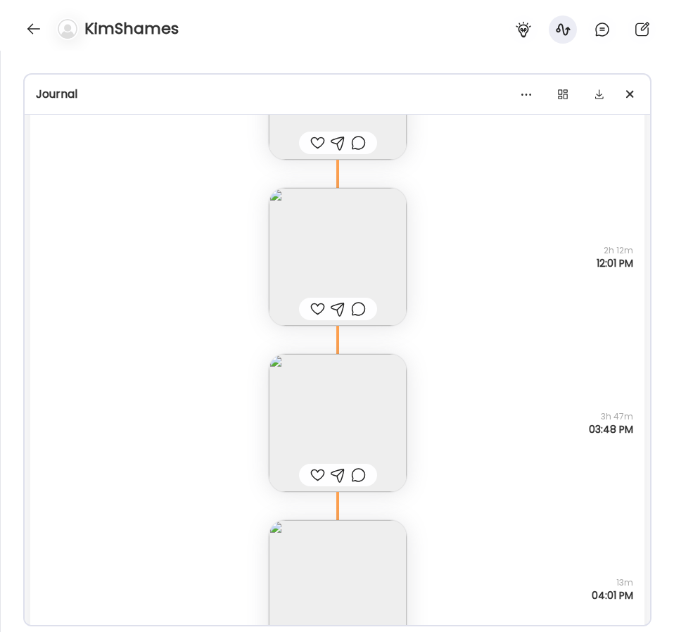
scroll to position [24743, 0]
click at [304, 374] on img at bounding box center [338, 420] width 138 height 138
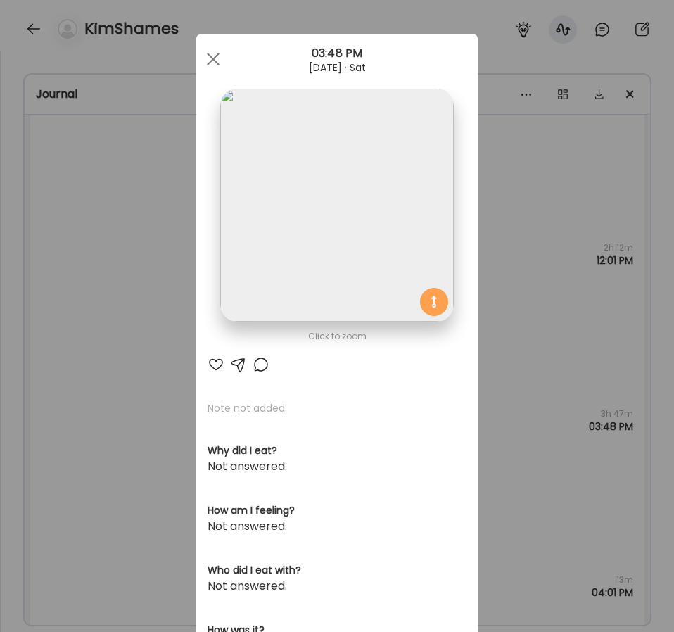
click at [300, 254] on img at bounding box center [336, 205] width 233 height 233
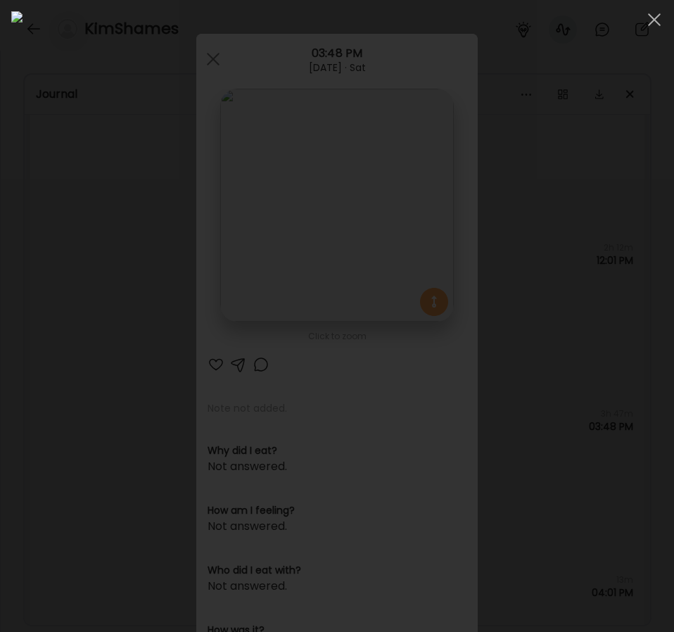
click at [11, 304] on div at bounding box center [337, 315] width 652 height 609
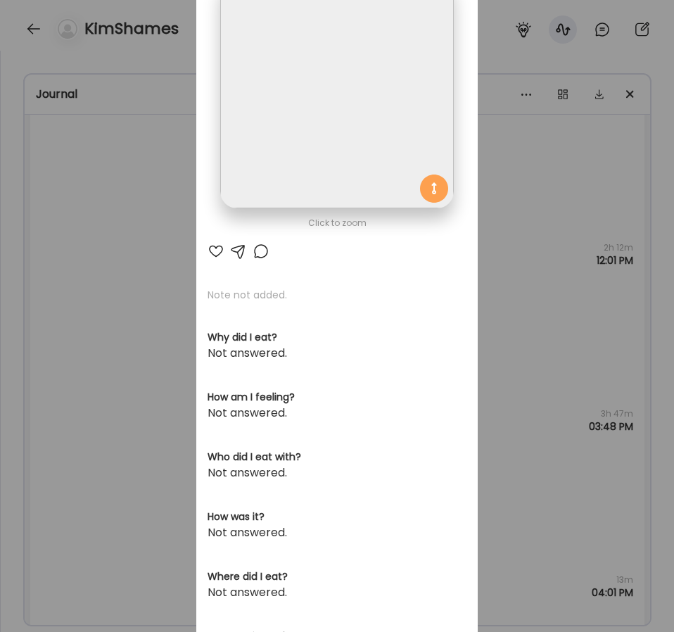
scroll to position [120, 0]
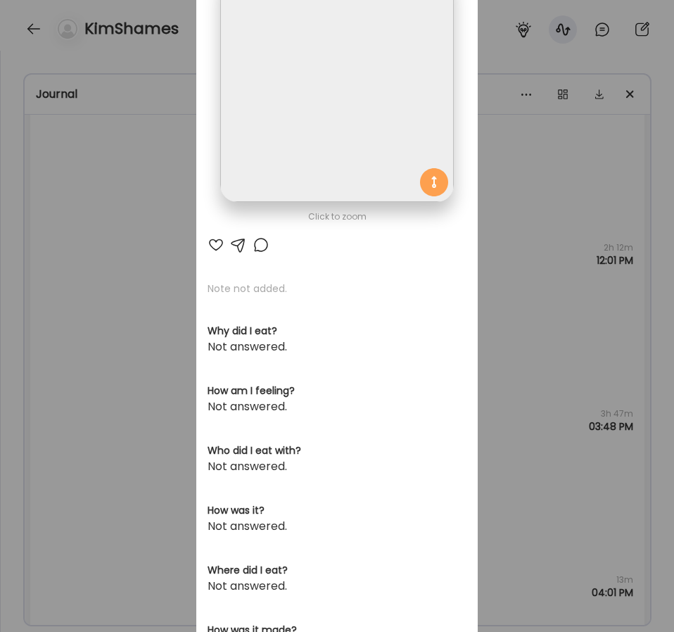
click at [106, 360] on div "Ate Coach Dashboard Wahoo! It’s official Take a moment to set up your Coach Pro…" at bounding box center [337, 316] width 674 height 632
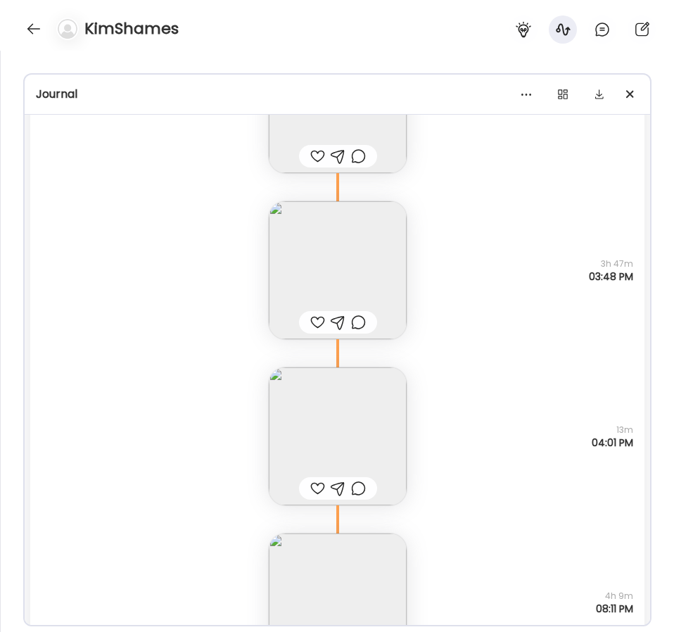
scroll to position [24894, 0]
click at [334, 390] on img at bounding box center [338, 436] width 138 height 138
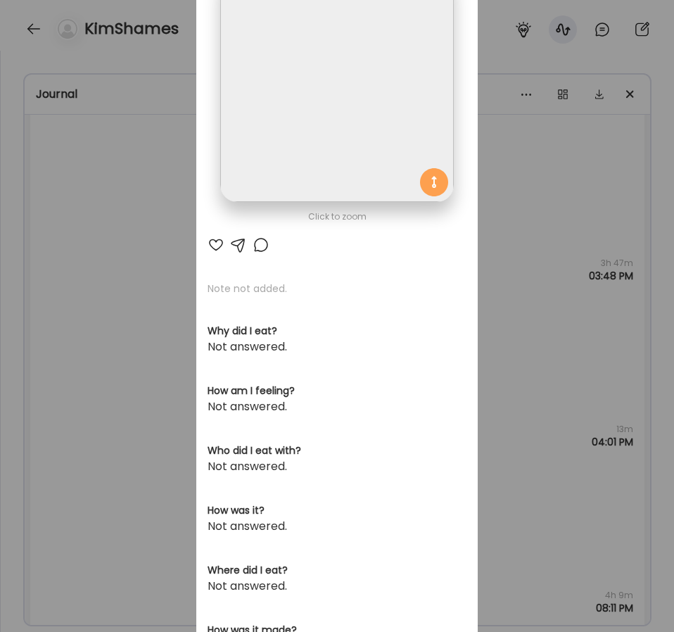
click at [293, 149] on img at bounding box center [336, 85] width 233 height 233
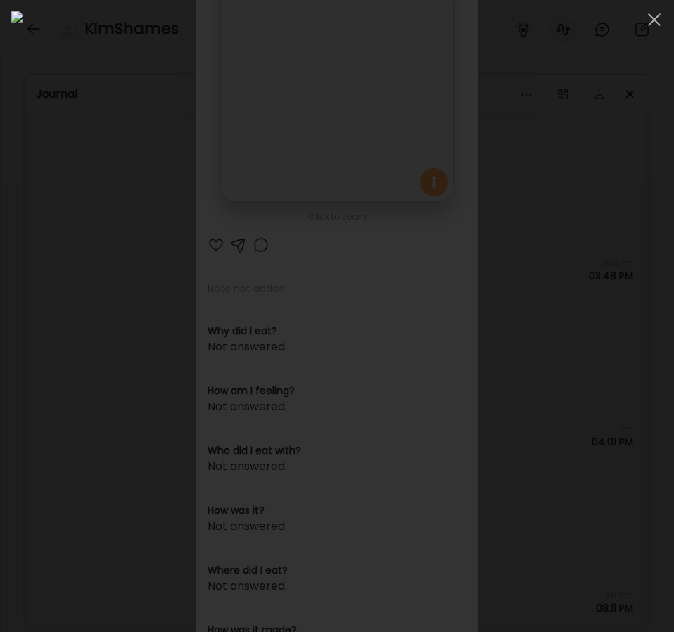
click at [6, 383] on div at bounding box center [337, 316] width 674 height 632
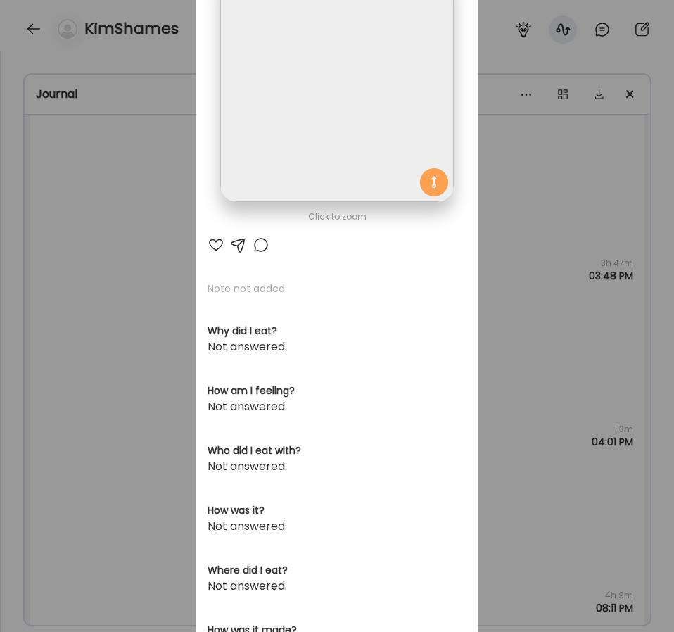
click at [516, 171] on div "Ate Coach Dashboard Wahoo! It’s official Take a moment to set up your Coach Pro…" at bounding box center [337, 316] width 674 height 632
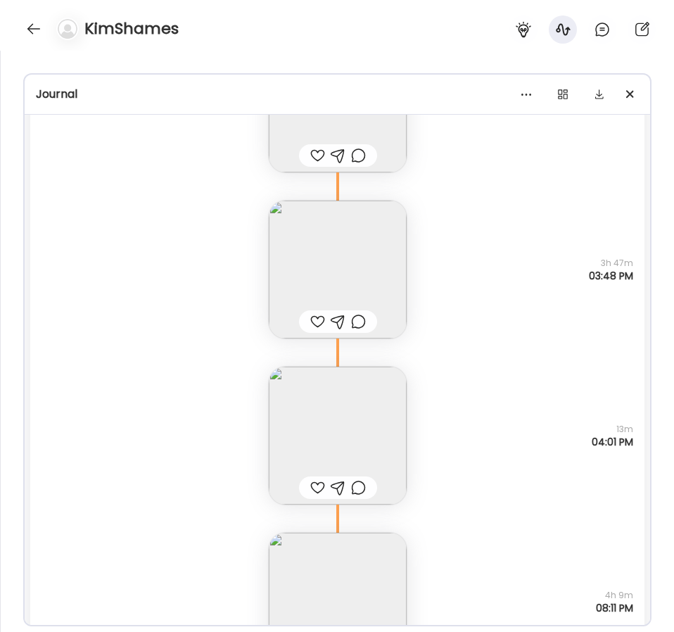
scroll to position [24984, 0]
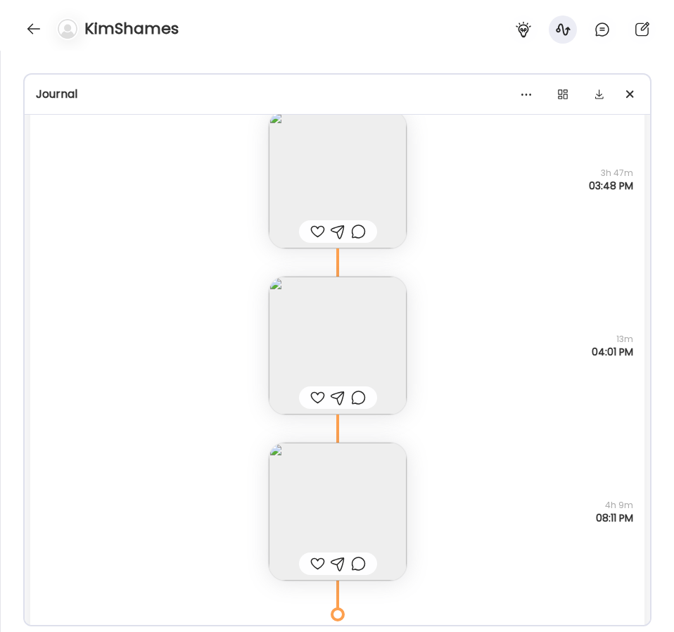
click at [372, 531] on img at bounding box center [338, 512] width 138 height 138
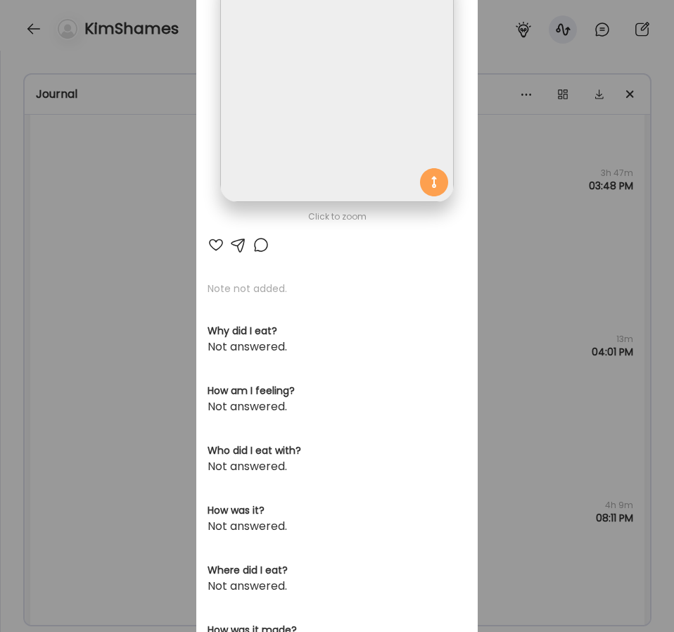
click at [336, 163] on img at bounding box center [336, 85] width 233 height 233
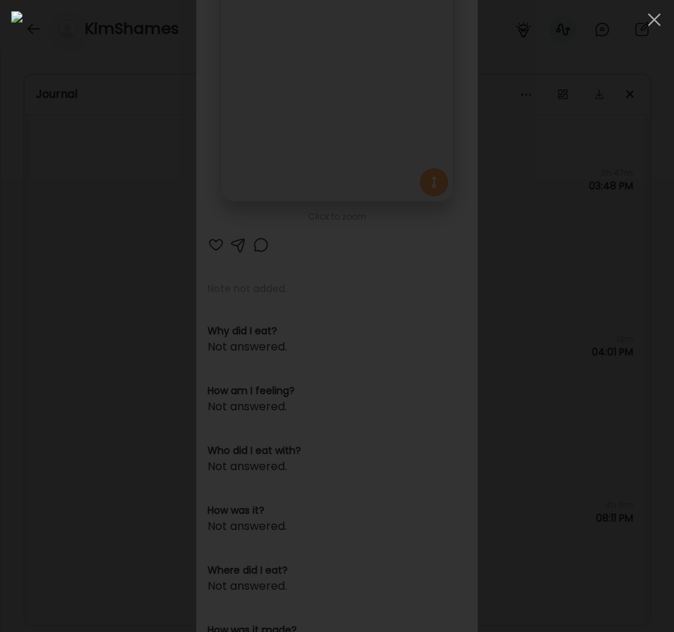
click at [17, 322] on div at bounding box center [337, 315] width 652 height 609
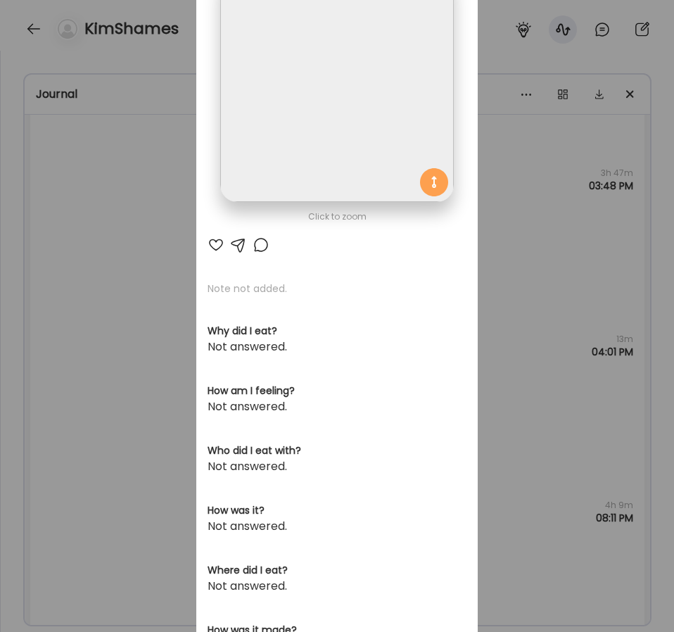
click at [189, 388] on div "Ate Coach Dashboard Wahoo! It’s official Take a moment to set up your Coach Pro…" at bounding box center [337, 316] width 674 height 632
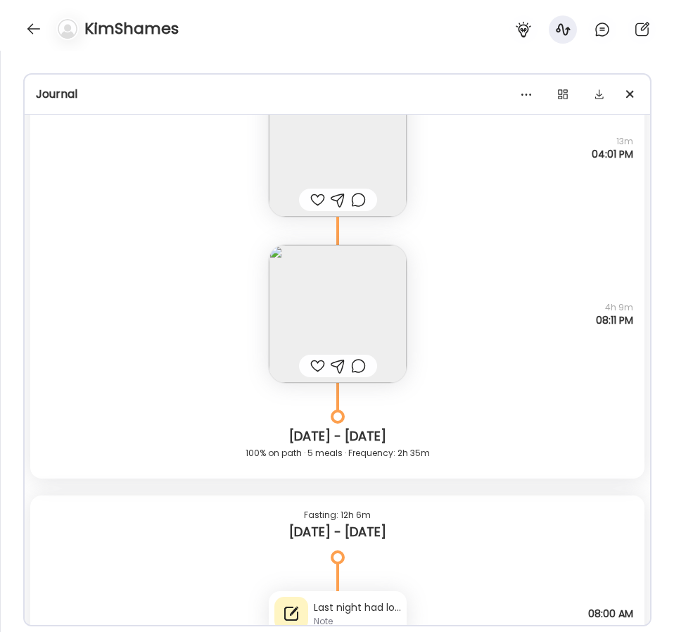
scroll to position [25436, 0]
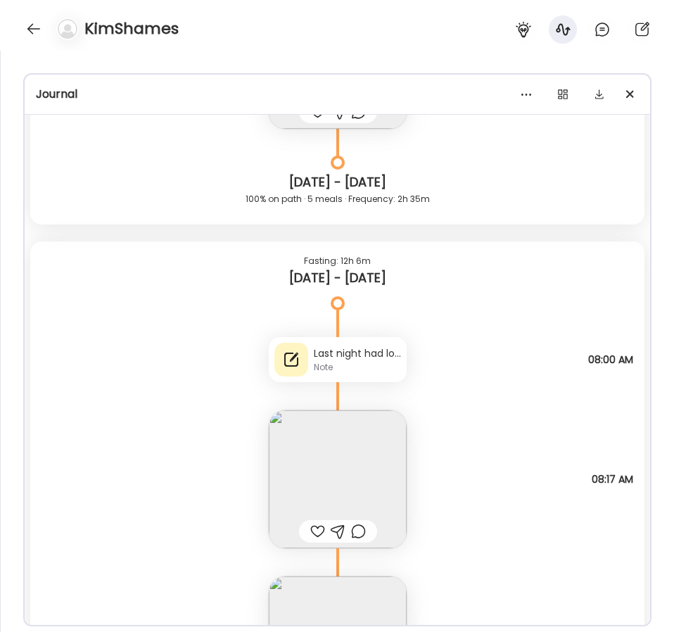
click at [358, 358] on div "Last night had lower stomach pain and BM" at bounding box center [357, 353] width 87 height 15
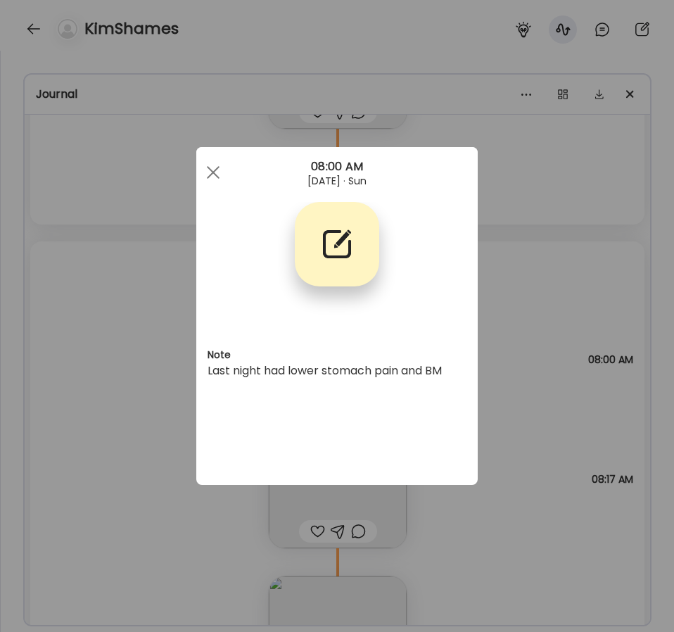
scroll to position [0, 0]
click at [147, 362] on div "Ate Coach Dashboard Wahoo! It’s official Take a moment to set up your Coach Pro…" at bounding box center [337, 316] width 674 height 632
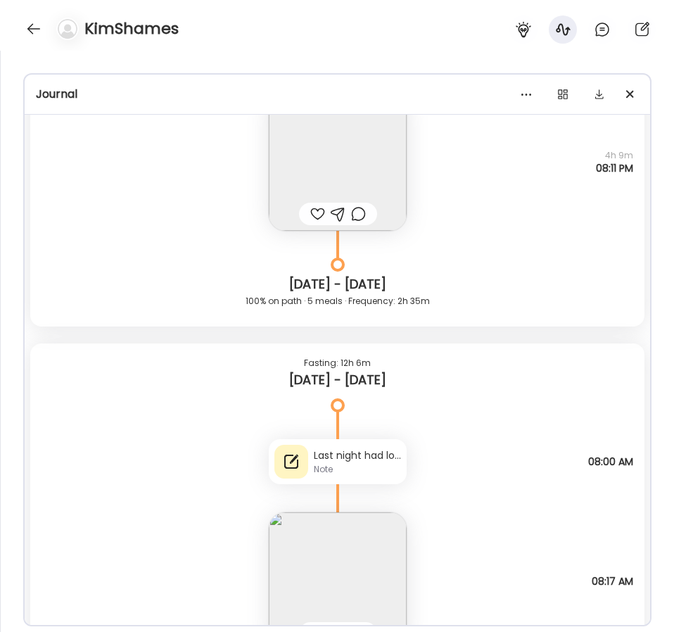
scroll to position [25285, 0]
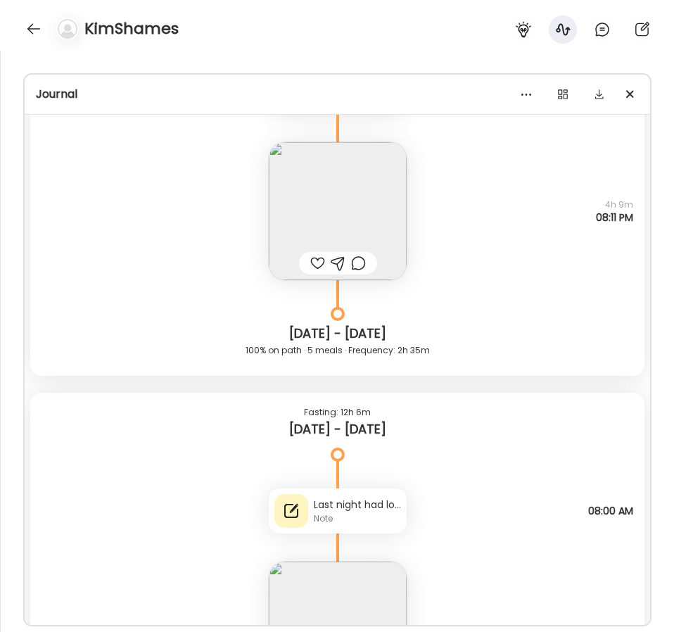
click at [356, 218] on img at bounding box center [338, 211] width 138 height 138
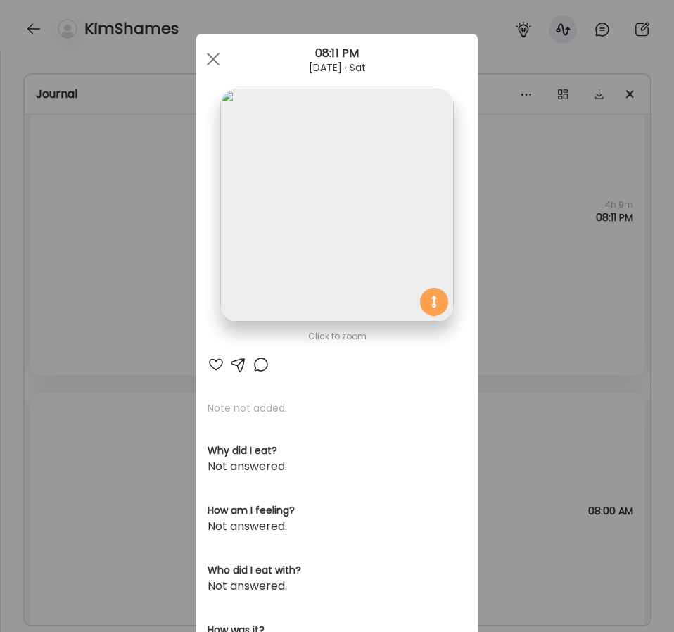
click at [308, 270] on img at bounding box center [336, 205] width 233 height 233
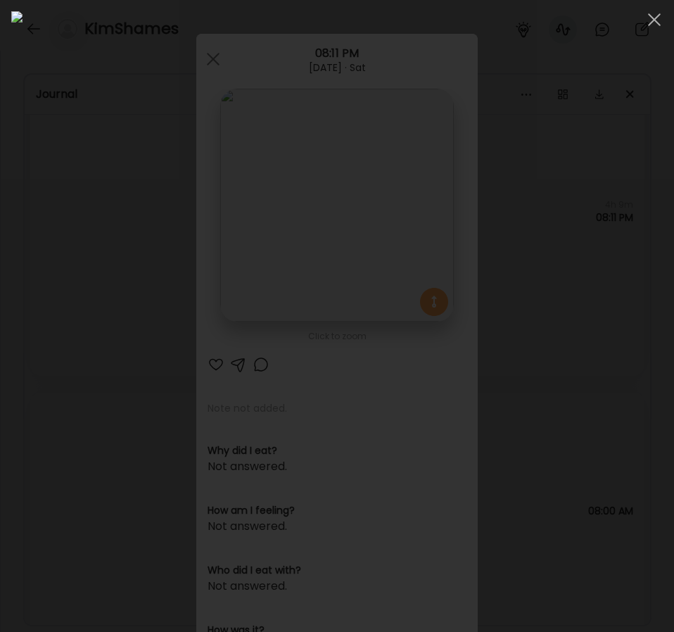
click at [12, 339] on div at bounding box center [337, 315] width 652 height 609
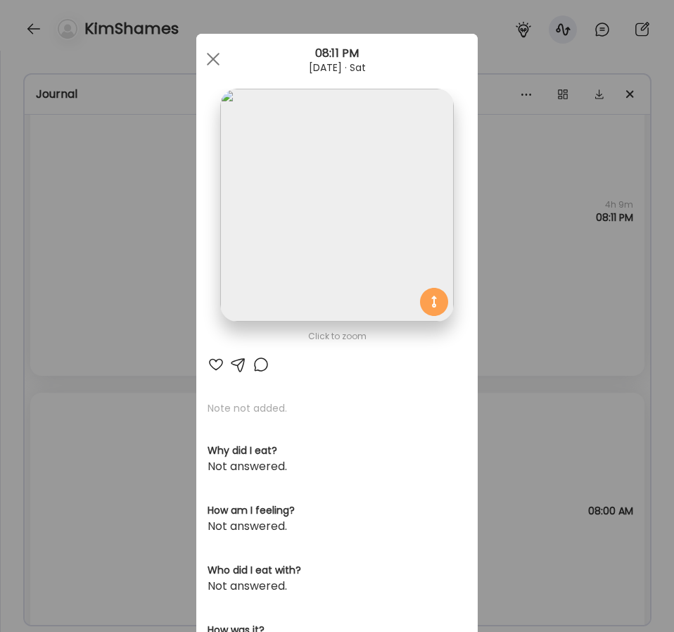
click at [68, 371] on div "Ate Coach Dashboard Wahoo! It’s official Take a moment to set up your Coach Pro…" at bounding box center [337, 316] width 674 height 632
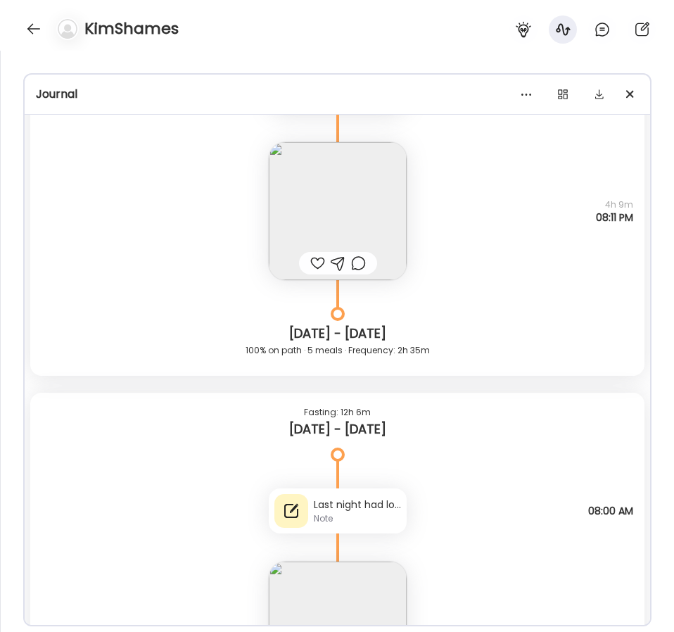
scroll to position [25344, 0]
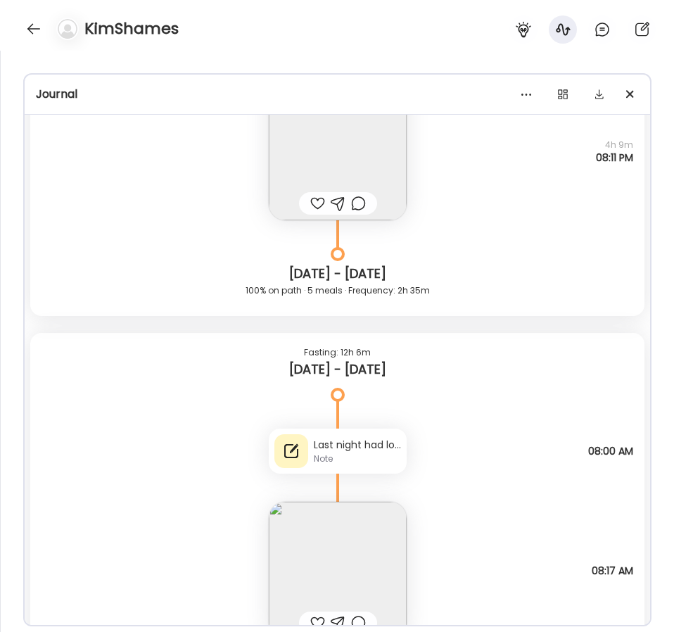
click at [368, 455] on div "Note" at bounding box center [357, 459] width 87 height 13
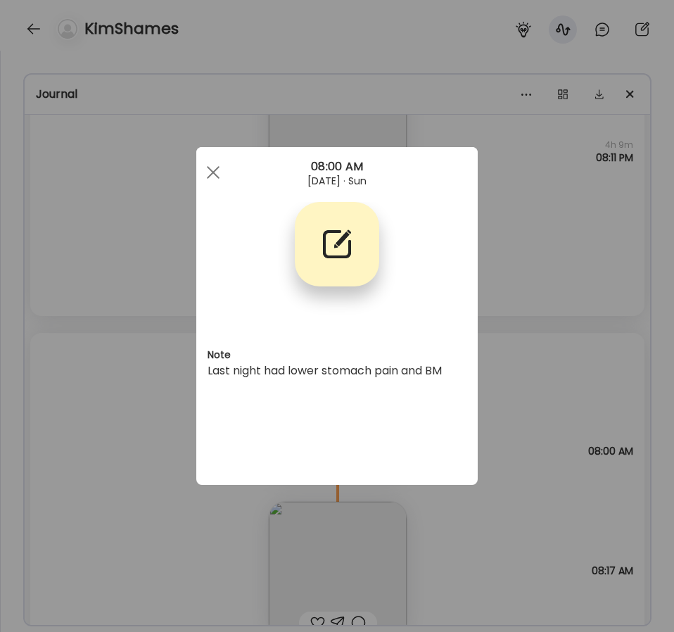
click at [120, 329] on div "Ate Coach Dashboard Wahoo! It’s official Take a moment to set up your Coach Pro…" at bounding box center [337, 316] width 674 height 632
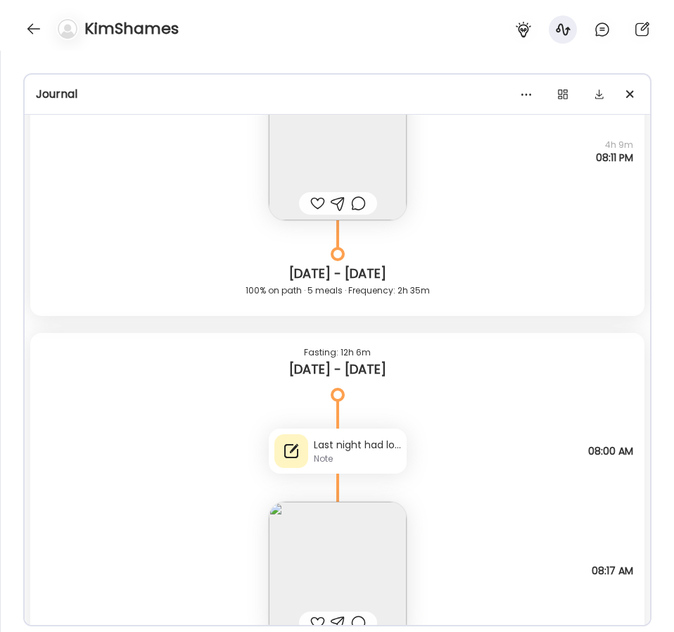
click at [344, 442] on div "Last night had lower stomach pain and BM" at bounding box center [357, 445] width 87 height 15
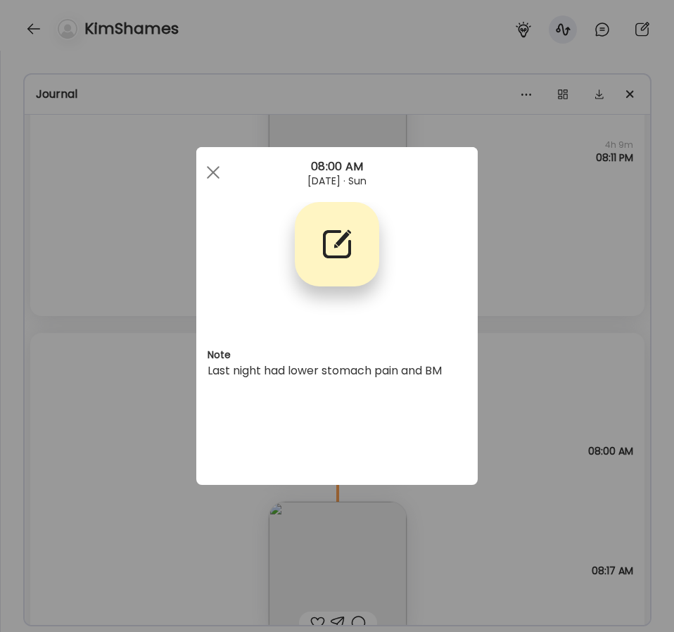
click at [148, 403] on div "Ate Coach Dashboard Wahoo! It’s official Take a moment to set up your Coach Pro…" at bounding box center [337, 316] width 674 height 632
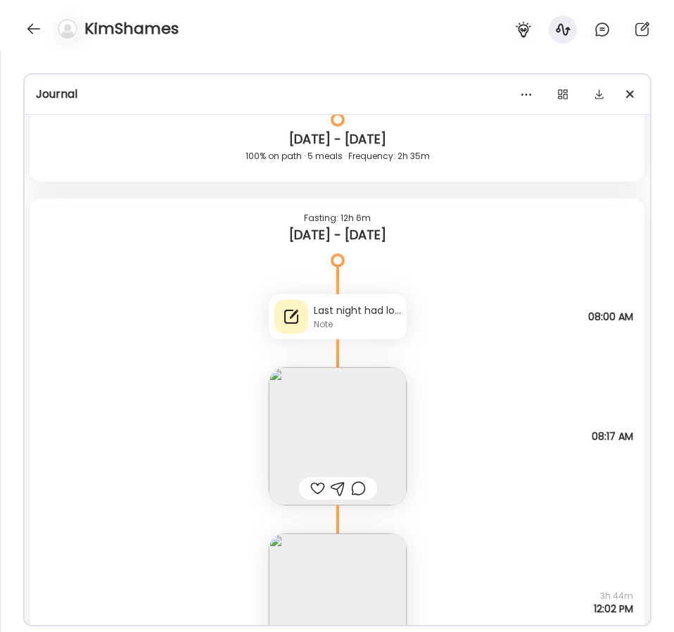
scroll to position [25524, 0]
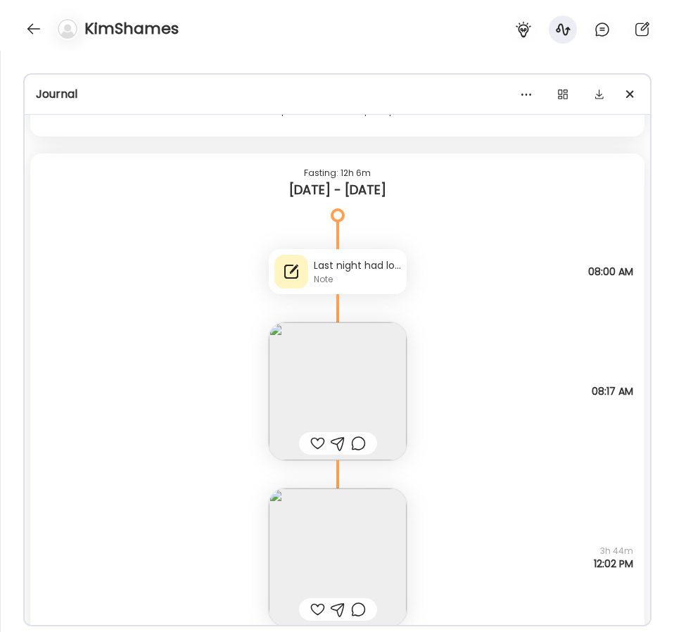
click at [365, 348] on img at bounding box center [338, 391] width 138 height 138
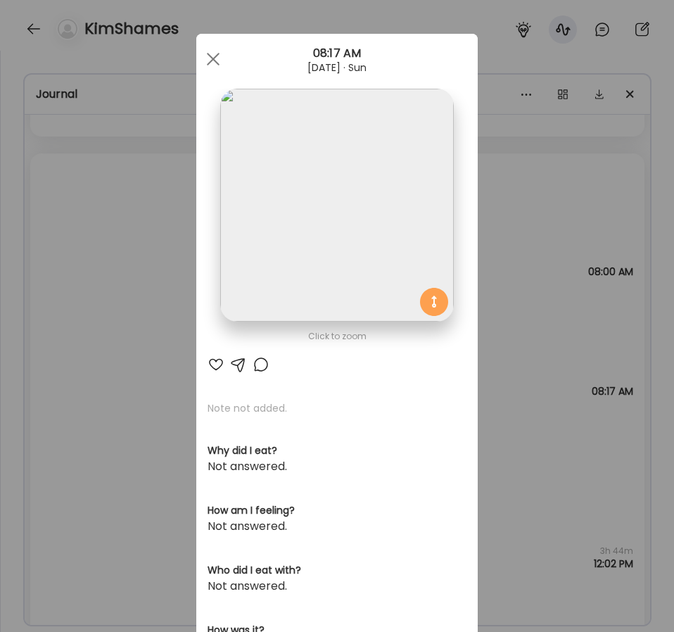
click at [329, 200] on img at bounding box center [336, 205] width 233 height 233
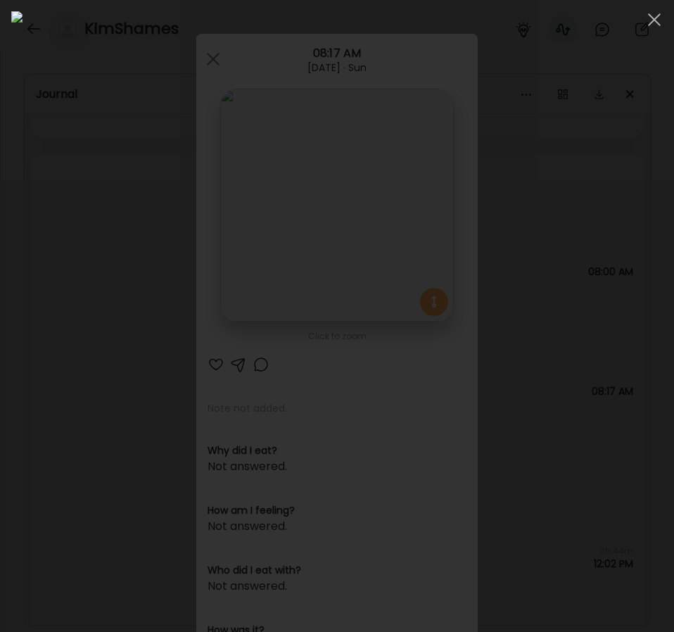
click at [18, 355] on div at bounding box center [337, 315] width 652 height 609
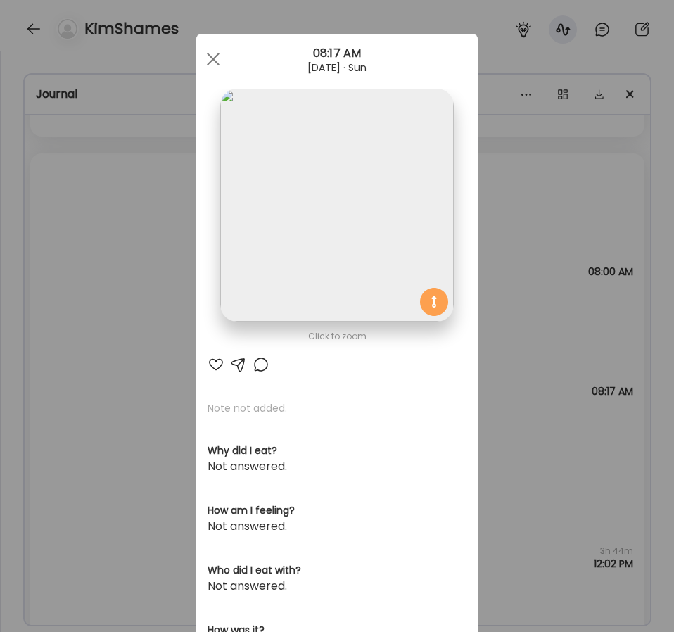
scroll to position [5, 0]
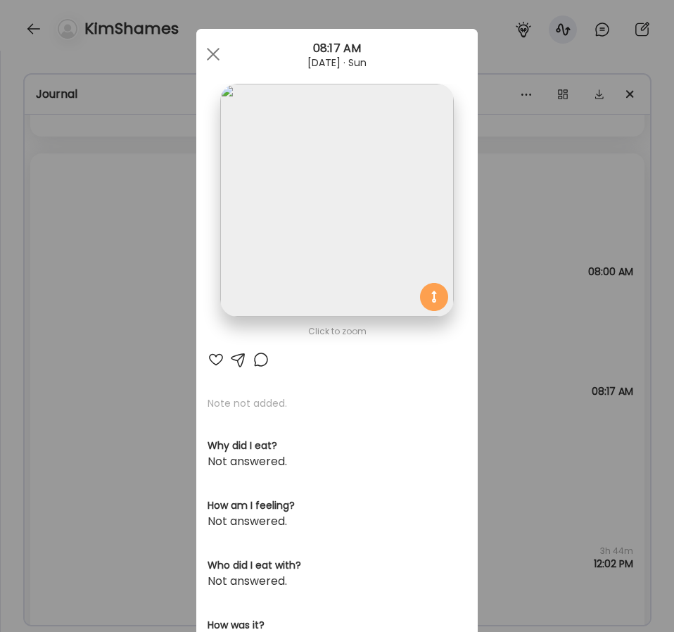
click at [53, 395] on div "Ate Coach Dashboard Wahoo! It’s official Take a moment to set up your Coach Pro…" at bounding box center [337, 316] width 674 height 632
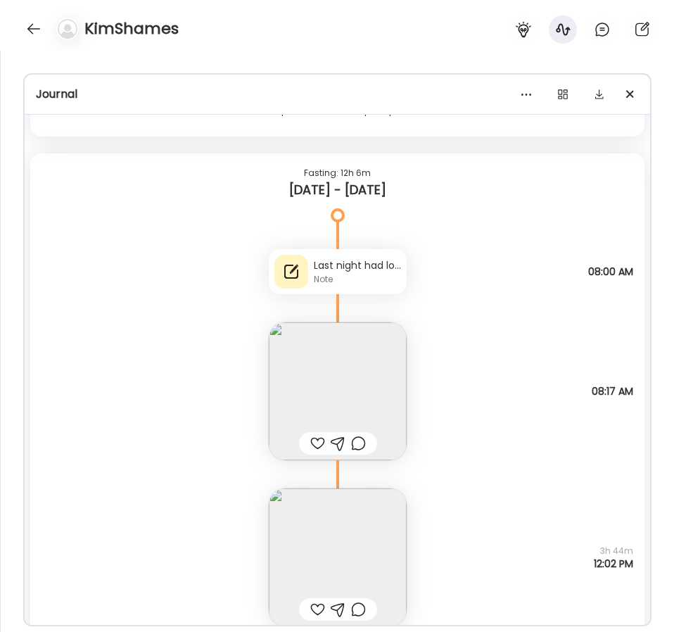
scroll to position [25718, 0]
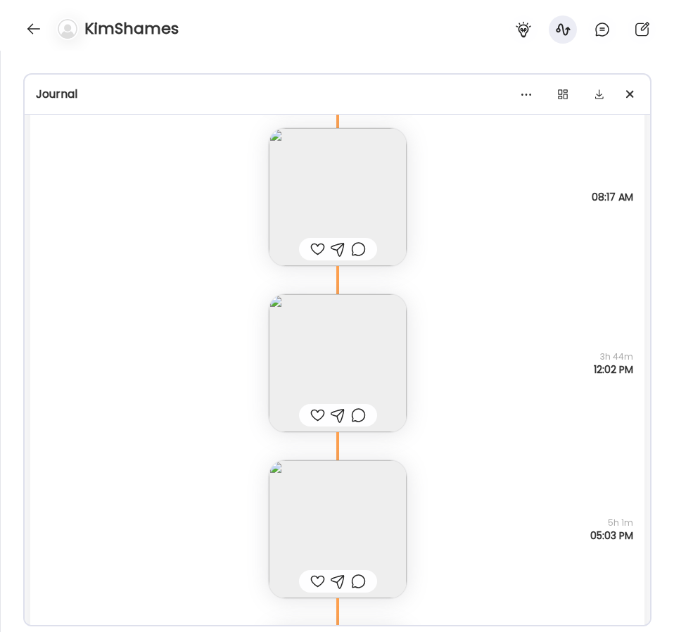
click at [334, 354] on img at bounding box center [338, 363] width 138 height 138
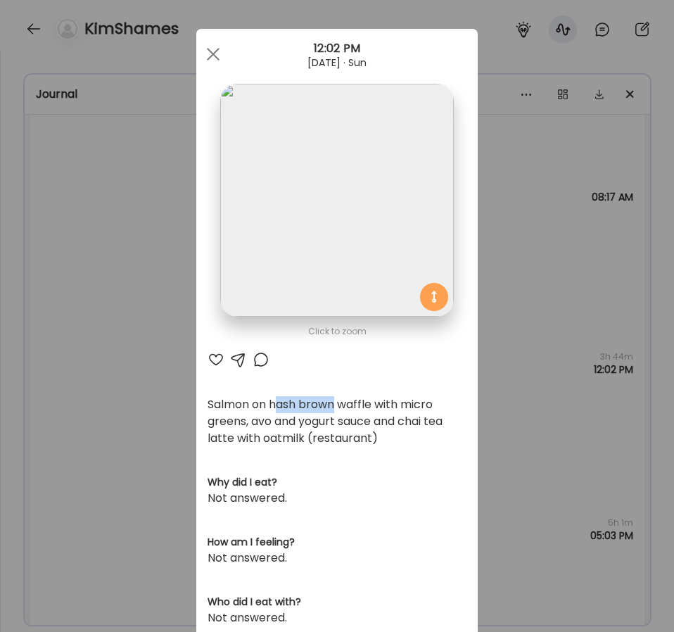
drag, startPoint x: 277, startPoint y: 406, endPoint x: 336, endPoint y: 406, distance: 59.8
click at [336, 406] on div "Salmon on hash brown waffle with micro greens, avo and yogurt sauce and chai te…" at bounding box center [337, 421] width 259 height 51
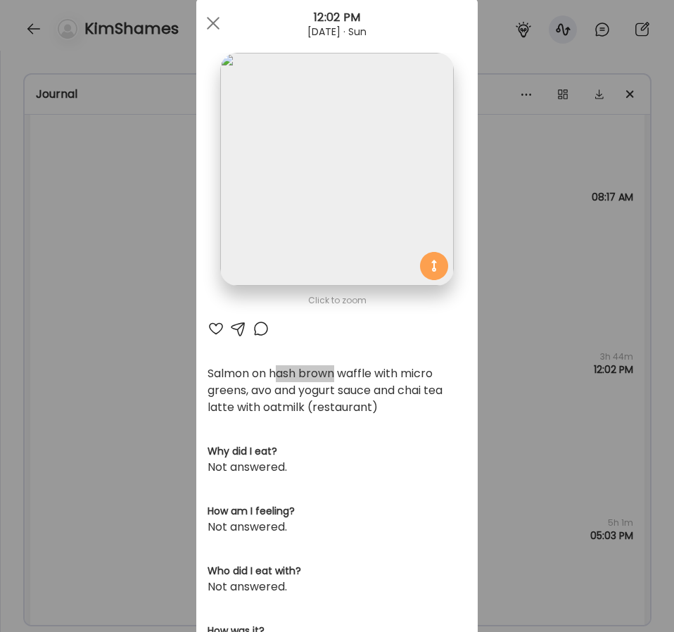
scroll to position [45, 0]
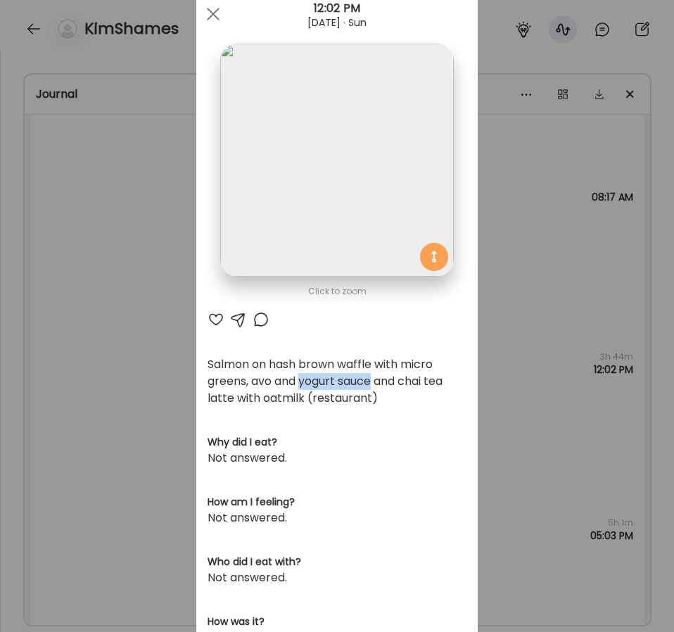
drag, startPoint x: 300, startPoint y: 383, endPoint x: 376, endPoint y: 376, distance: 76.3
click at [376, 376] on div "Salmon on hash brown waffle with micro greens, avo and yogurt sauce and chai te…" at bounding box center [337, 381] width 259 height 51
click at [399, 374] on div "Salmon on hash brown waffle with micro greens, avo and yogurt sauce and chai te…" at bounding box center [337, 381] width 259 height 51
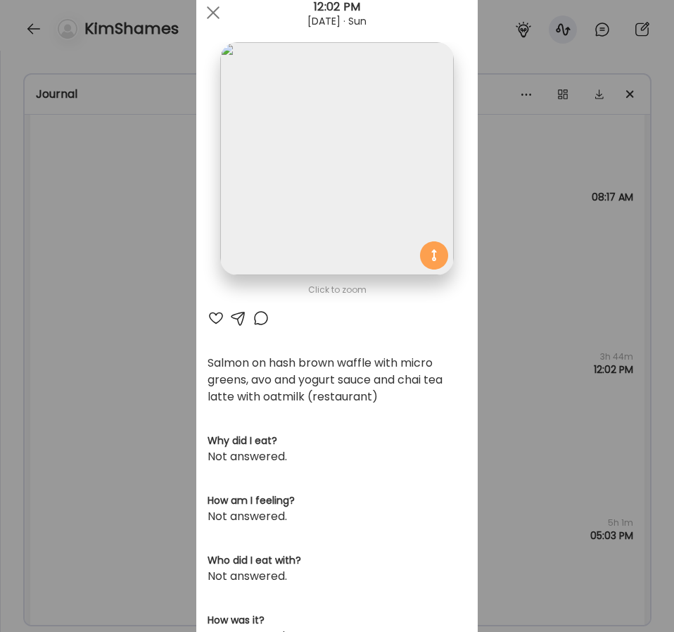
click at [134, 432] on div "Ate Coach Dashboard Wahoo! It’s official Take a moment to set up your Coach Pro…" at bounding box center [337, 316] width 674 height 632
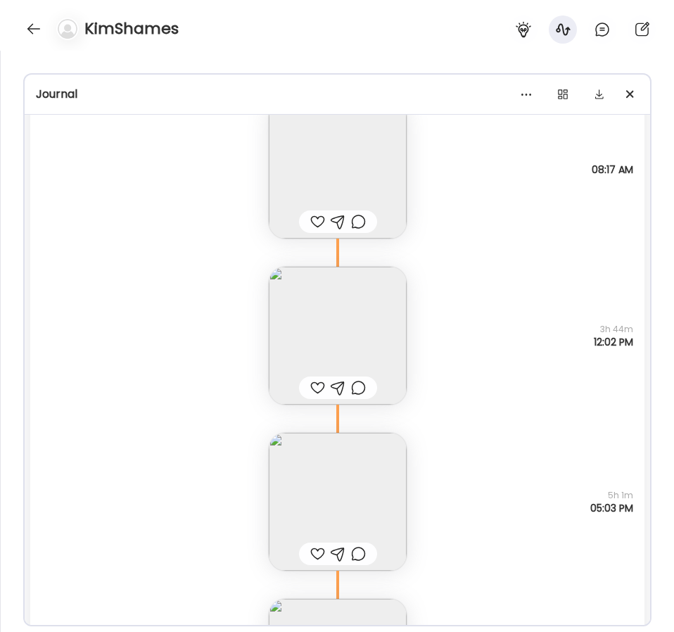
scroll to position [25748, 0]
click at [333, 327] on img at bounding box center [338, 333] width 138 height 138
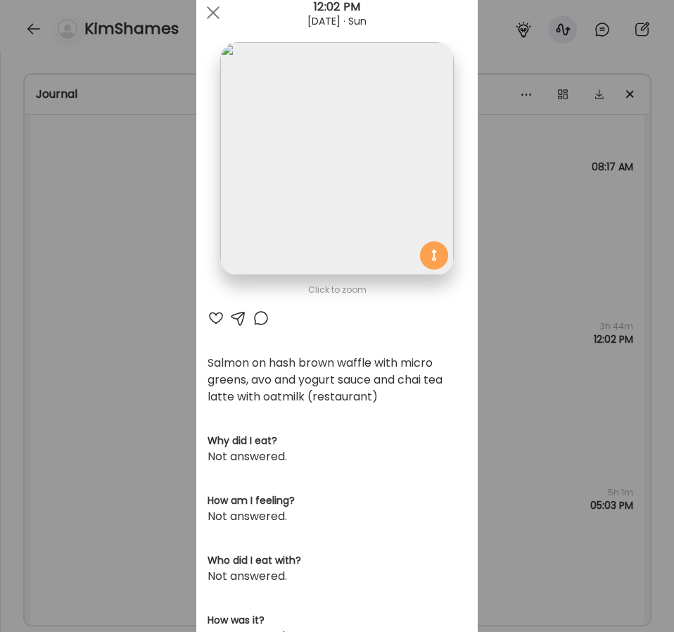
click at [504, 348] on div "Ate Coach Dashboard Wahoo! It’s official Take a moment to set up your Coach Pro…" at bounding box center [337, 316] width 674 height 632
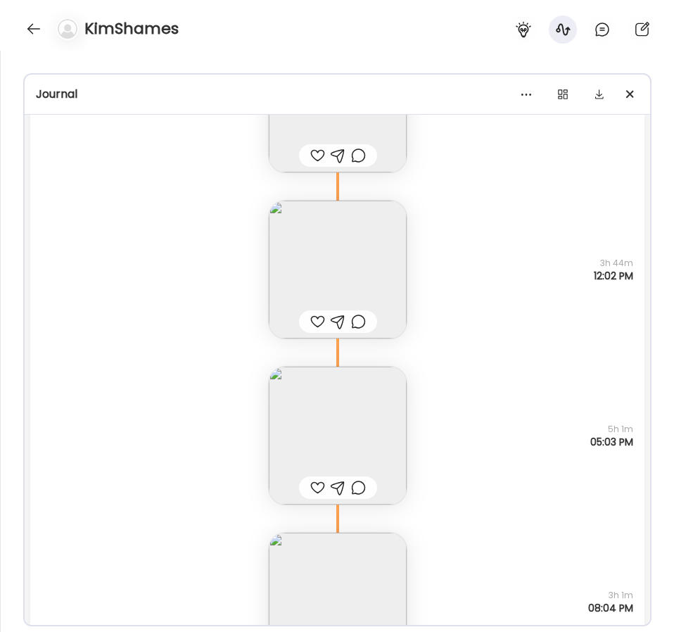
scroll to position [25844, 0]
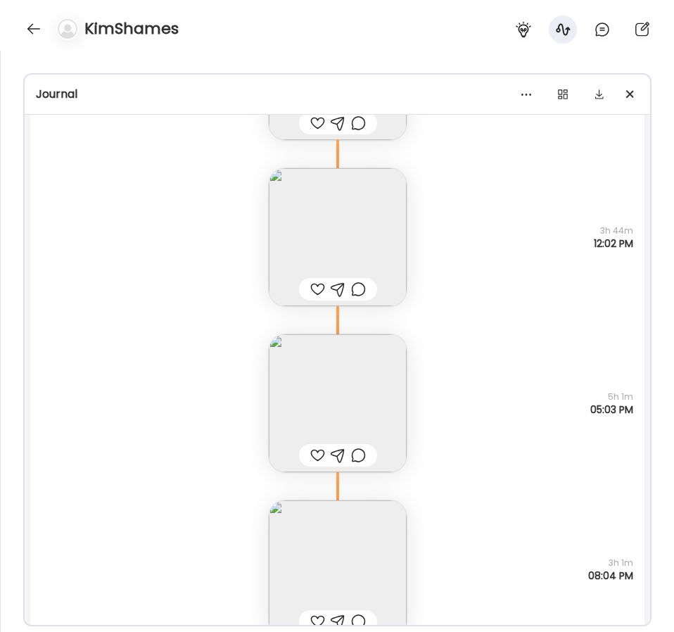
click at [381, 395] on img at bounding box center [338, 403] width 138 height 138
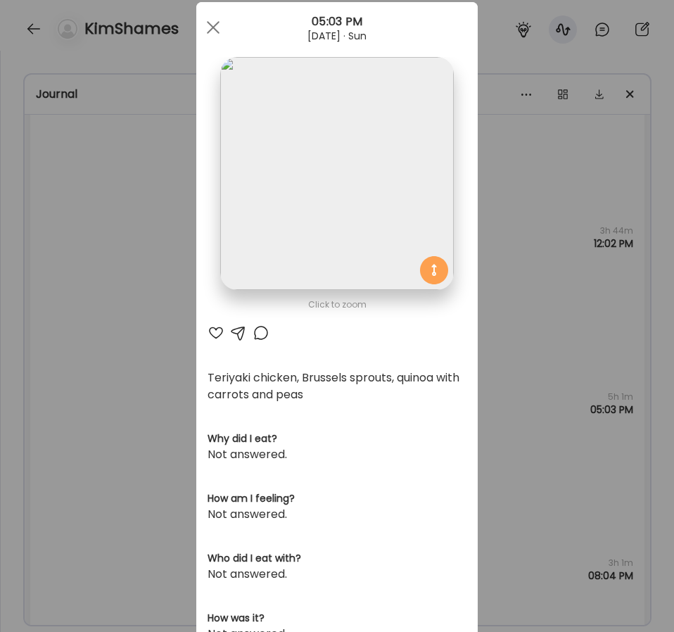
scroll to position [16, 0]
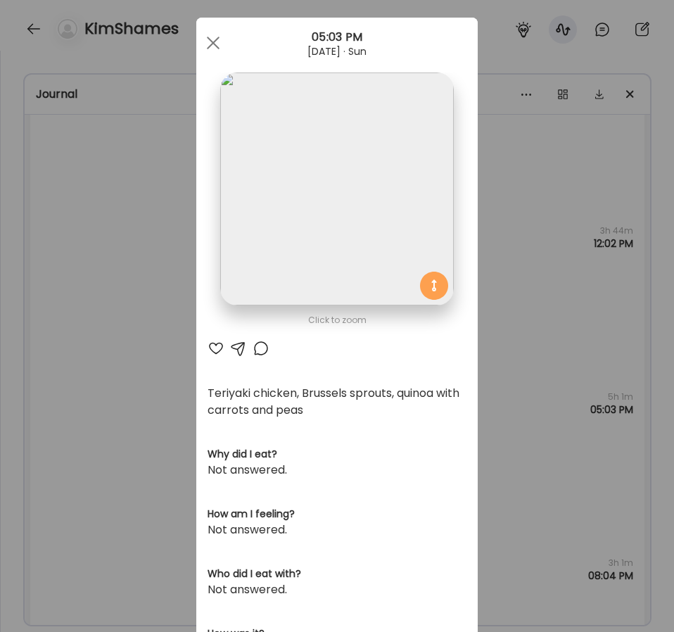
click at [147, 377] on div "Ate Coach Dashboard Wahoo! It’s official Take a moment to set up your Coach Pro…" at bounding box center [337, 316] width 674 height 632
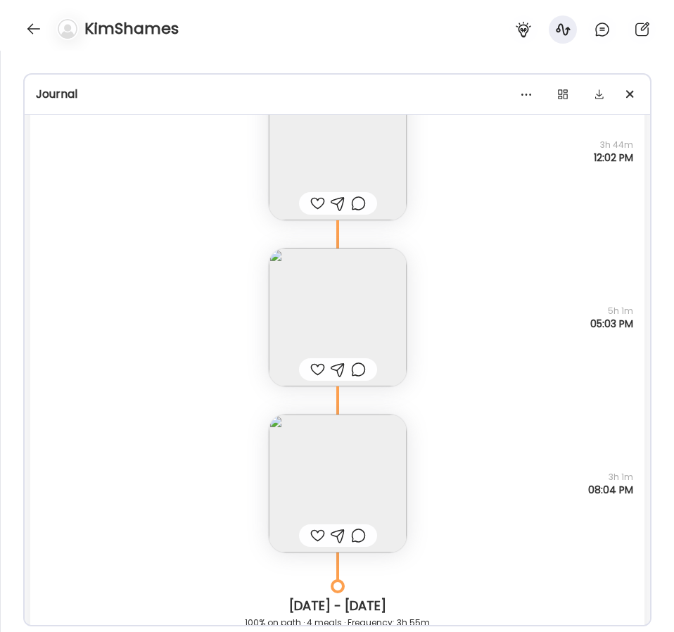
scroll to position [25943, 0]
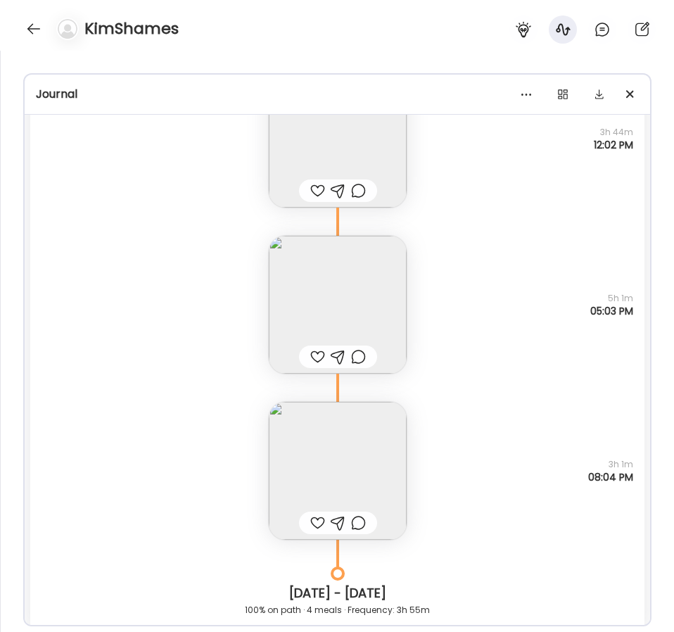
click at [318, 436] on img at bounding box center [338, 471] width 138 height 138
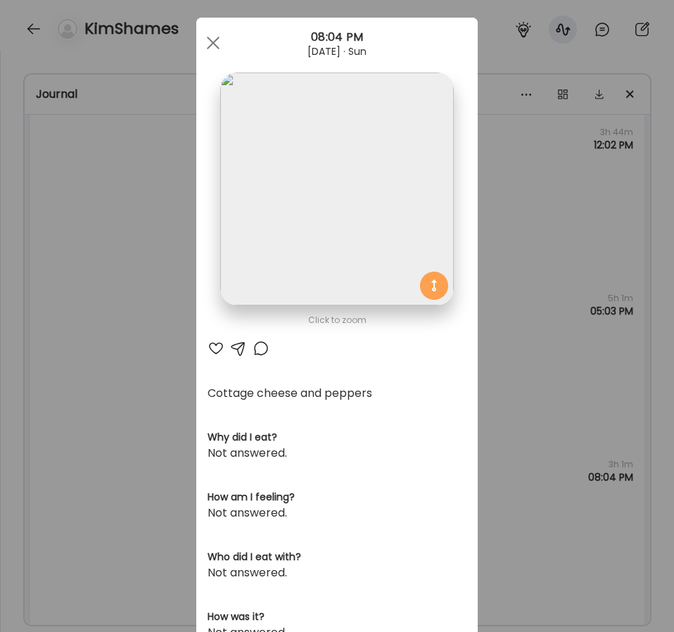
click at [160, 388] on div "Ate Coach Dashboard Wahoo! It’s official Take a moment to set up your Coach Pro…" at bounding box center [337, 316] width 674 height 632
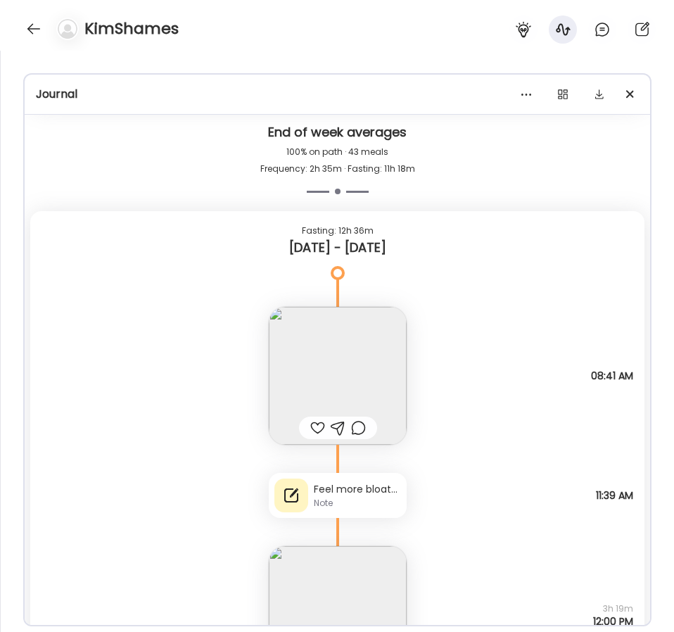
scroll to position [26479, 0]
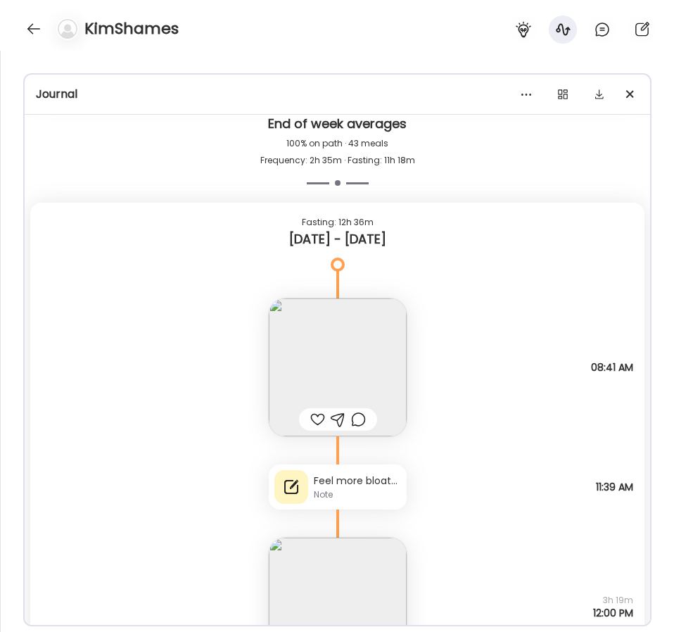
click at [362, 355] on img at bounding box center [338, 367] width 138 height 138
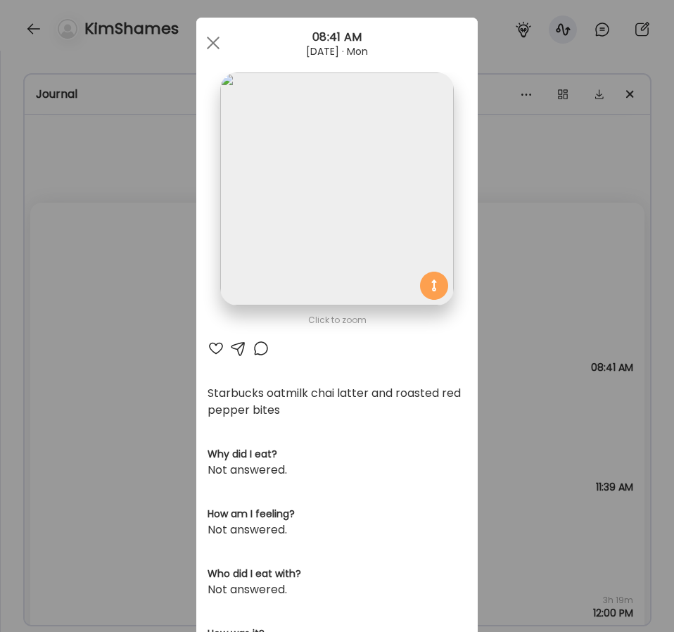
click at [500, 404] on div "Ate Coach Dashboard Wahoo! It’s official Take a moment to set up your Coach Pro…" at bounding box center [337, 316] width 674 height 632
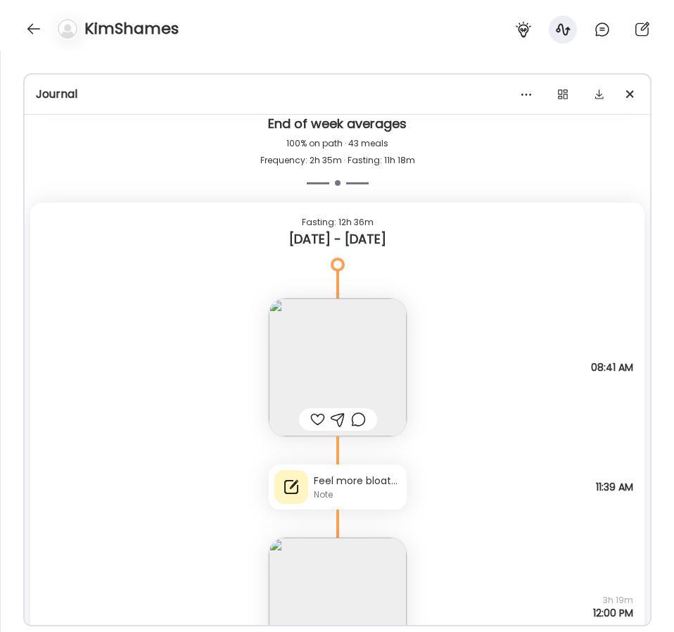
click at [360, 348] on img at bounding box center [338, 367] width 138 height 138
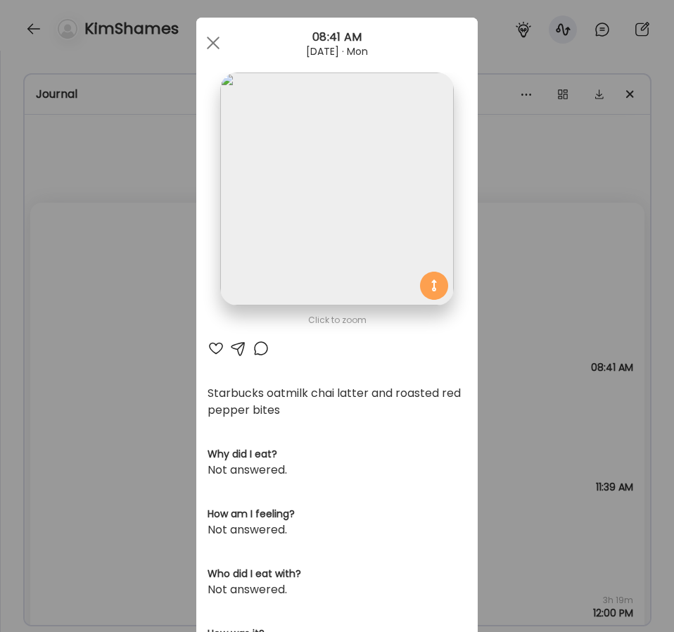
click at [131, 393] on div "Ate Coach Dashboard Wahoo! It’s official Take a moment to set up your Coach Pro…" at bounding box center [337, 316] width 674 height 632
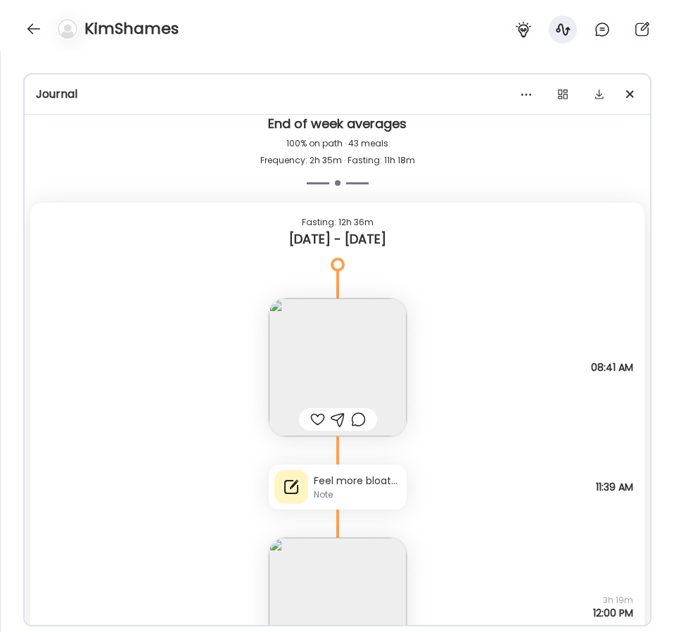
click at [312, 482] on div "Feel more bloated [DATE] for first time in like a week (probably because ate ou…" at bounding box center [338, 486] width 138 height 45
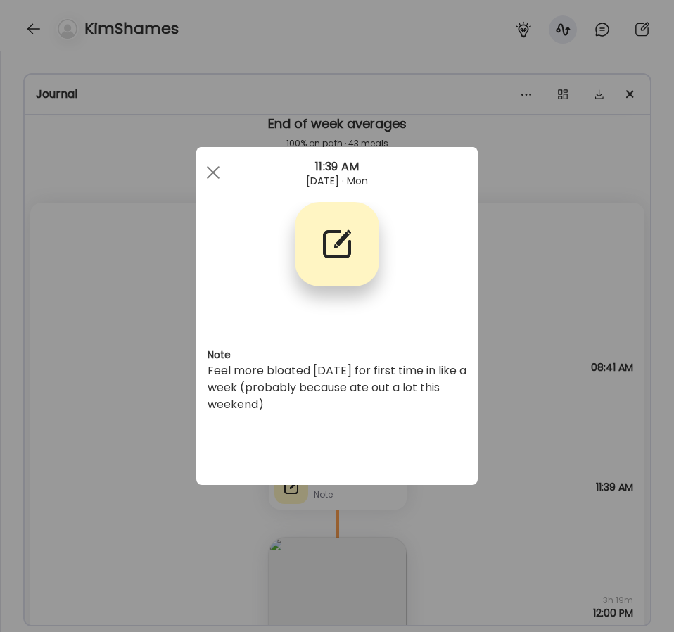
scroll to position [0, 0]
click at [155, 393] on div "Ate Coach Dashboard Wahoo! It’s official Take a moment to set up your Coach Pro…" at bounding box center [337, 316] width 674 height 632
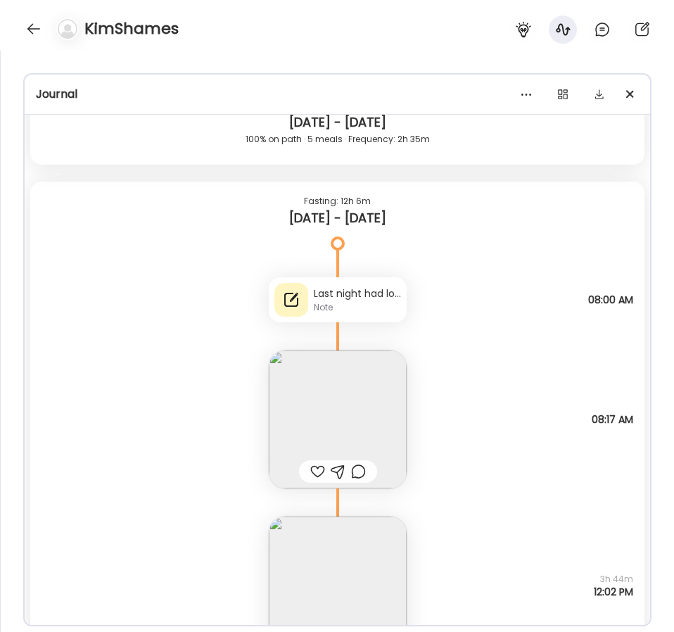
scroll to position [25494, 0]
